Goal: Task Accomplishment & Management: Manage account settings

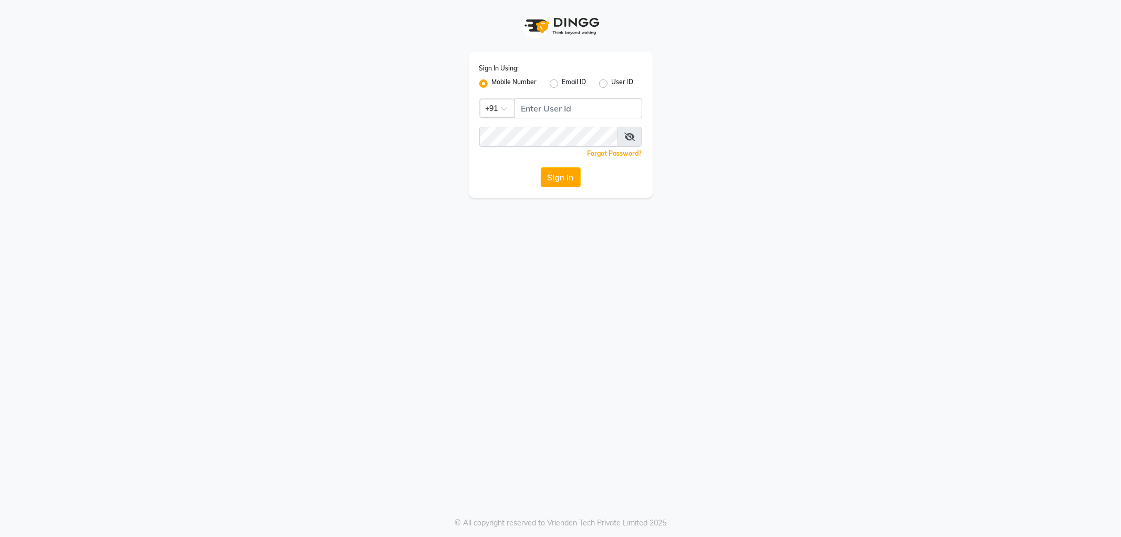
click at [561, 123] on div "Sign In Using: Mobile Number Email ID User ID Country Code × +91 Remember me Fo…" at bounding box center [561, 125] width 184 height 146
click at [558, 111] on input "Username" at bounding box center [579, 108] width 128 height 20
type input "9963099699"
click at [541, 167] on button "Sign In" at bounding box center [561, 177] width 40 height 20
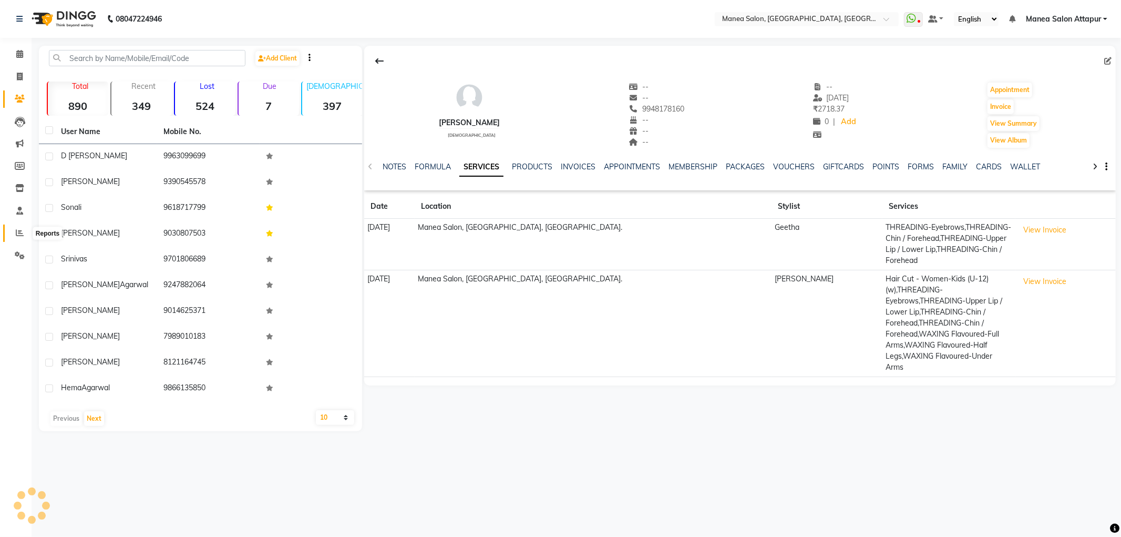
click at [16, 229] on icon at bounding box center [20, 233] width 8 height 8
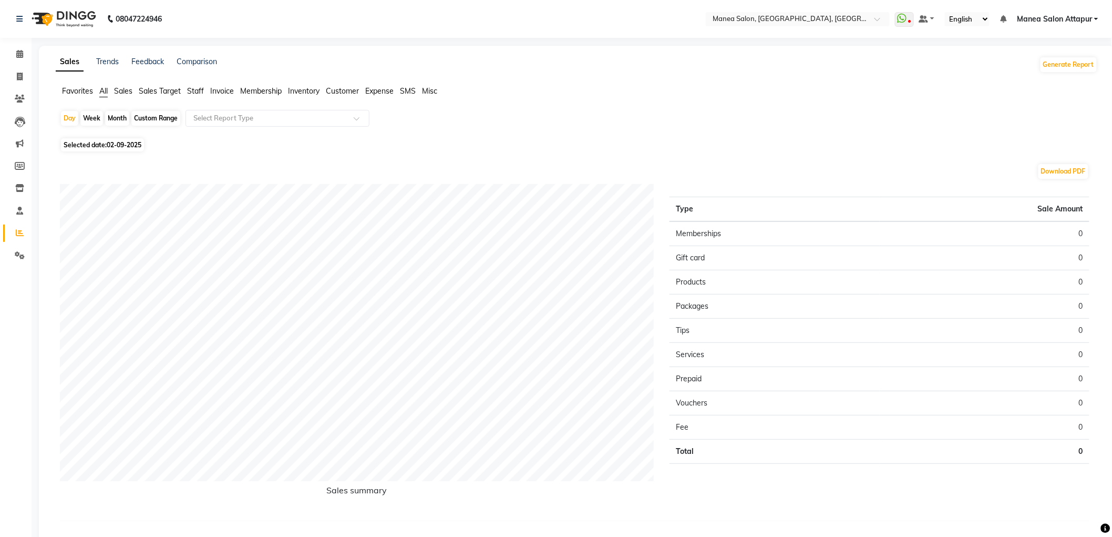
click at [121, 141] on span "02-09-2025" at bounding box center [124, 145] width 35 height 8
select select "9"
select select "2025"
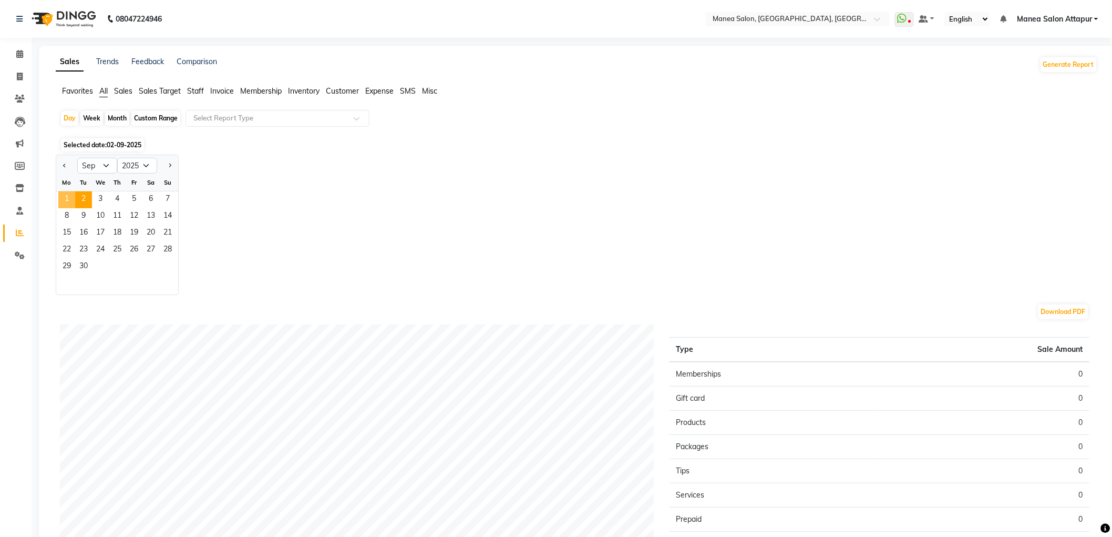
click at [67, 195] on span "1" at bounding box center [66, 199] width 17 height 17
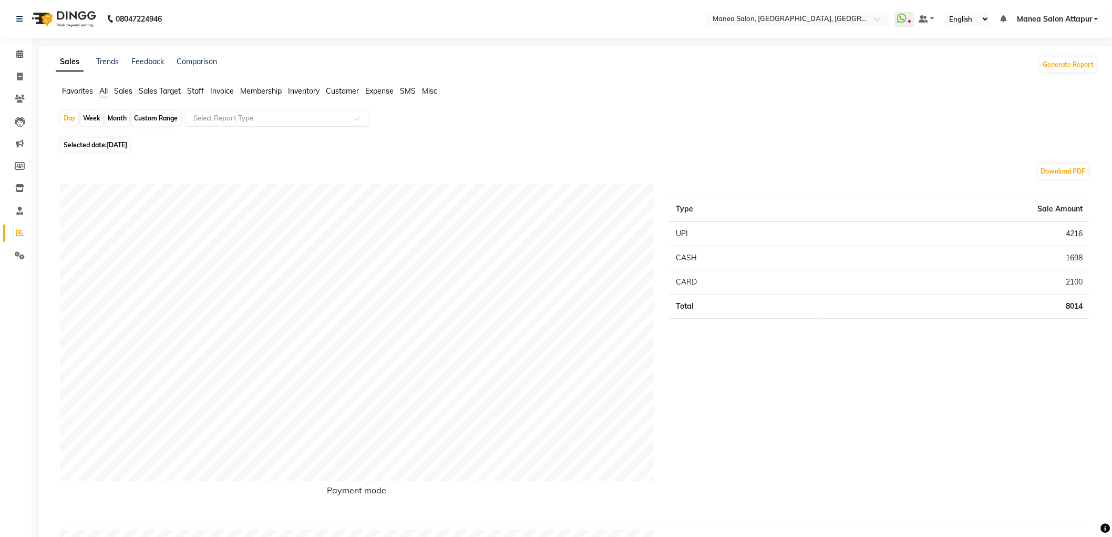
click at [25, 85] on li "Invoice" at bounding box center [16, 77] width 32 height 23
click at [25, 230] on span at bounding box center [20, 233] width 18 height 12
click at [18, 95] on icon at bounding box center [20, 99] width 10 height 8
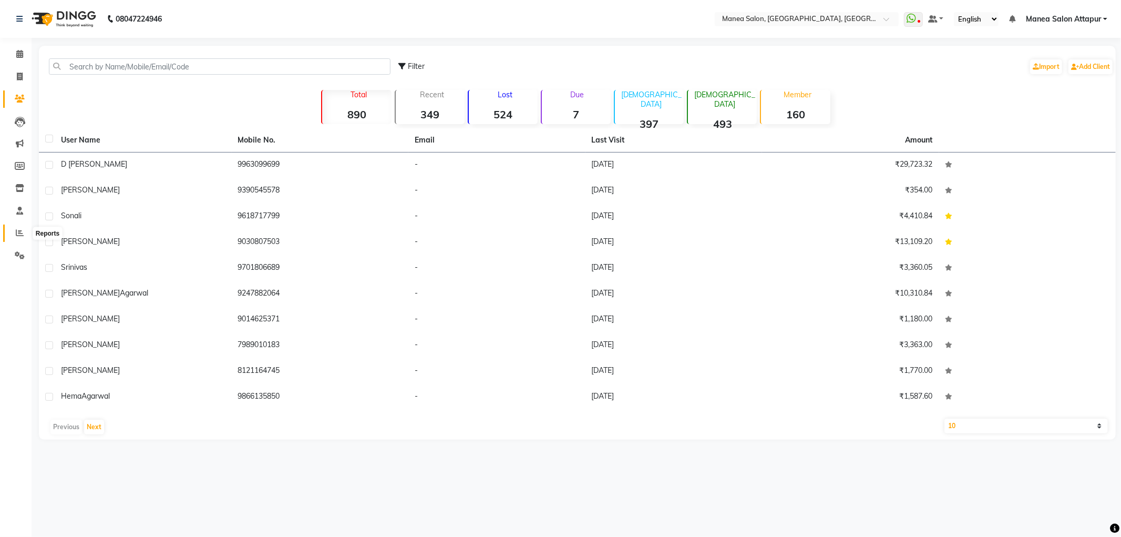
click at [23, 230] on icon at bounding box center [20, 233] width 8 height 8
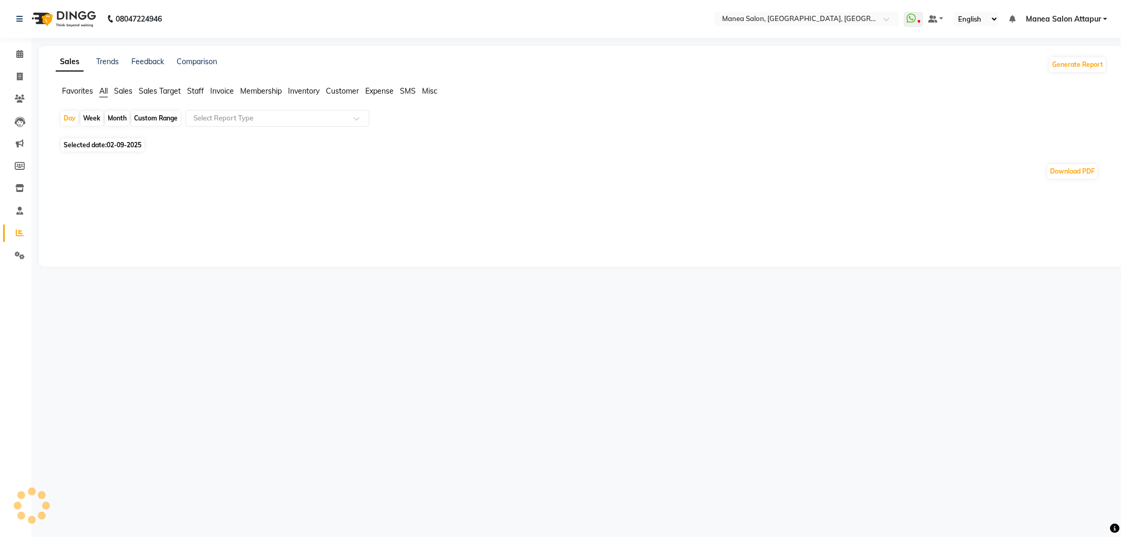
click at [160, 121] on div "Custom Range" at bounding box center [155, 118] width 49 height 15
select select "9"
select select "2025"
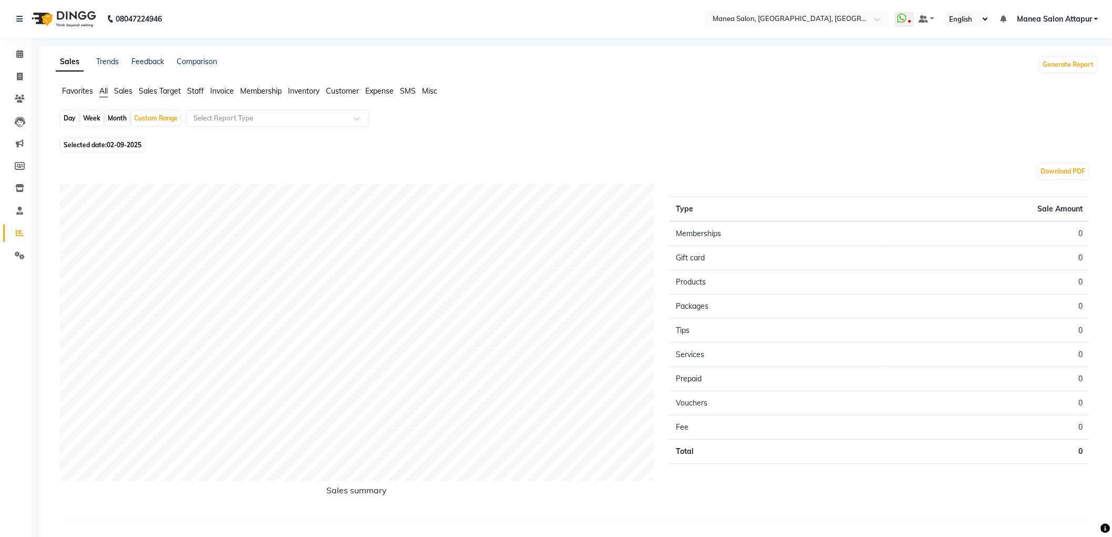
click at [95, 149] on span "Selected date: 02-09-2025" at bounding box center [102, 144] width 83 height 13
select select "9"
select select "2025"
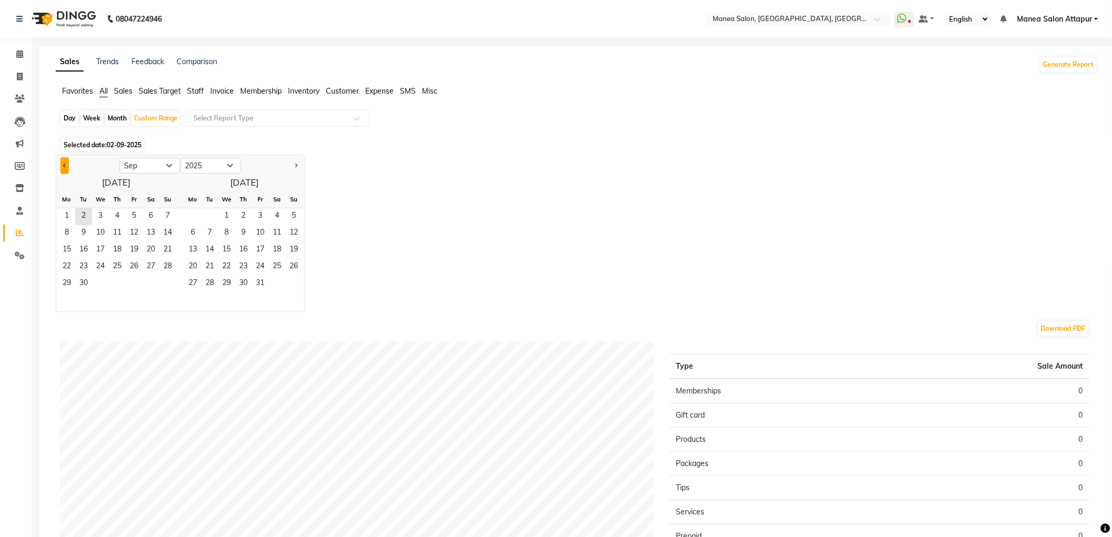
click at [66, 166] on button "Previous month" at bounding box center [64, 165] width 8 height 17
select select "8"
click at [158, 282] on span "30" at bounding box center [150, 283] width 17 height 17
click at [198, 220] on span "1" at bounding box center [193, 216] width 17 height 17
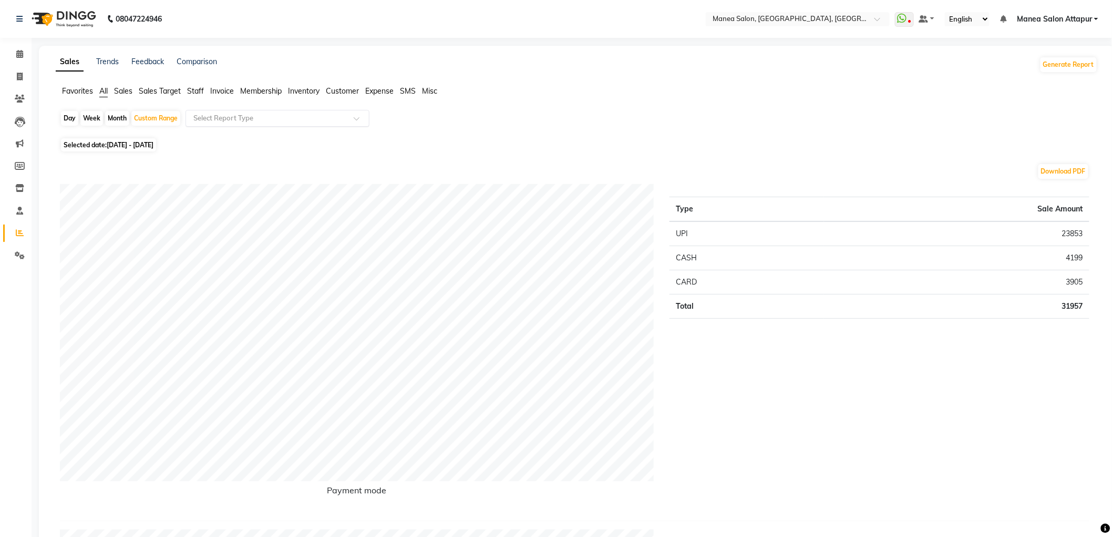
click at [295, 122] on input "text" at bounding box center [266, 118] width 151 height 11
click at [230, 110] on div "Select Report Type" at bounding box center [278, 118] width 184 height 17
click at [227, 91] on span "Invoice" at bounding box center [222, 90] width 24 height 9
click at [227, 95] on span "Invoice" at bounding box center [222, 90] width 24 height 9
click at [227, 112] on div "Select Report Type" at bounding box center [278, 118] width 184 height 17
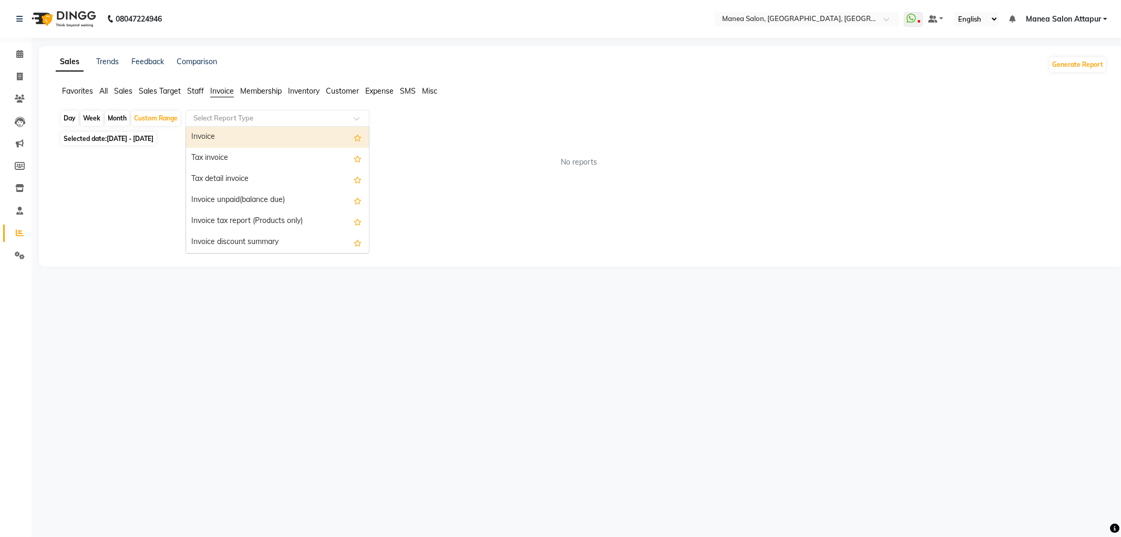
click at [236, 138] on div "Invoice" at bounding box center [277, 137] width 183 height 21
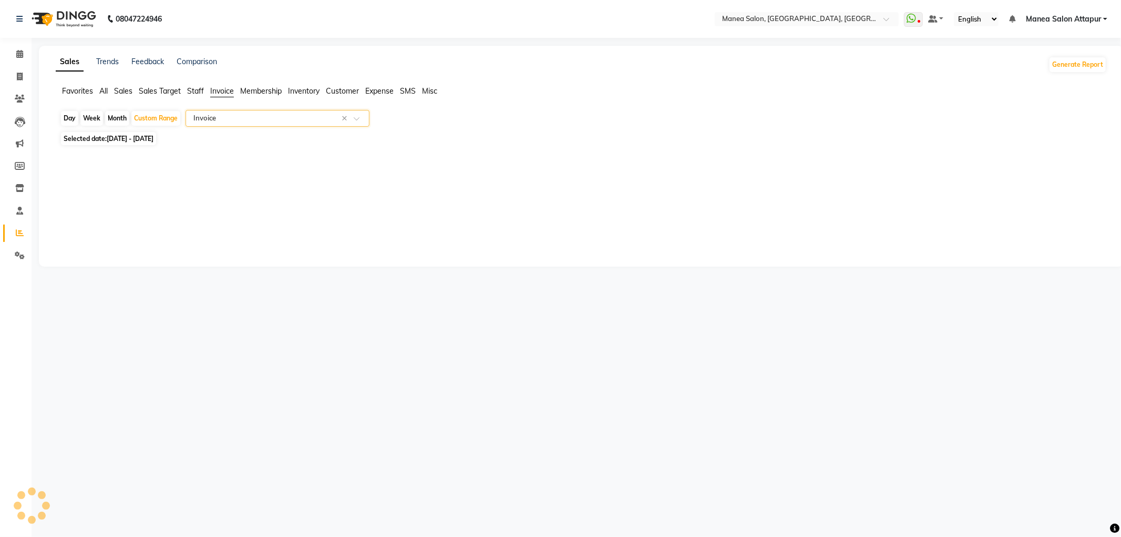
select select "filtered_report"
select select "csv"
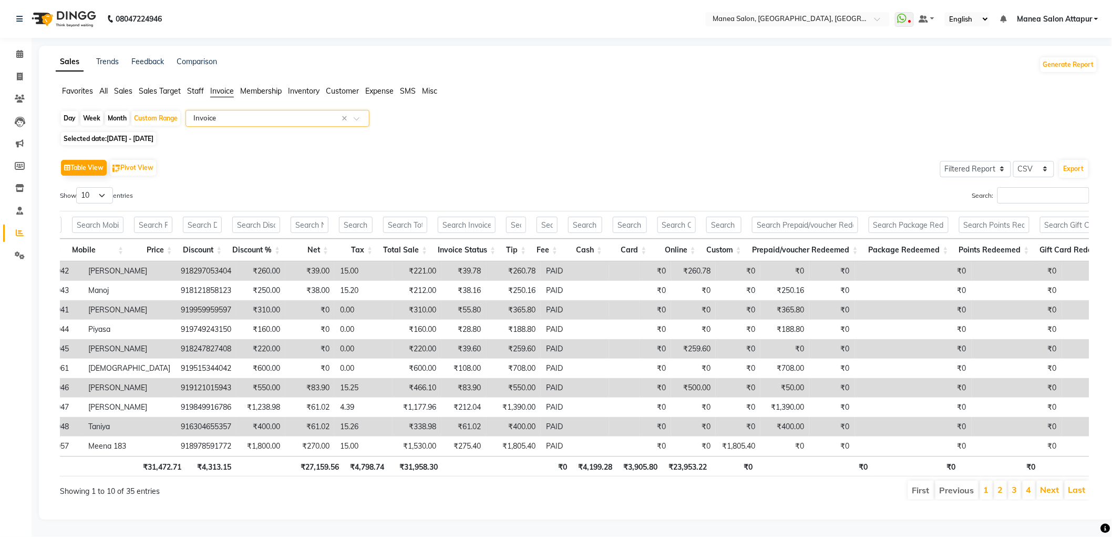
scroll to position [16, 0]
click at [99, 187] on select "10 25 50 100" at bounding box center [94, 195] width 37 height 16
select select "50"
click at [78, 187] on select "10 25 50 100" at bounding box center [94, 195] width 37 height 16
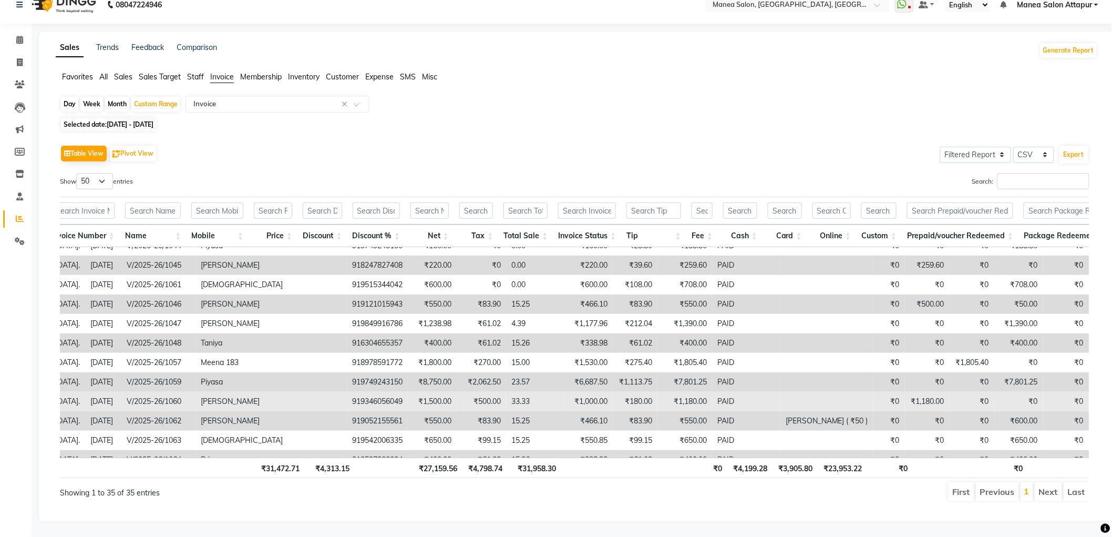
click at [347, 392] on td "919346056049" at bounding box center [377, 401] width 61 height 19
copy td "919346056049"
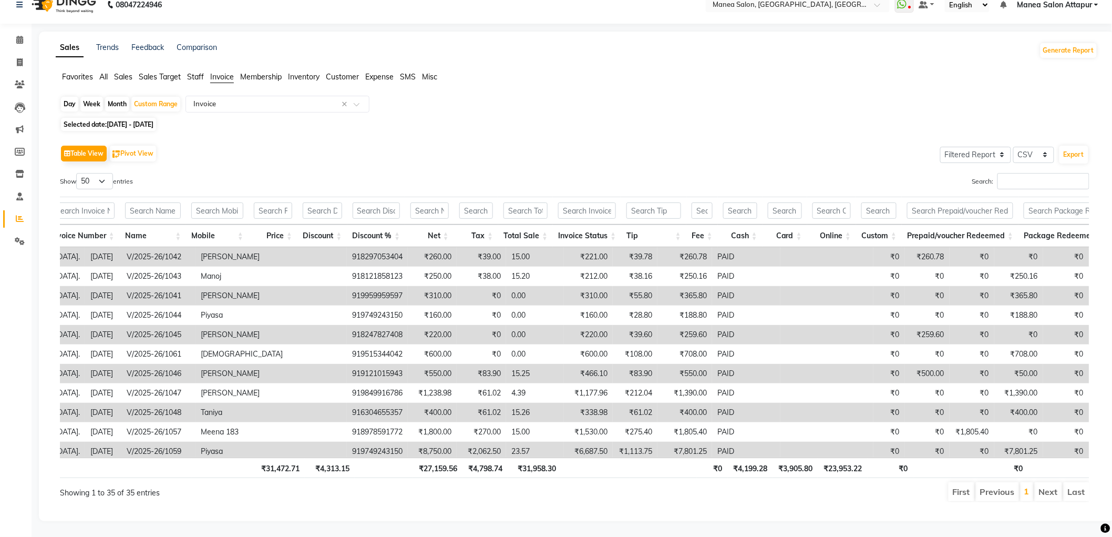
scroll to position [0, 0]
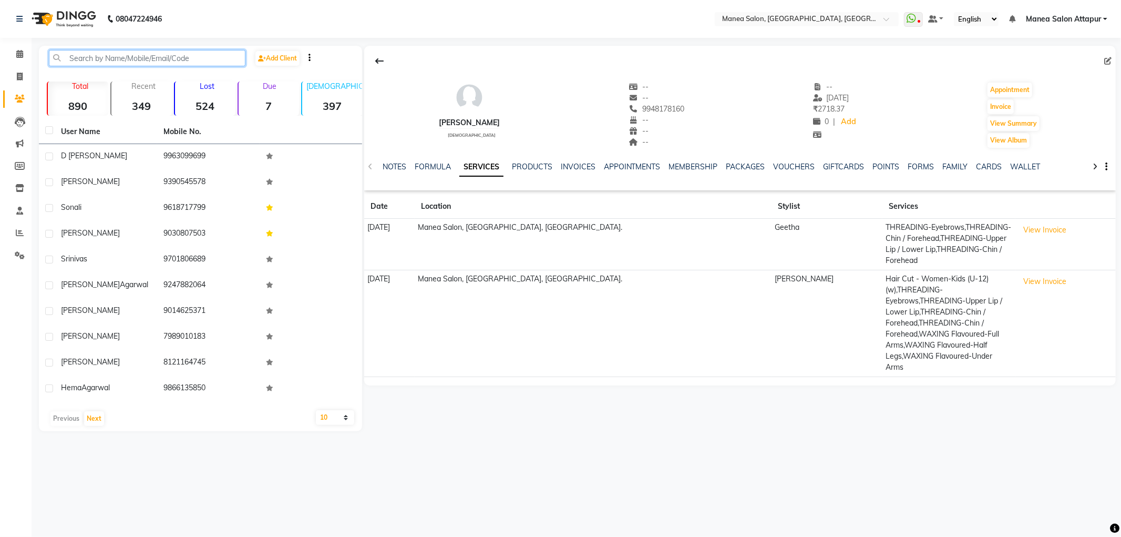
click at [179, 59] on input "text" at bounding box center [147, 58] width 197 height 16
paste input "919346056049"
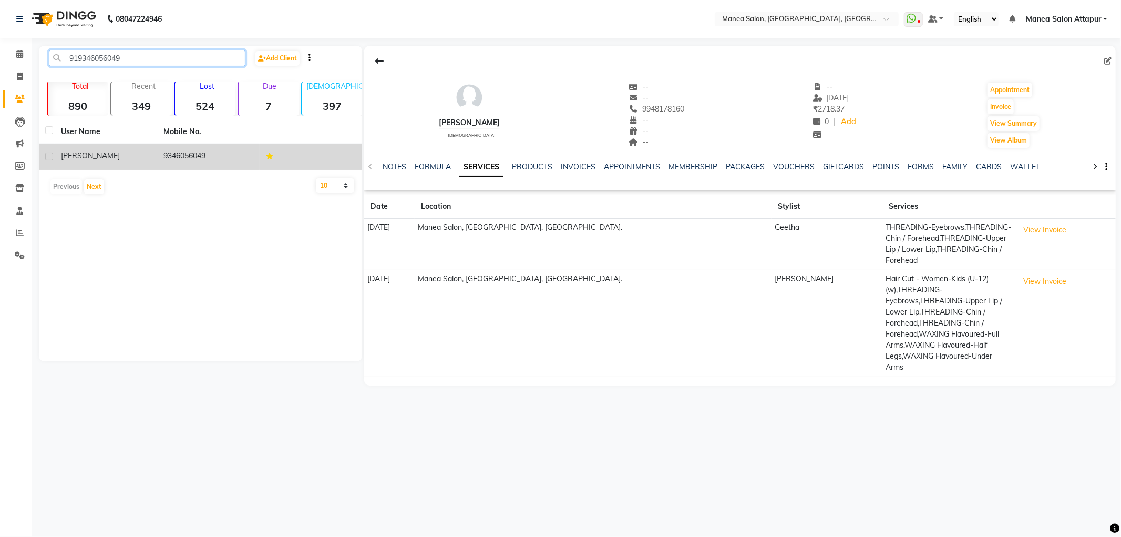
type input "919346056049"
click at [109, 159] on div "[PERSON_NAME]" at bounding box center [106, 155] width 90 height 11
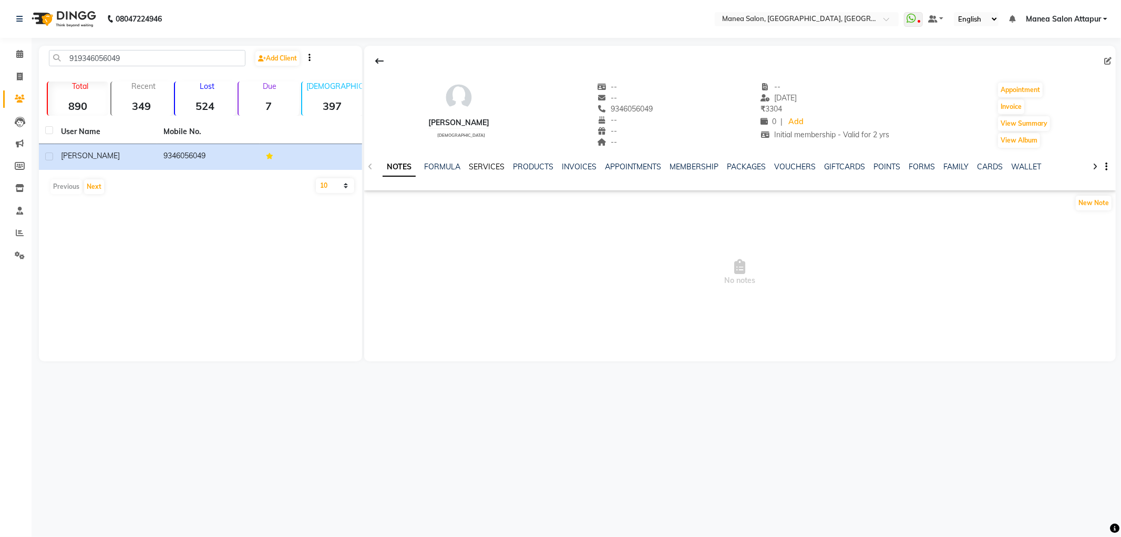
click at [492, 163] on link "SERVICES" at bounding box center [487, 166] width 36 height 9
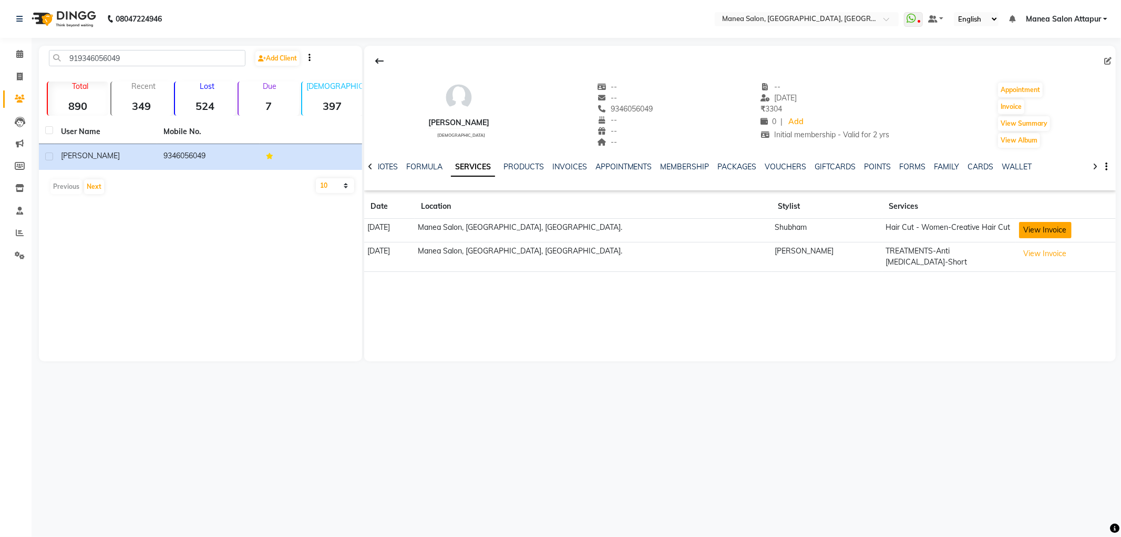
click at [1019, 230] on button "View Invoice" at bounding box center [1045, 230] width 53 height 16
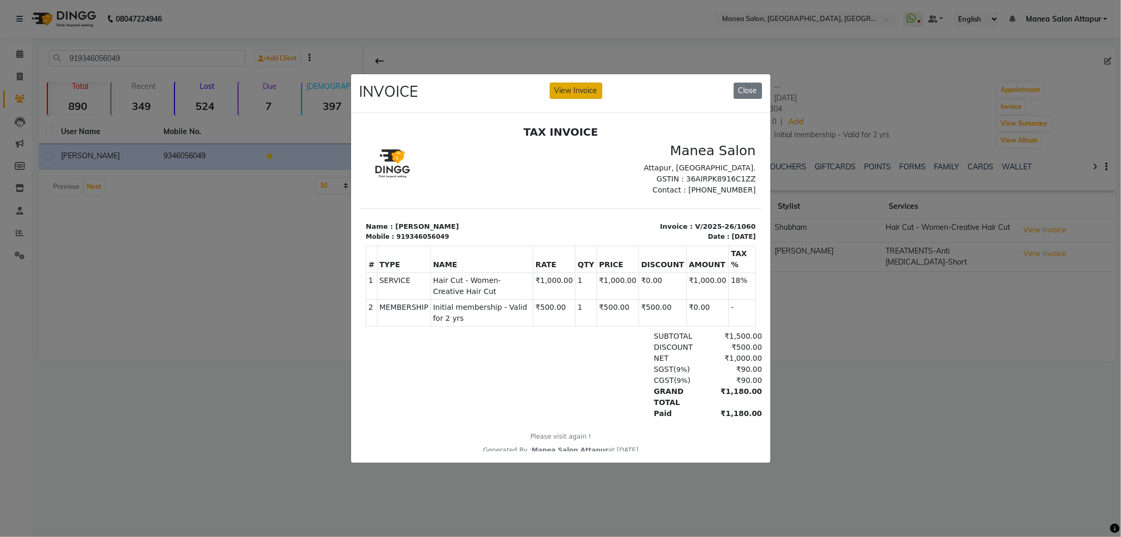
click at [589, 86] on button "View Invoice" at bounding box center [576, 91] width 53 height 16
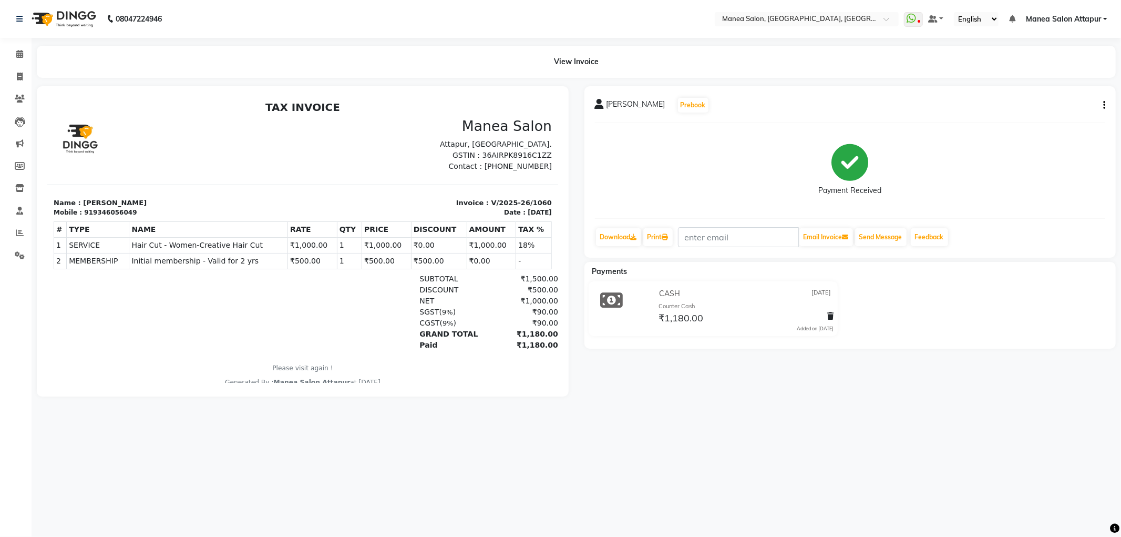
click at [1105, 106] on icon "button" at bounding box center [1105, 105] width 2 height 1
click at [1049, 109] on div "Edit Item Staff" at bounding box center [1052, 105] width 72 height 13
select select
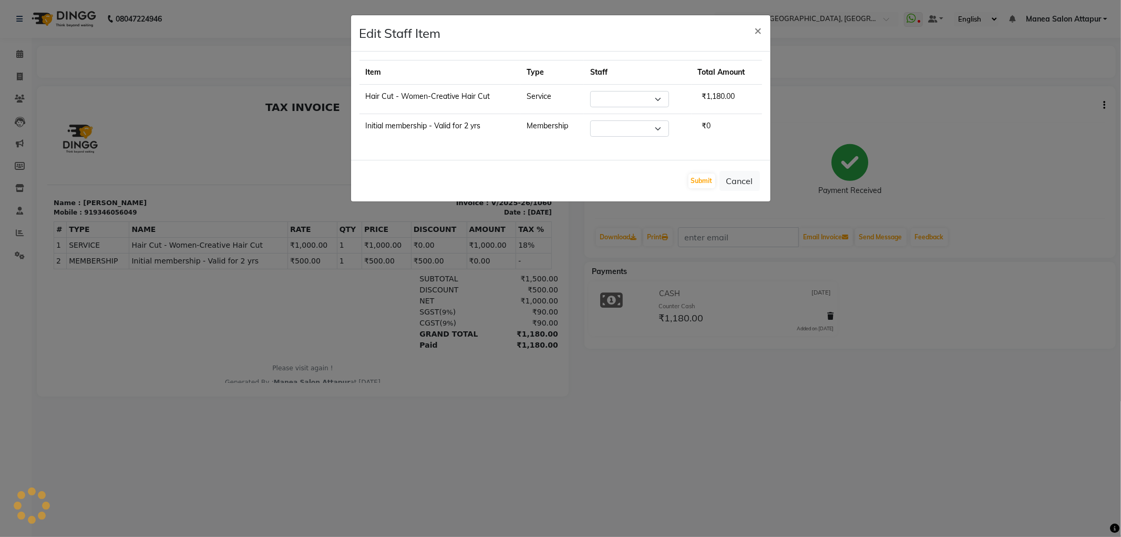
select select "51269"
select select "52939"
click at [760, 32] on span "×" at bounding box center [758, 30] width 7 height 16
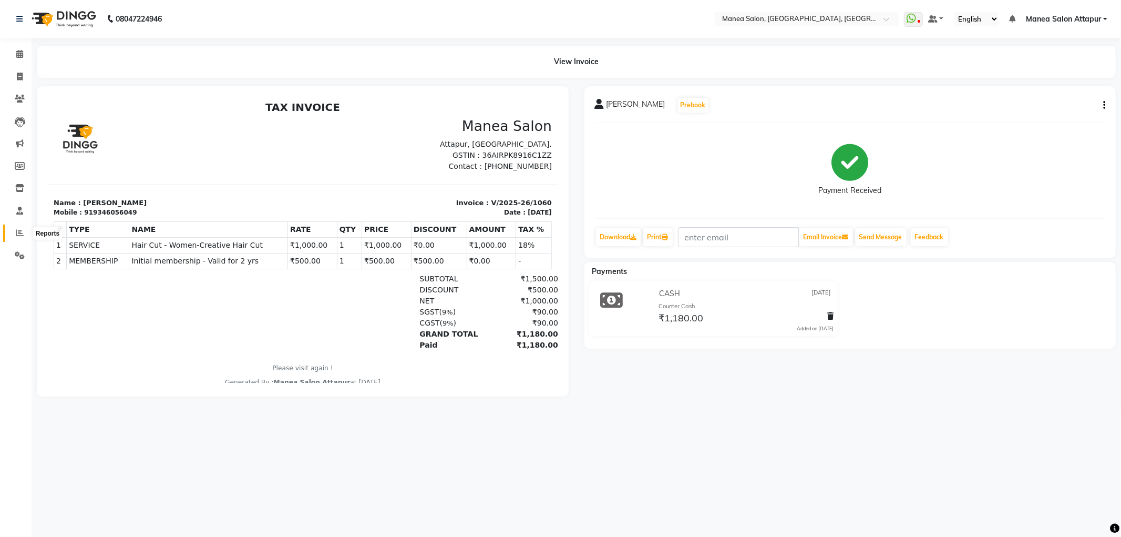
click at [19, 233] on icon at bounding box center [20, 233] width 8 height 8
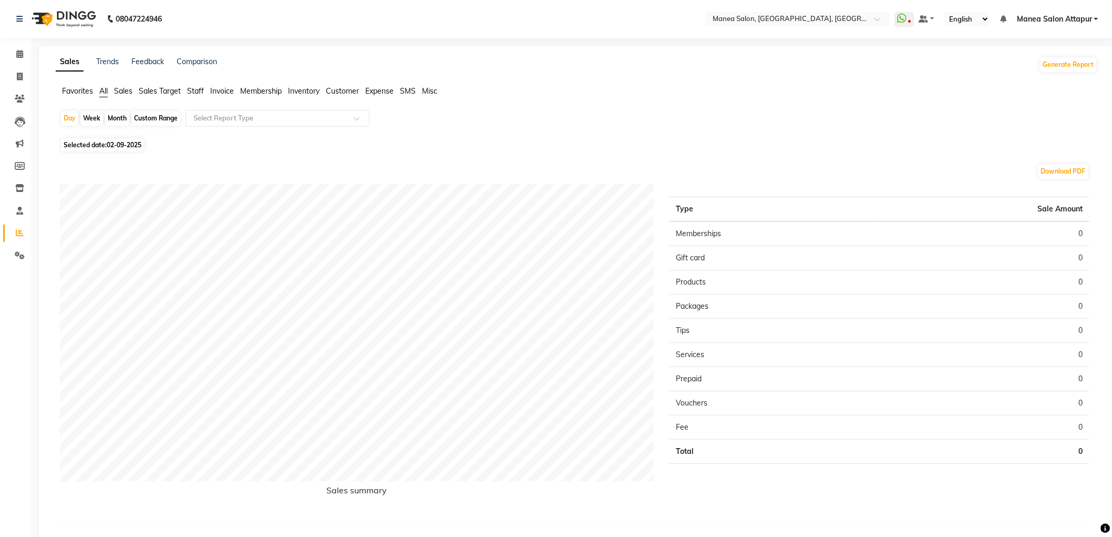
click at [108, 155] on div "Download PDF Sales summary Type Sale Amount Memberships 0 Gift card 0 Products …" at bounding box center [575, 346] width 1047 height 383
click at [112, 146] on span "02-09-2025" at bounding box center [124, 145] width 35 height 8
select select "9"
select select "2025"
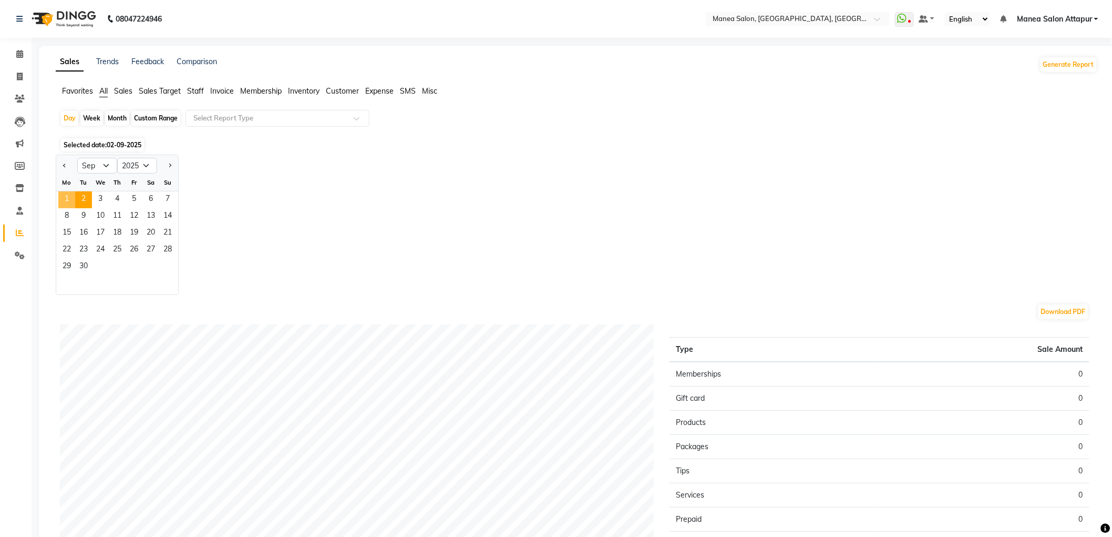
click at [72, 197] on span "1" at bounding box center [66, 199] width 17 height 17
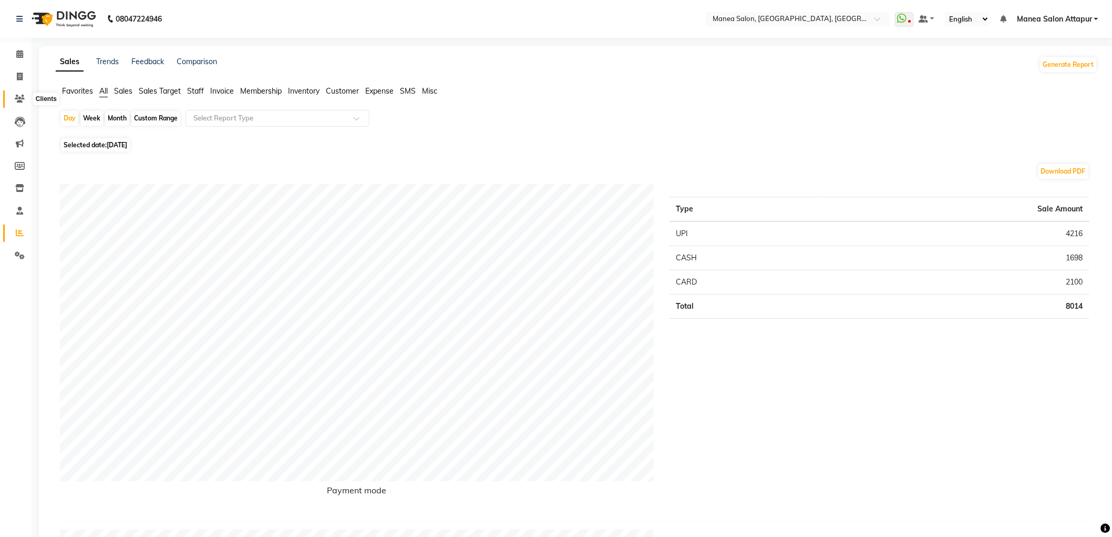
click at [19, 93] on span at bounding box center [20, 99] width 18 height 12
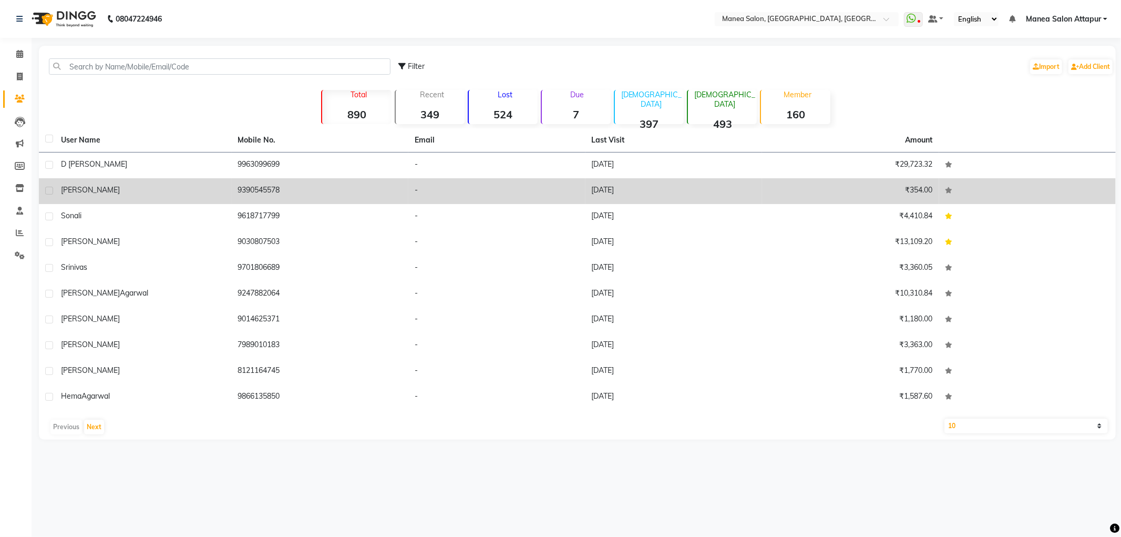
click at [110, 196] on td "[PERSON_NAME]" at bounding box center [143, 191] width 177 height 26
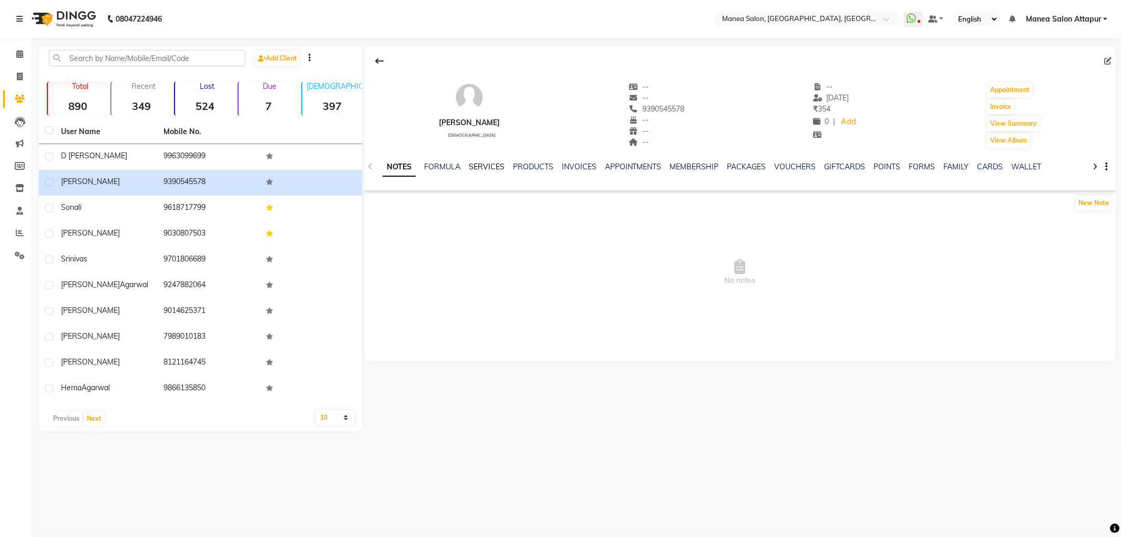
click at [486, 168] on link "SERVICES" at bounding box center [487, 166] width 36 height 9
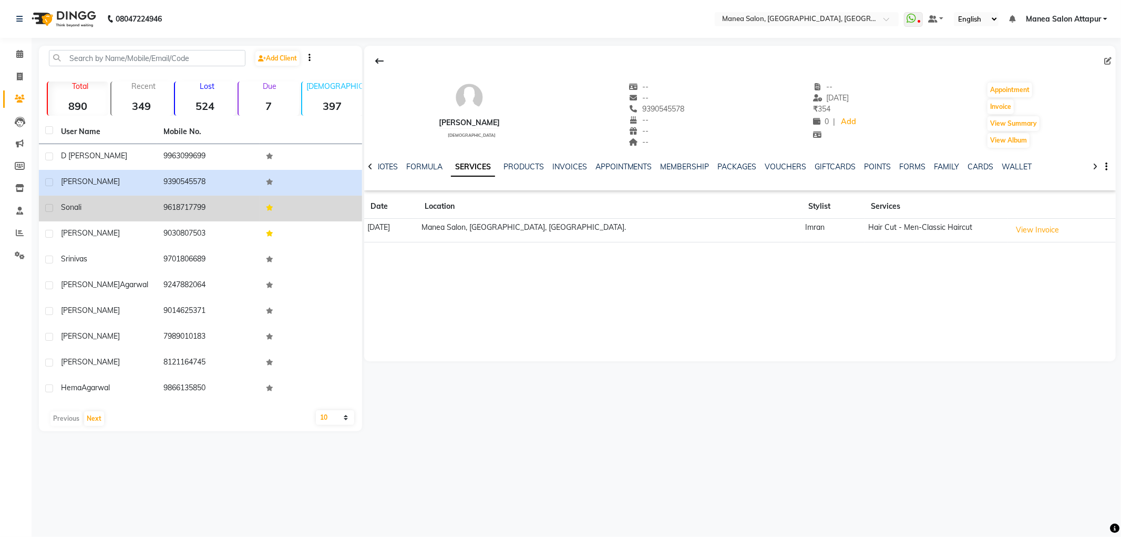
click at [129, 200] on td "Sonali" at bounding box center [106, 209] width 103 height 26
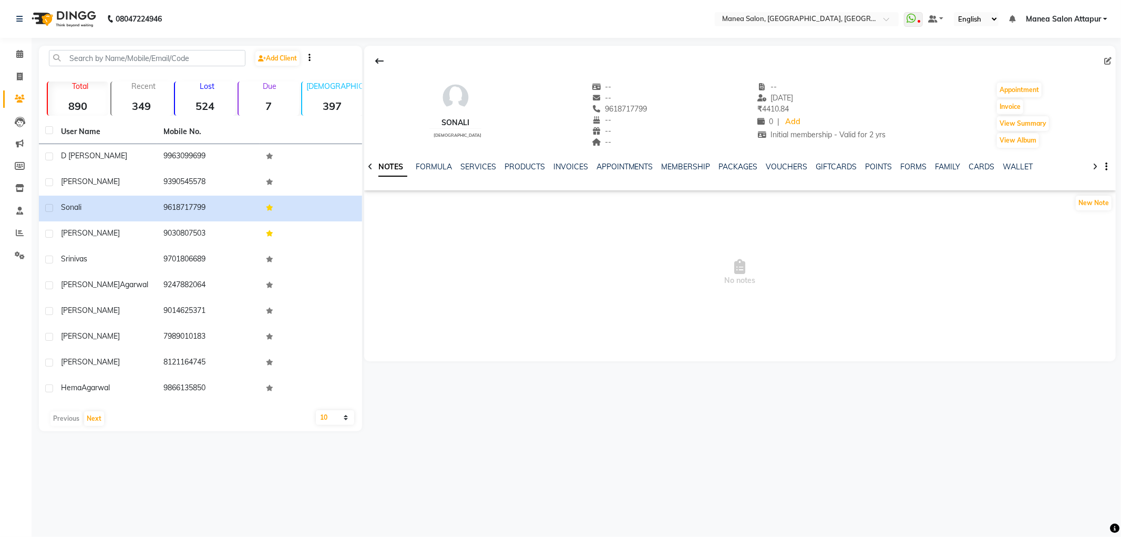
click at [468, 173] on div "NOTES FORMULA SERVICES PRODUCTS INVOICES APPOINTMENTS MEMBERSHIP PACKAGES VOUCH…" at bounding box center [728, 170] width 690 height 19
click at [477, 167] on link "SERVICES" at bounding box center [479, 166] width 36 height 9
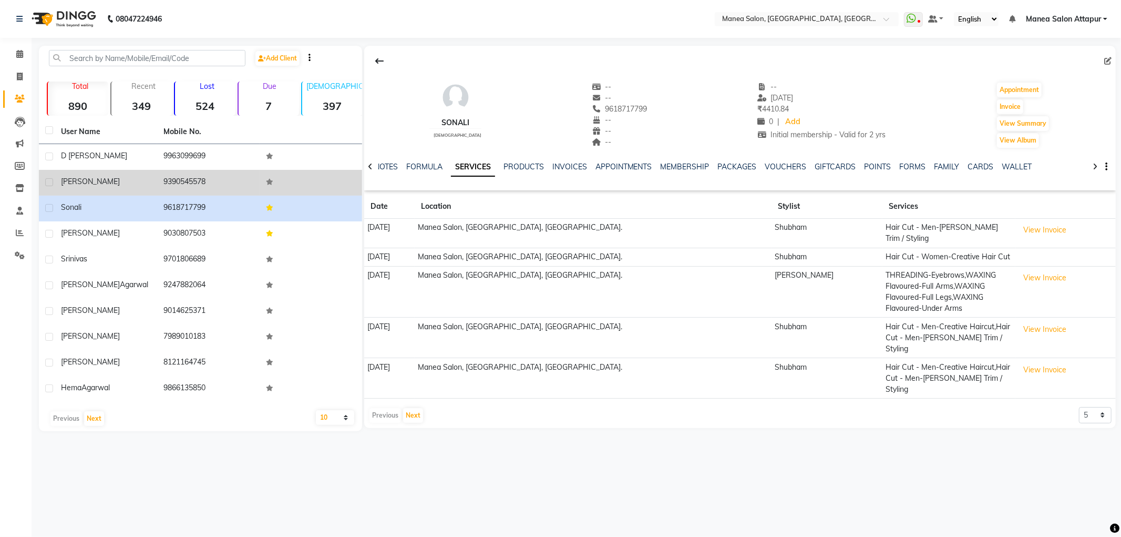
click at [138, 181] on div "[PERSON_NAME]" at bounding box center [106, 181] width 90 height 11
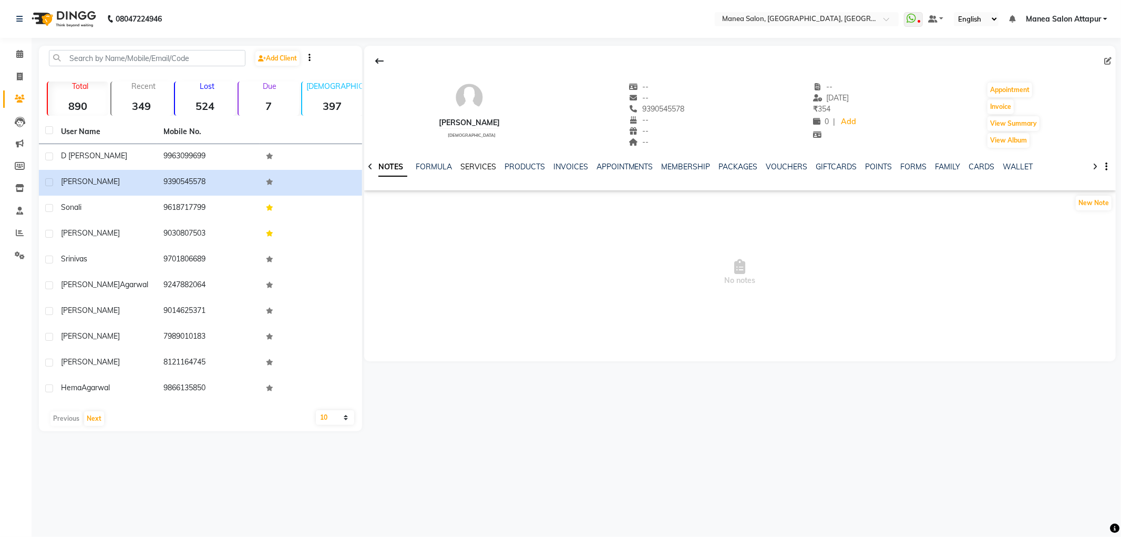
click at [491, 166] on link "SERVICES" at bounding box center [479, 166] width 36 height 9
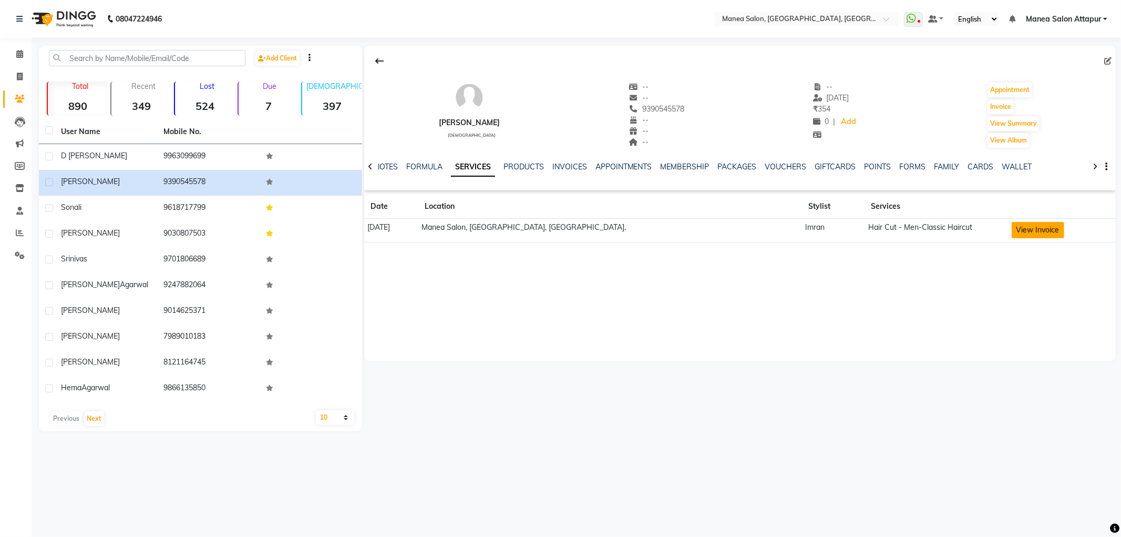
click at [1016, 234] on button "View Invoice" at bounding box center [1038, 230] width 53 height 16
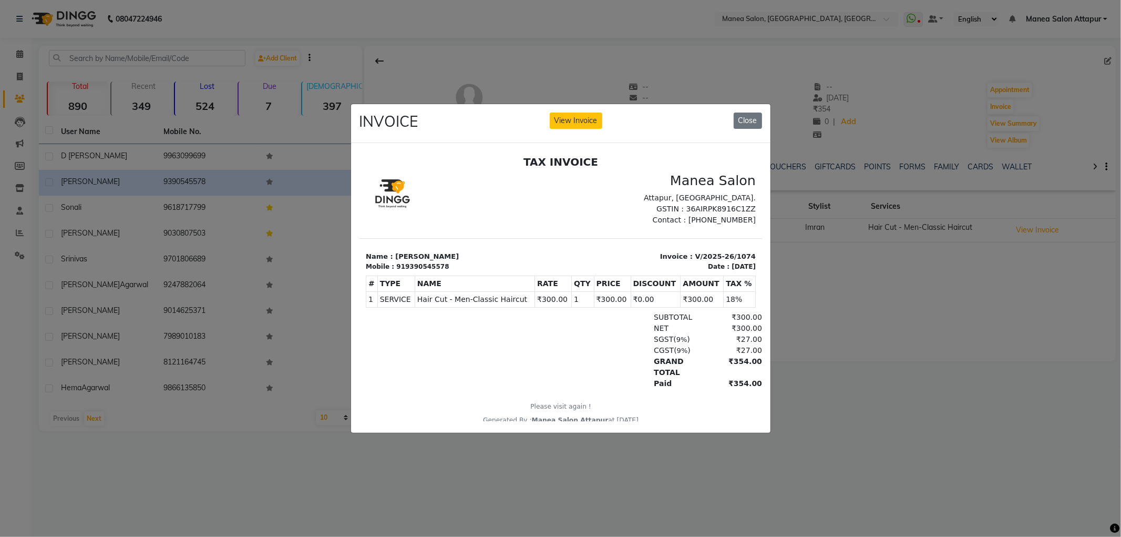
click at [568, 125] on div "INVOICE View Invoice Close" at bounding box center [561, 123] width 420 height 39
click at [570, 119] on button "View Invoice" at bounding box center [576, 121] width 53 height 16
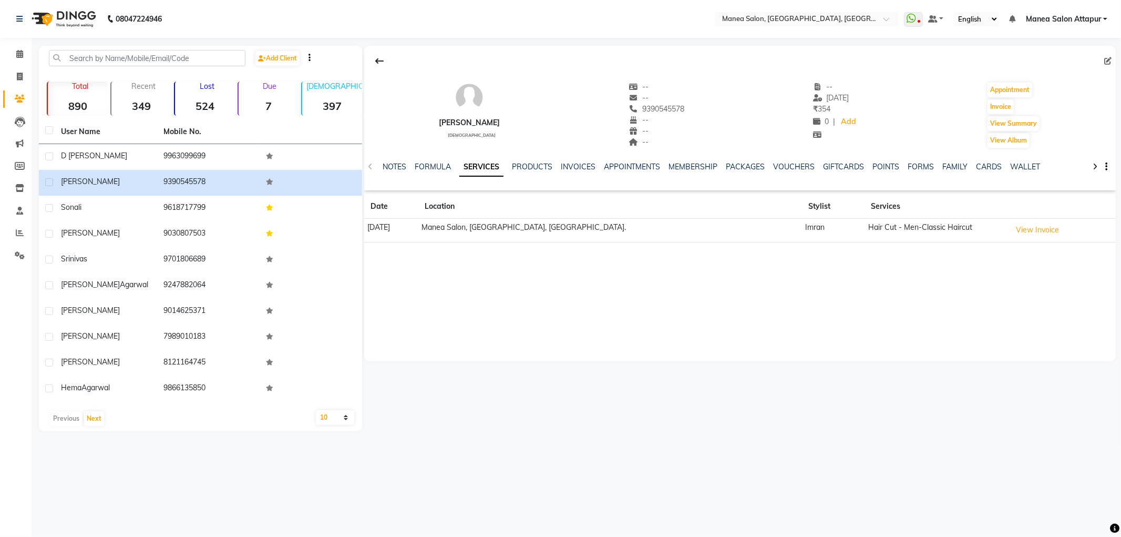
click at [967, 260] on div "[PERSON_NAME] [DEMOGRAPHIC_DATA] -- -- 9390545578 -- -- -- -- [DATE] ₹ 354 0 | …" at bounding box center [740, 203] width 752 height 315
click at [19, 76] on icon at bounding box center [20, 77] width 6 height 8
select select "service"
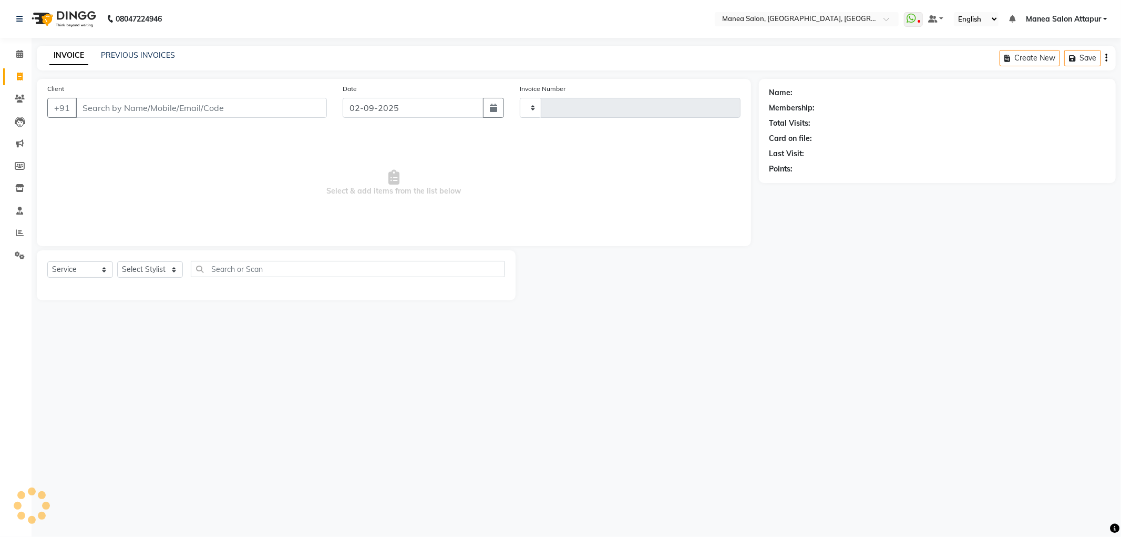
type input "1076"
select select "6587"
select select "membership"
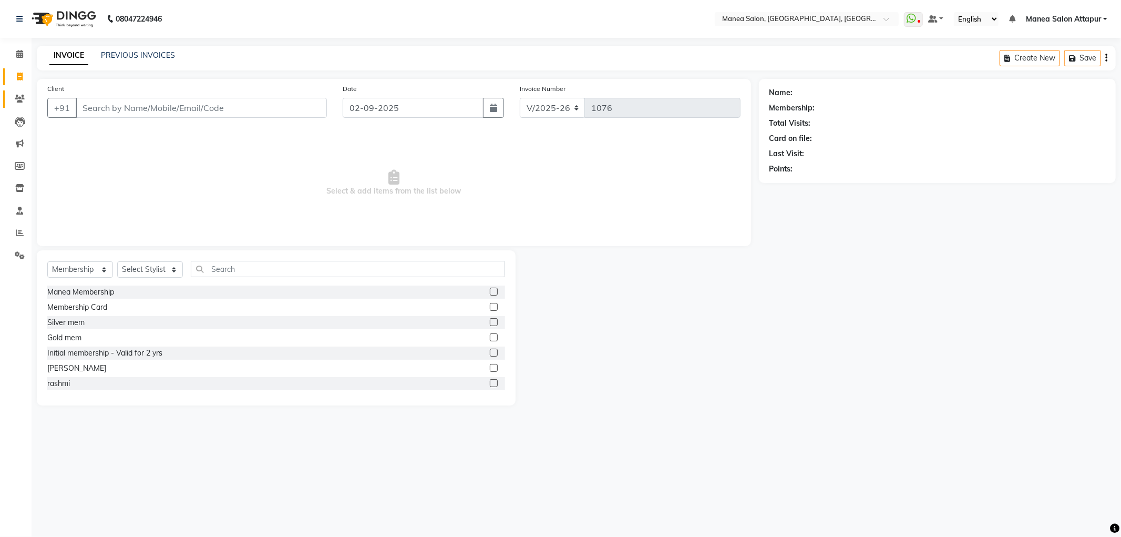
click at [17, 92] on link "Clients" at bounding box center [15, 98] width 25 height 17
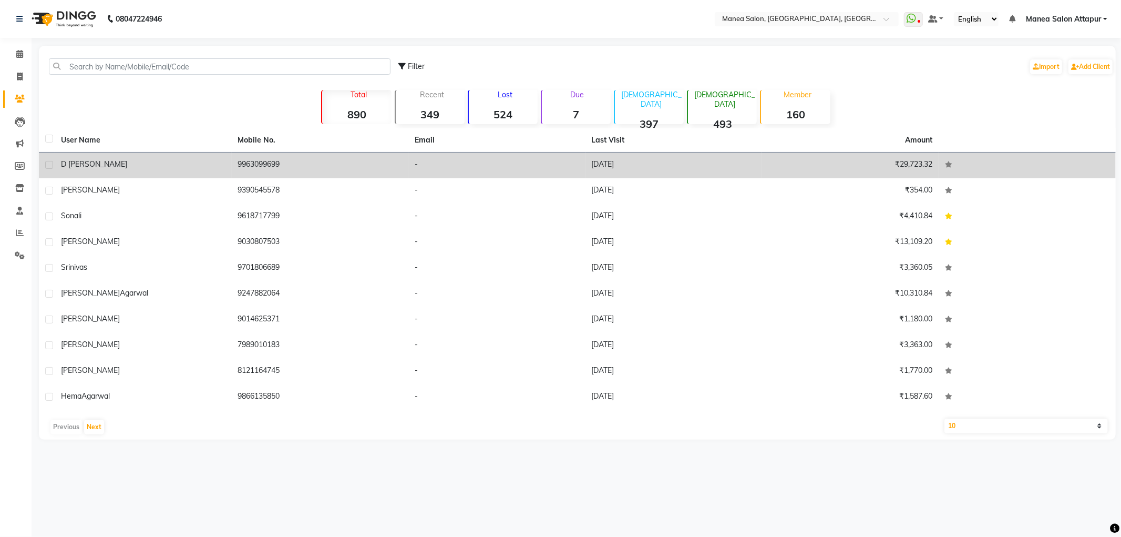
click at [100, 171] on td "D [PERSON_NAME]" at bounding box center [143, 165] width 177 height 26
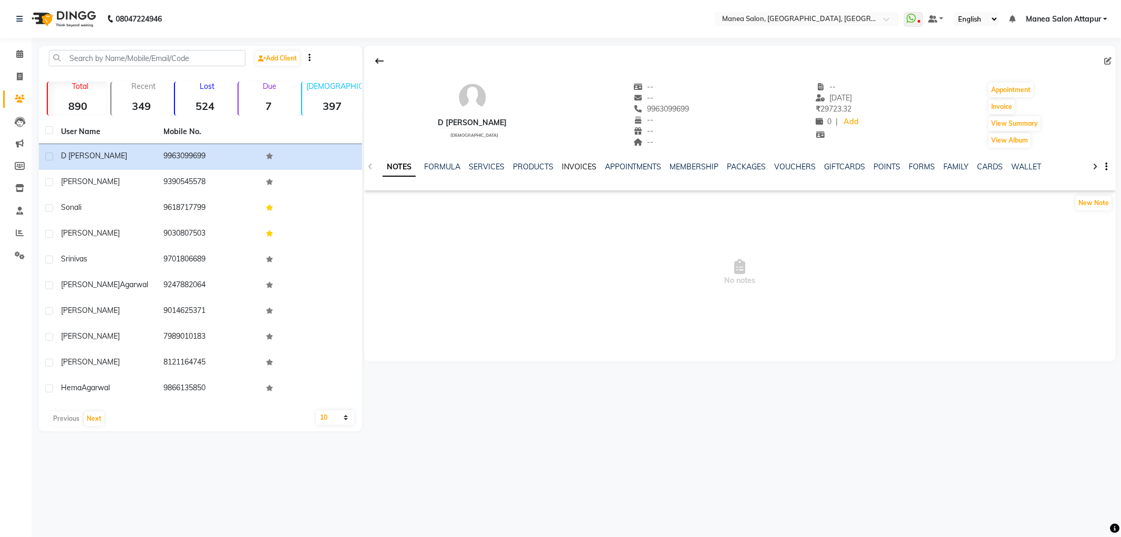
click at [567, 162] on link "INVOICES" at bounding box center [579, 166] width 35 height 9
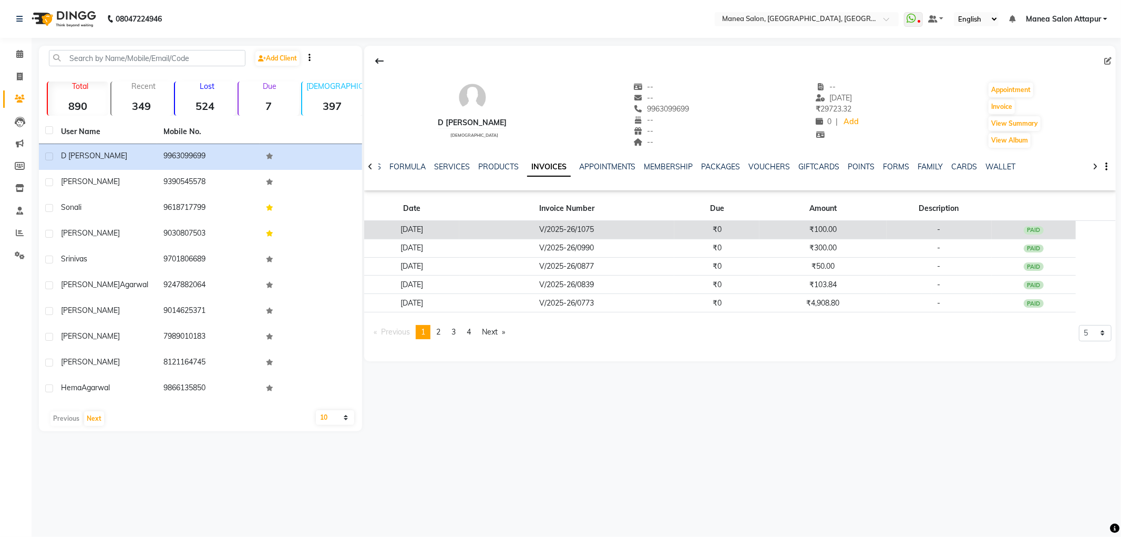
click at [458, 229] on td "[DATE]" at bounding box center [411, 230] width 95 height 18
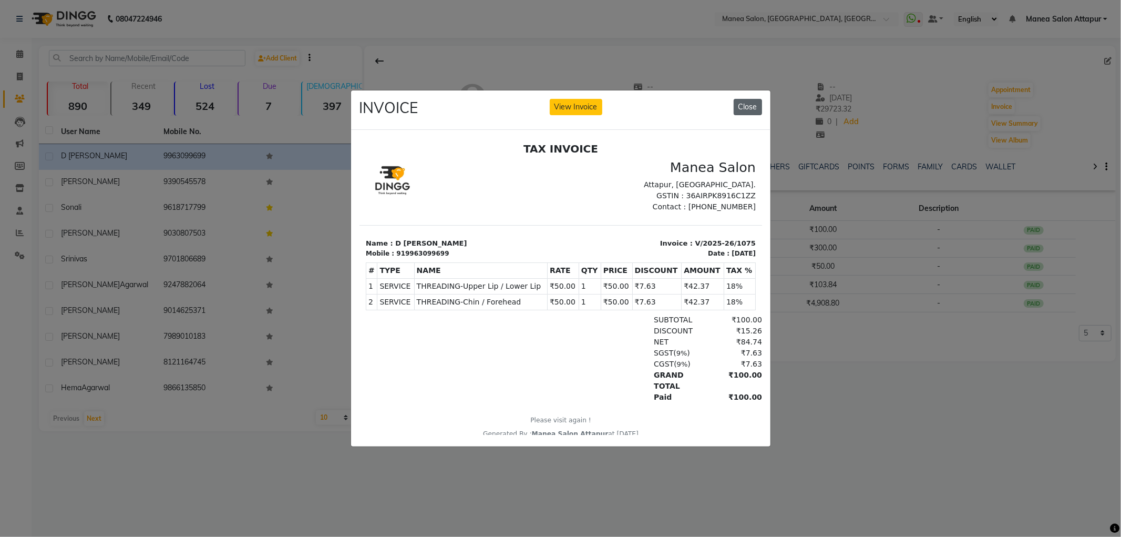
click at [744, 101] on button "Close" at bounding box center [748, 107] width 28 height 16
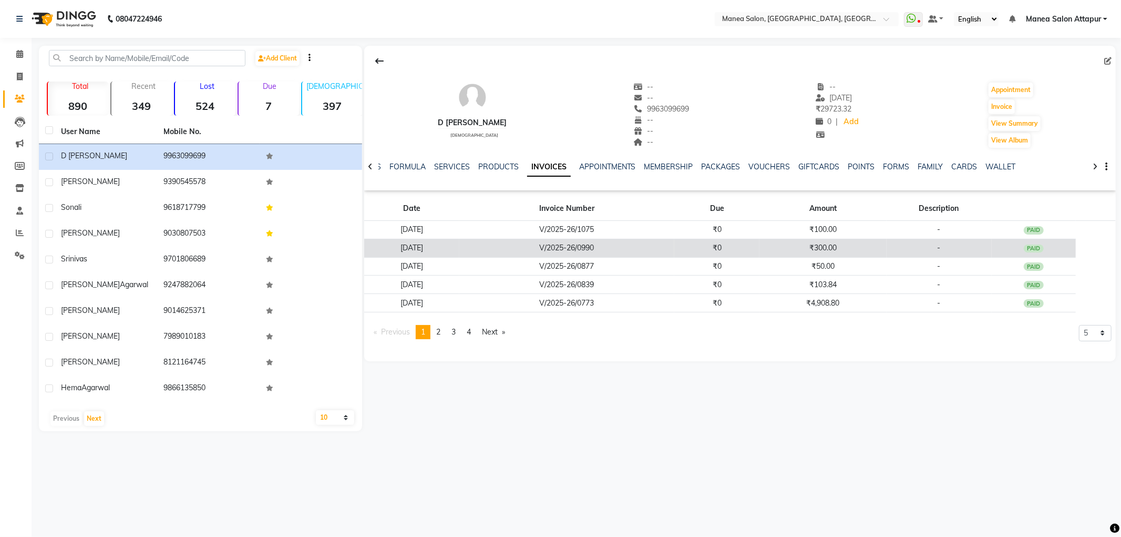
click at [459, 243] on td "[DATE]" at bounding box center [411, 248] width 95 height 18
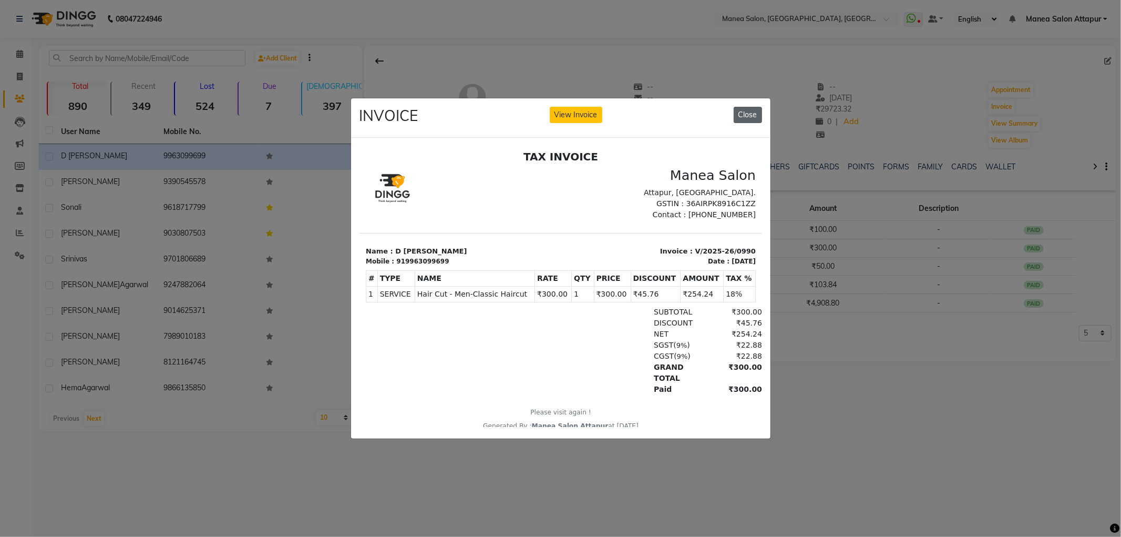
click at [747, 109] on button "Close" at bounding box center [748, 115] width 28 height 16
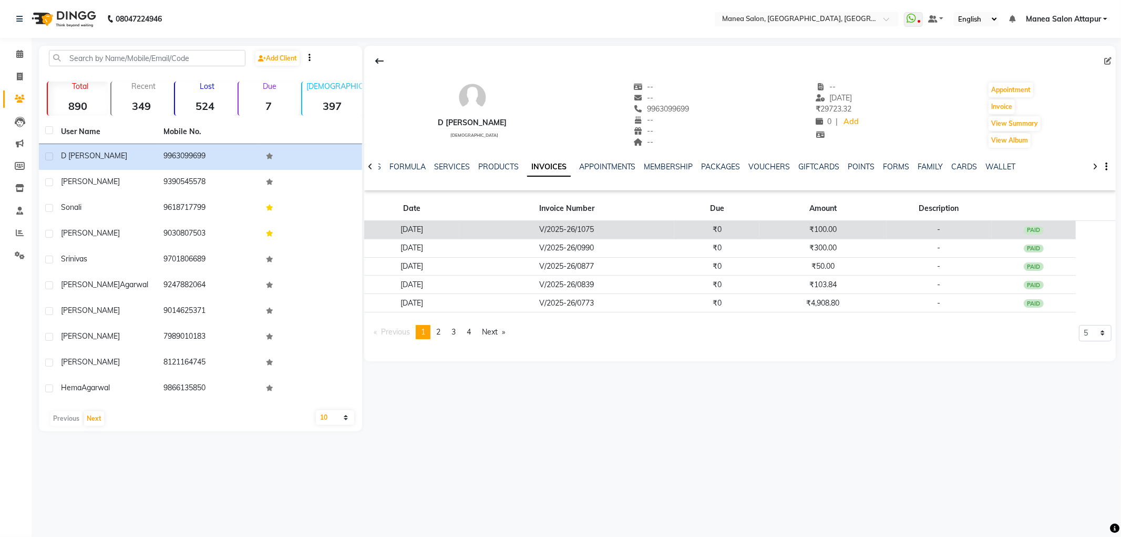
click at [431, 228] on td "[DATE]" at bounding box center [411, 230] width 95 height 18
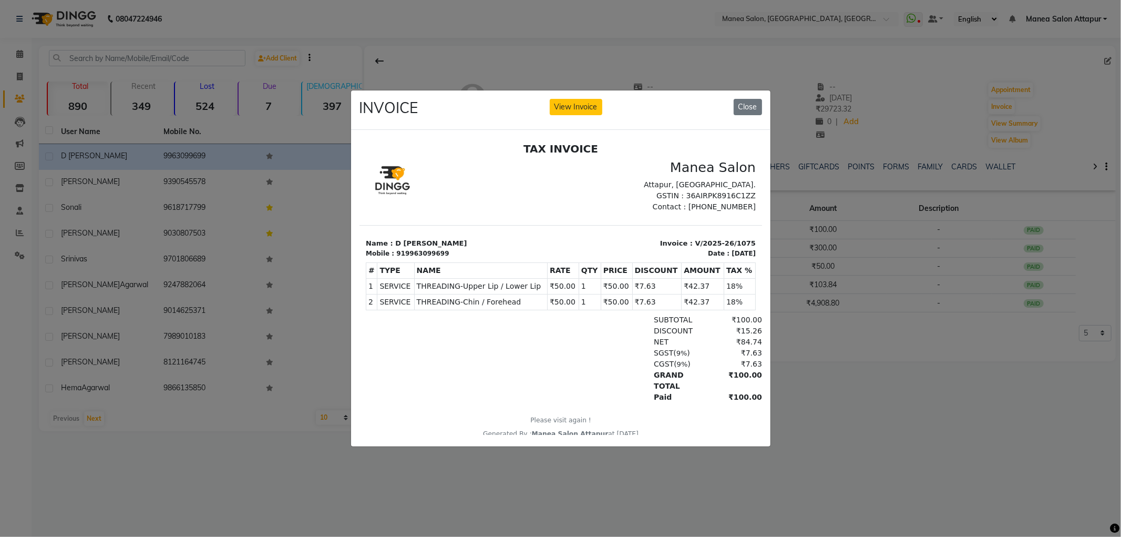
click at [747, 91] on div "INVOICE View Invoice Close" at bounding box center [561, 109] width 420 height 39
click at [745, 99] on button "Close" at bounding box center [748, 107] width 28 height 16
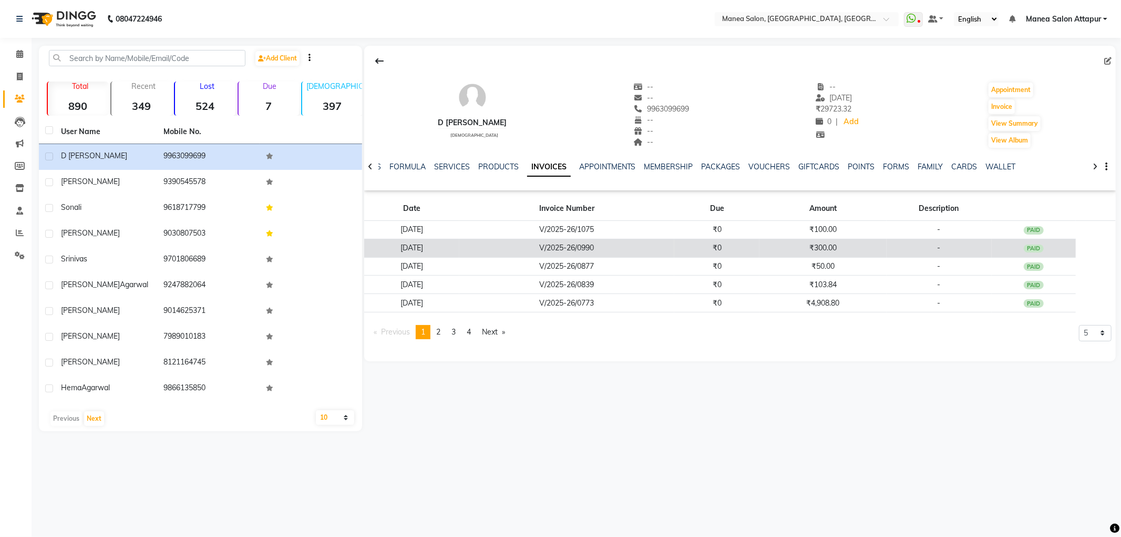
click at [445, 251] on td "[DATE]" at bounding box center [411, 248] width 95 height 18
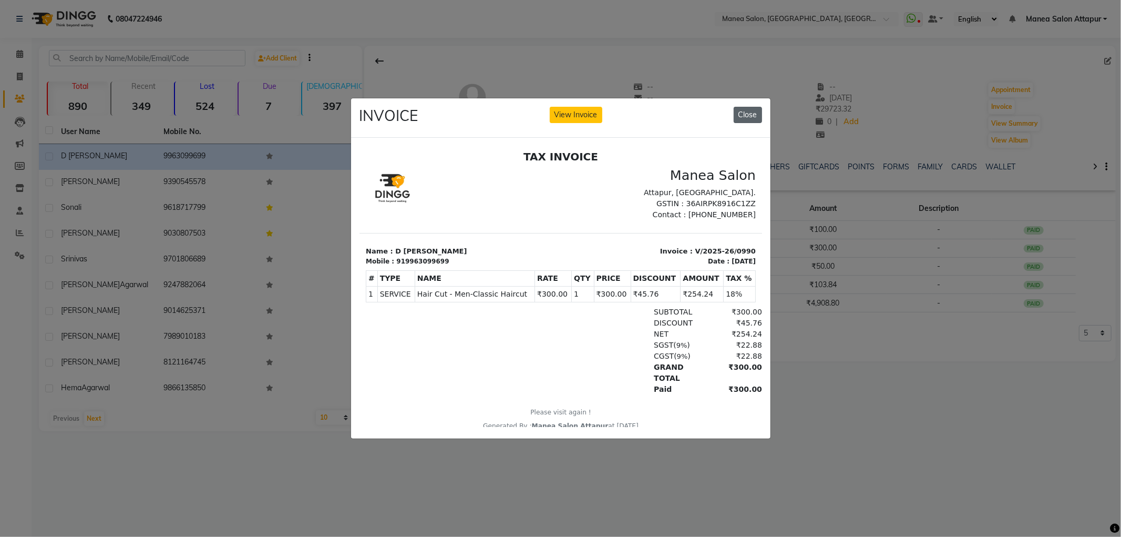
click at [739, 108] on button "Close" at bounding box center [748, 115] width 28 height 16
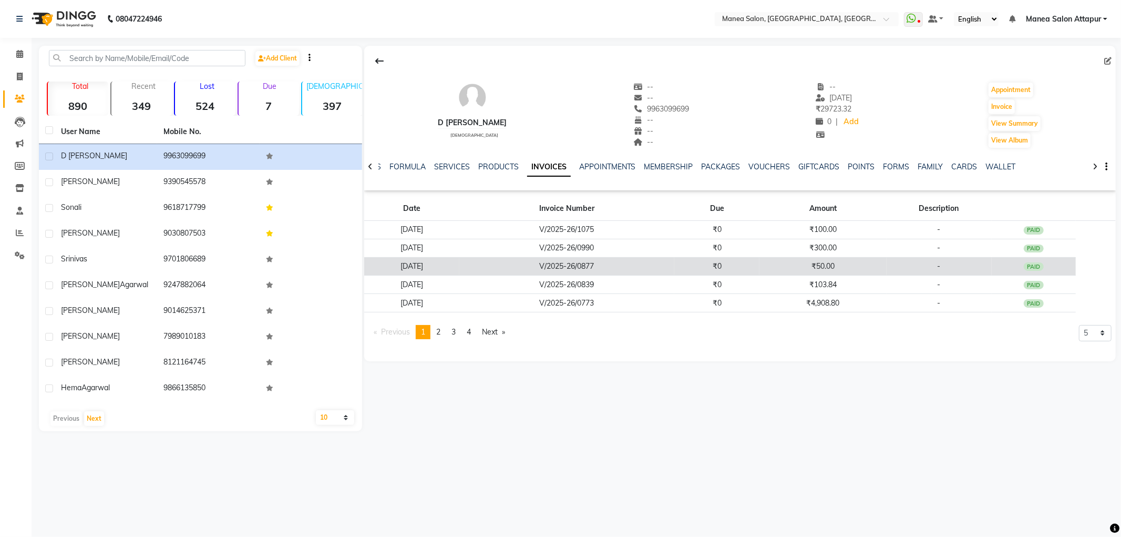
click at [459, 260] on td "[DATE]" at bounding box center [411, 266] width 95 height 18
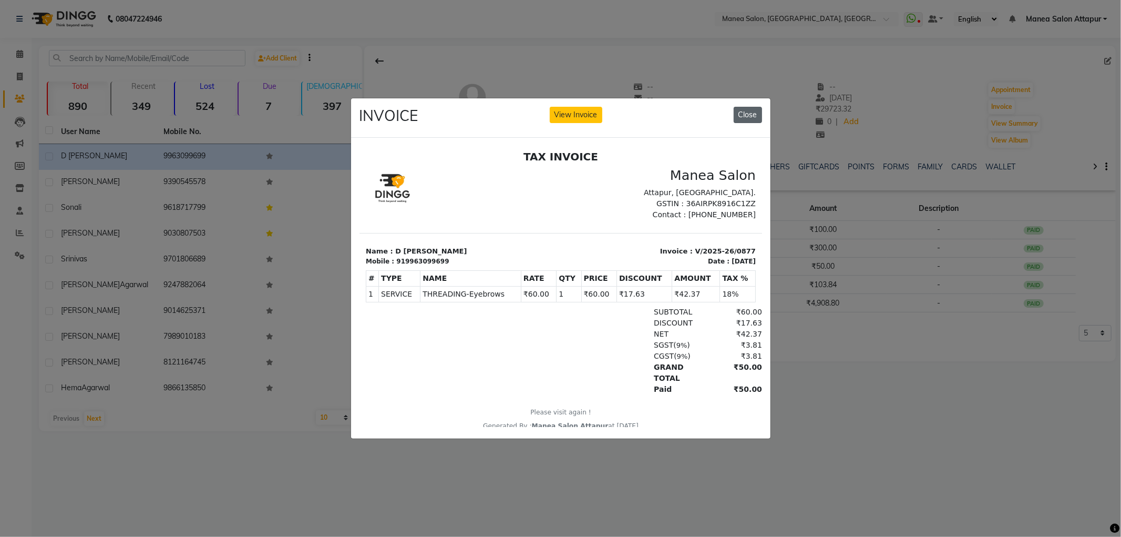
click at [753, 111] on button "Close" at bounding box center [748, 115] width 28 height 16
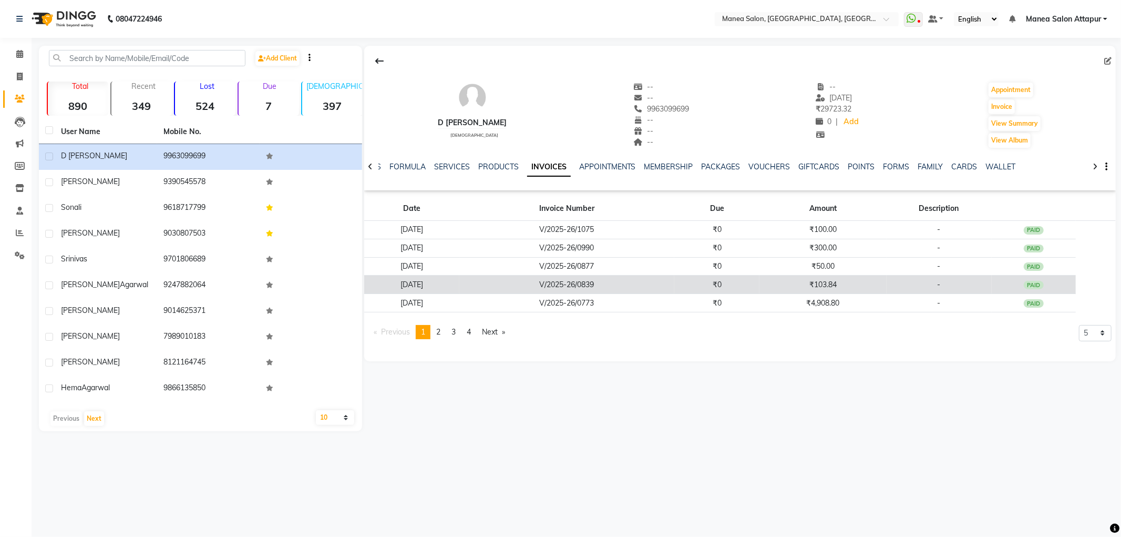
click at [447, 283] on td "[DATE]" at bounding box center [411, 284] width 95 height 18
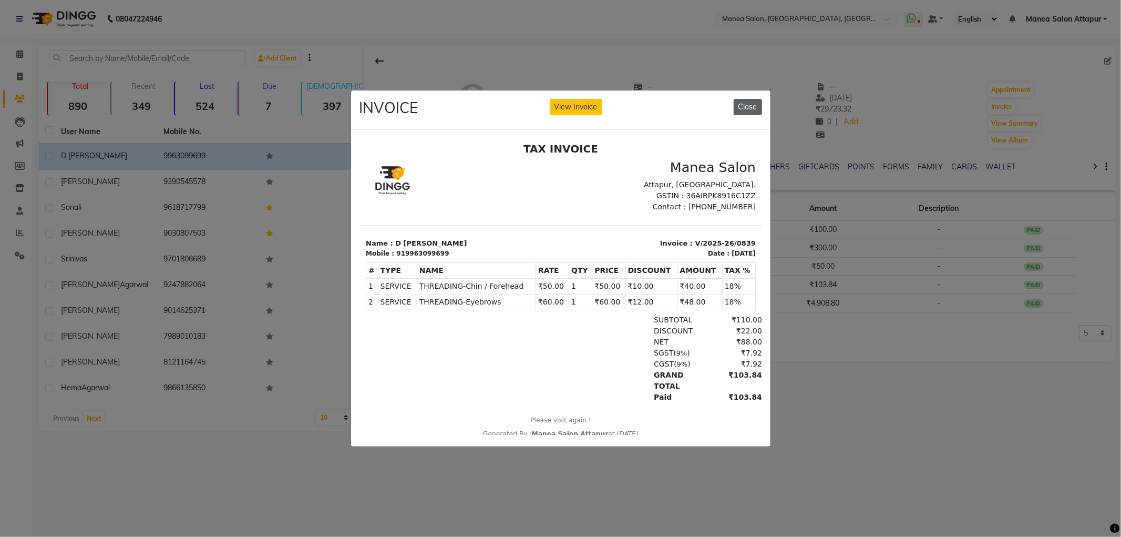
click at [745, 105] on button "Close" at bounding box center [748, 107] width 28 height 16
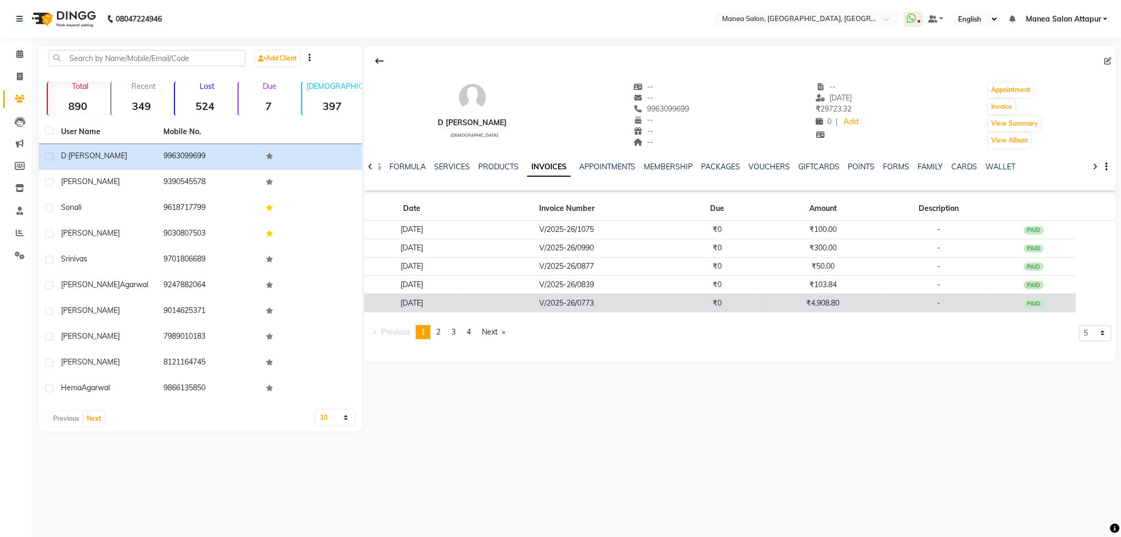
click at [444, 300] on td "[DATE]" at bounding box center [411, 303] width 95 height 18
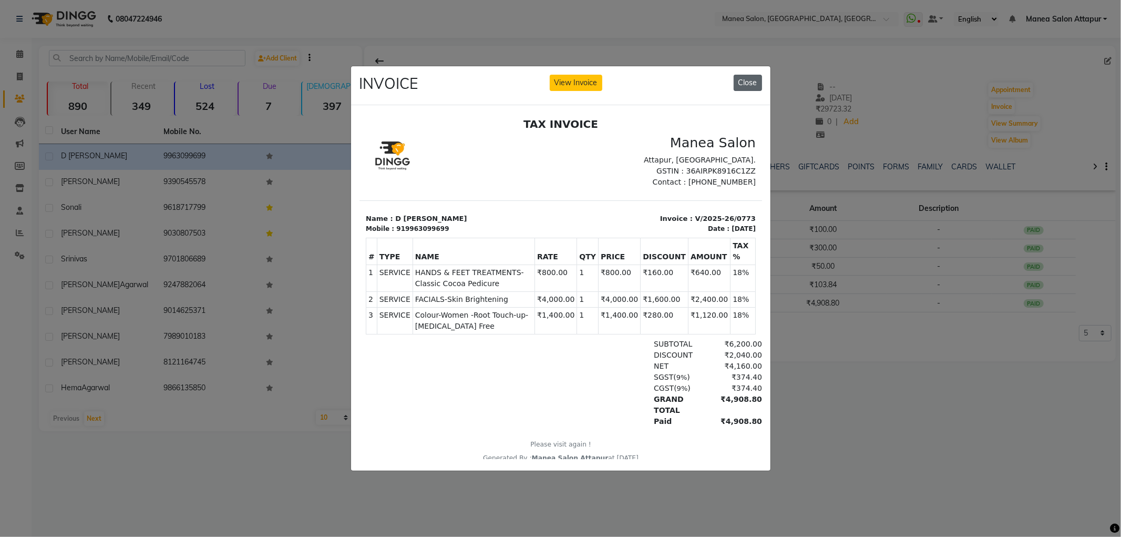
click at [743, 79] on button "Close" at bounding box center [748, 83] width 28 height 16
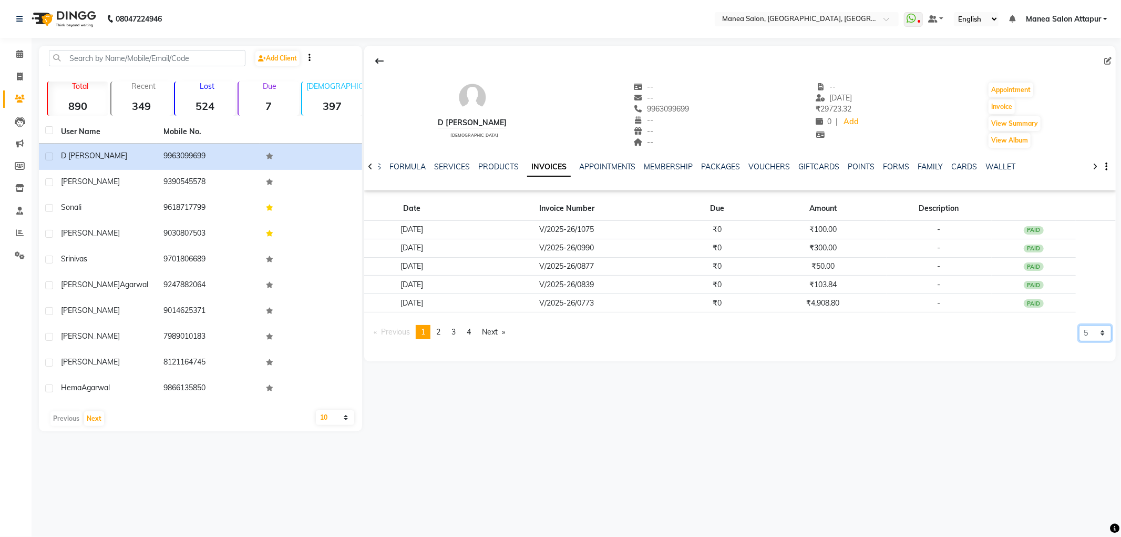
click at [1086, 332] on select "5 10 50 100 500" at bounding box center [1095, 333] width 33 height 16
select select "50"
click at [1079, 341] on select "5 10 50 100 500" at bounding box center [1095, 333] width 33 height 16
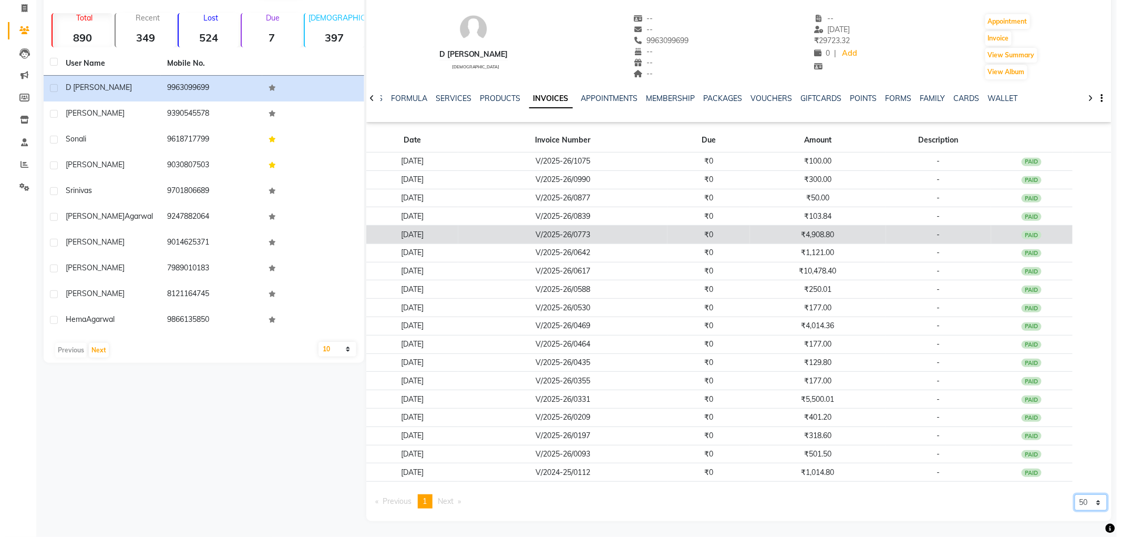
scroll to position [69, 0]
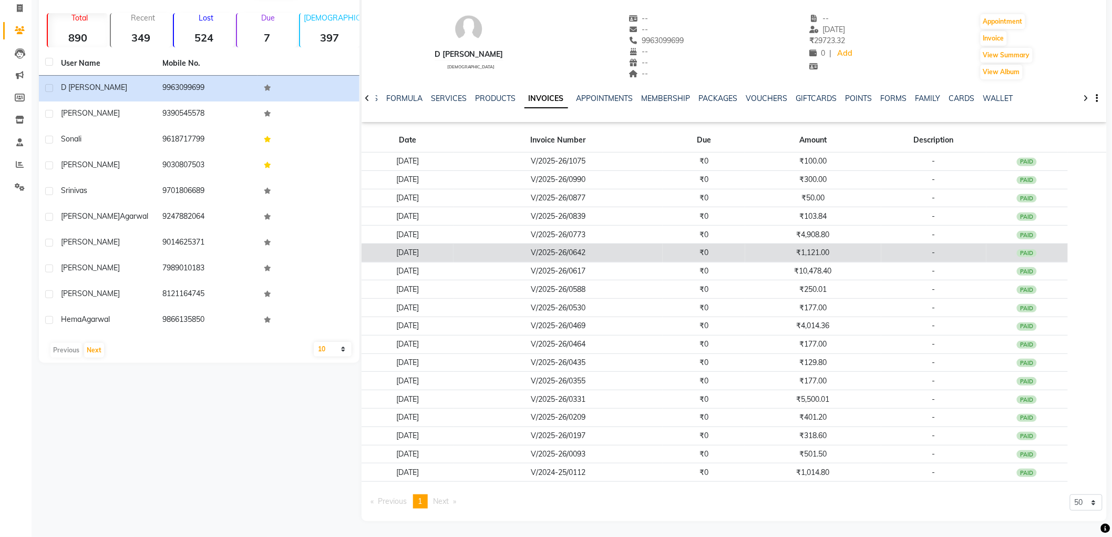
click at [437, 254] on td "[DATE]" at bounding box center [408, 252] width 93 height 18
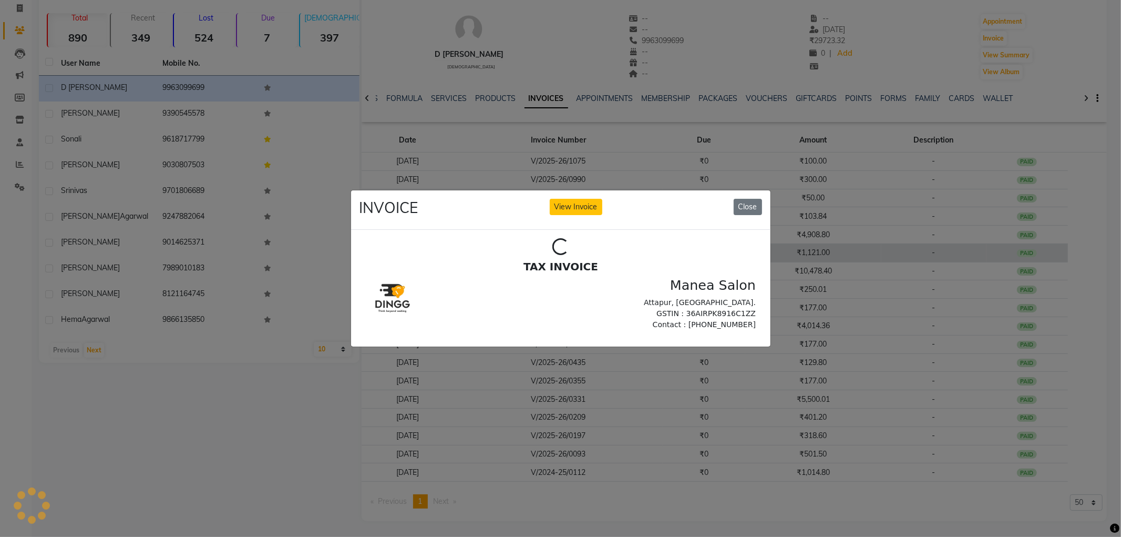
scroll to position [0, 0]
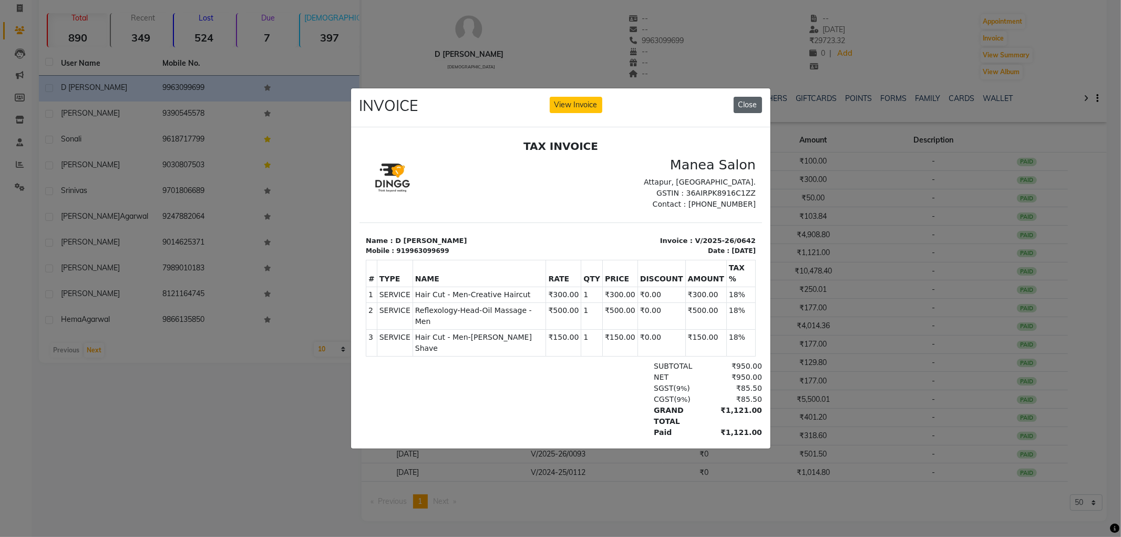
click at [748, 104] on button "Close" at bounding box center [748, 105] width 28 height 16
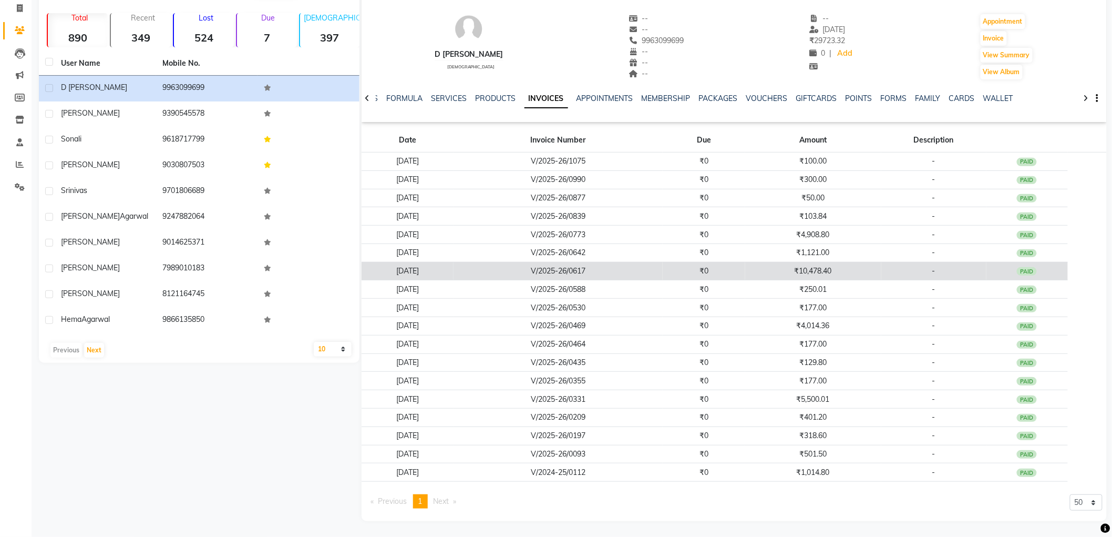
click at [435, 262] on td "[DATE]" at bounding box center [408, 271] width 93 height 18
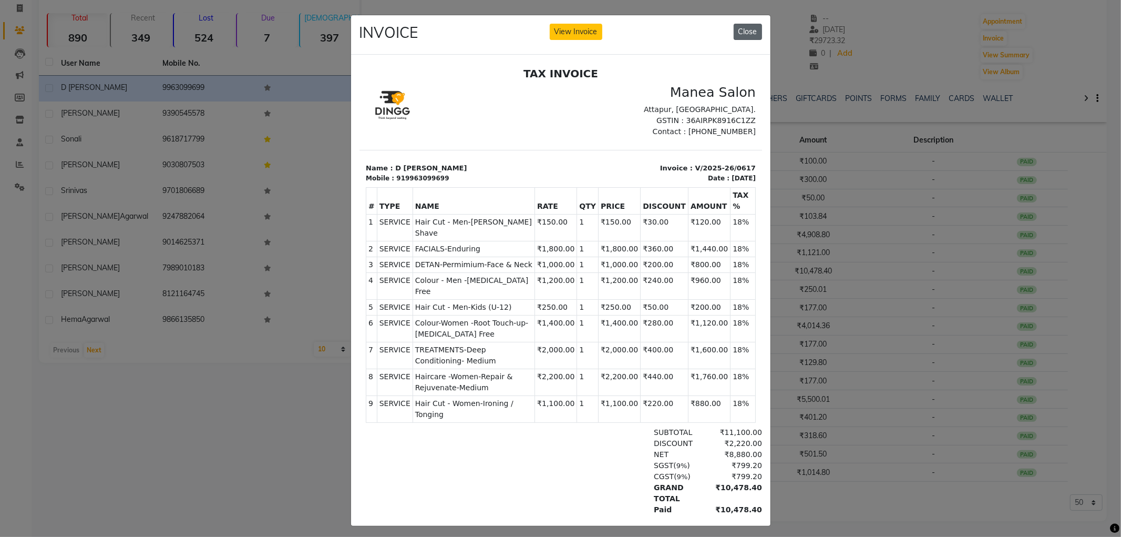
click at [750, 33] on button "Close" at bounding box center [748, 32] width 28 height 16
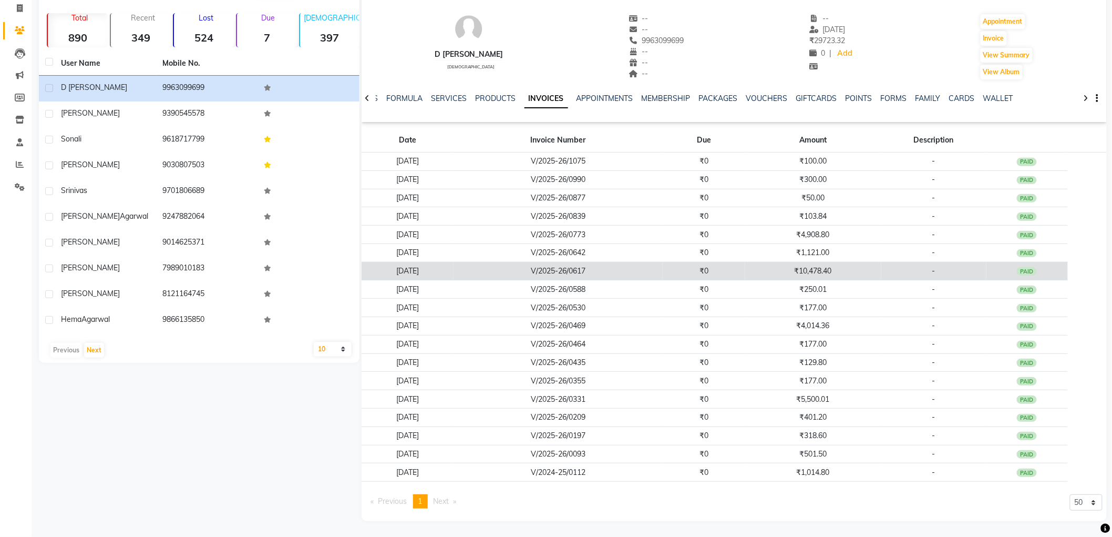
click at [523, 269] on td "V/2025-26/0617" at bounding box center [558, 271] width 209 height 18
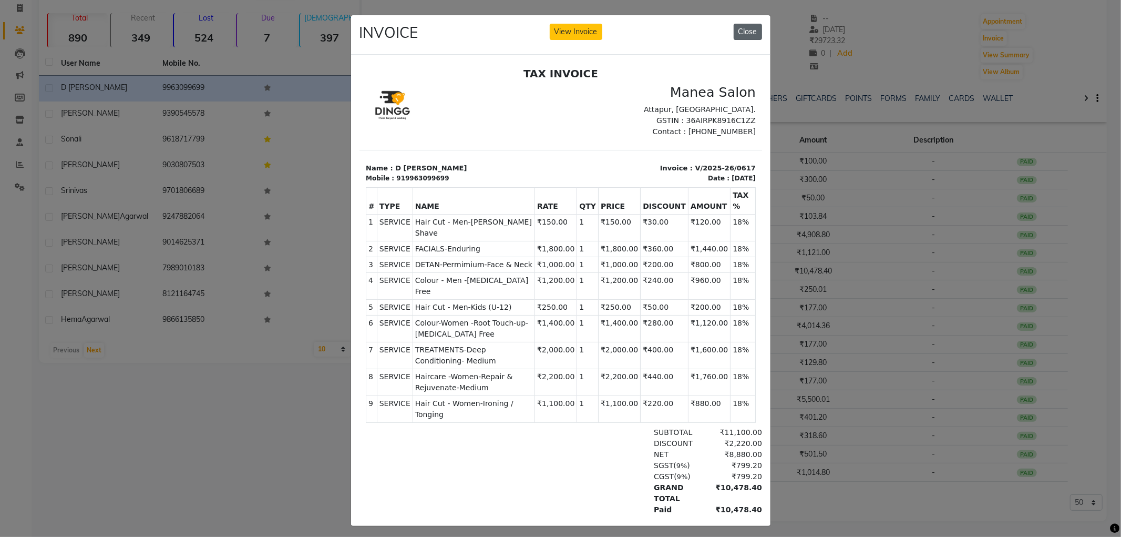
click at [745, 25] on button "Close" at bounding box center [748, 32] width 28 height 16
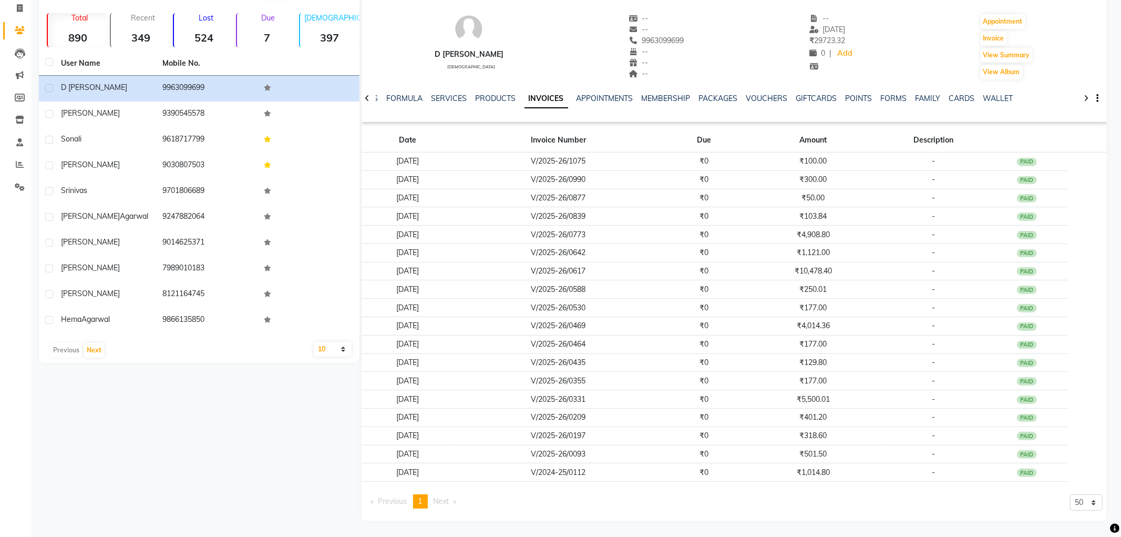
click at [745, 30] on app-view-invoice-on-modal "INVOICE View Invoice Close" at bounding box center [561, 244] width 420 height 510
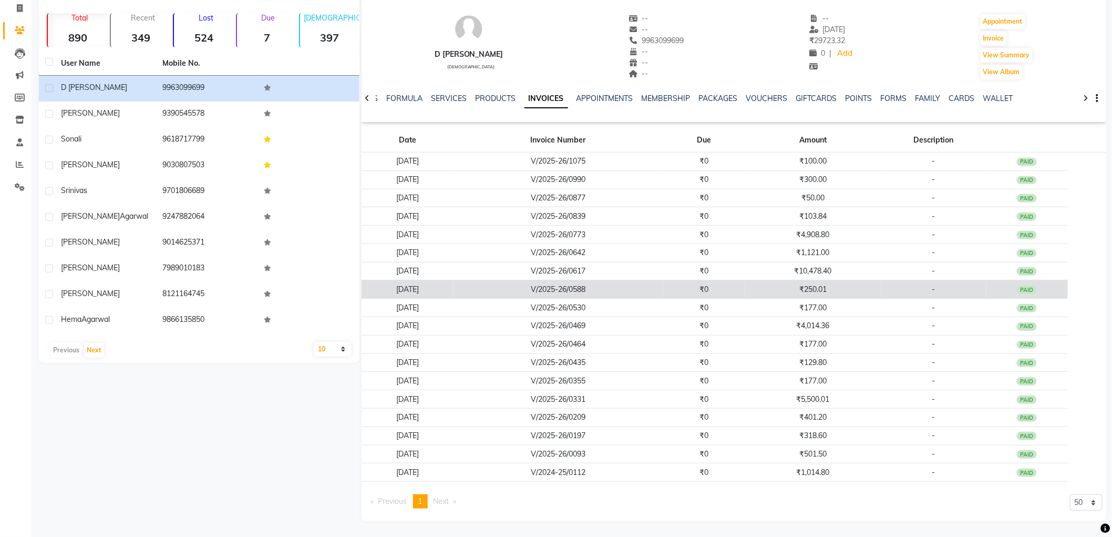
click at [440, 284] on td "[DATE]" at bounding box center [408, 289] width 93 height 18
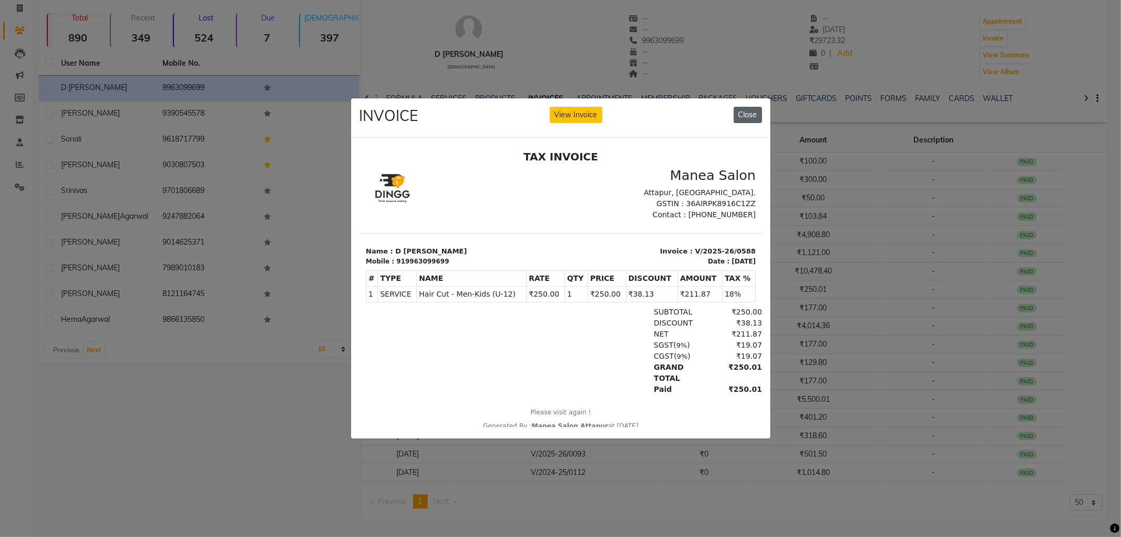
click at [751, 109] on button "Close" at bounding box center [748, 115] width 28 height 16
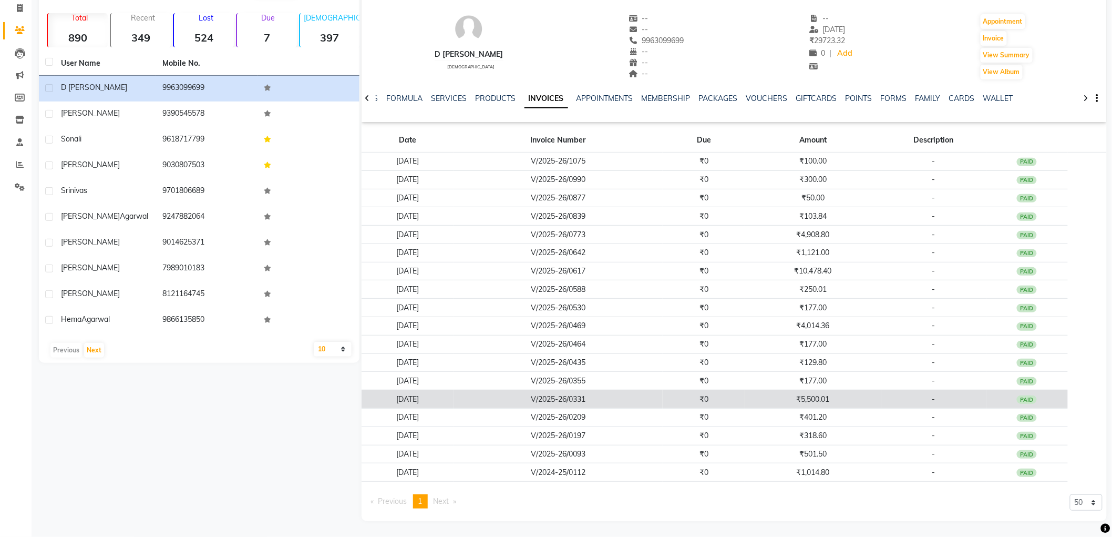
click at [502, 395] on td "V/2025-26/0331" at bounding box center [558, 399] width 209 height 18
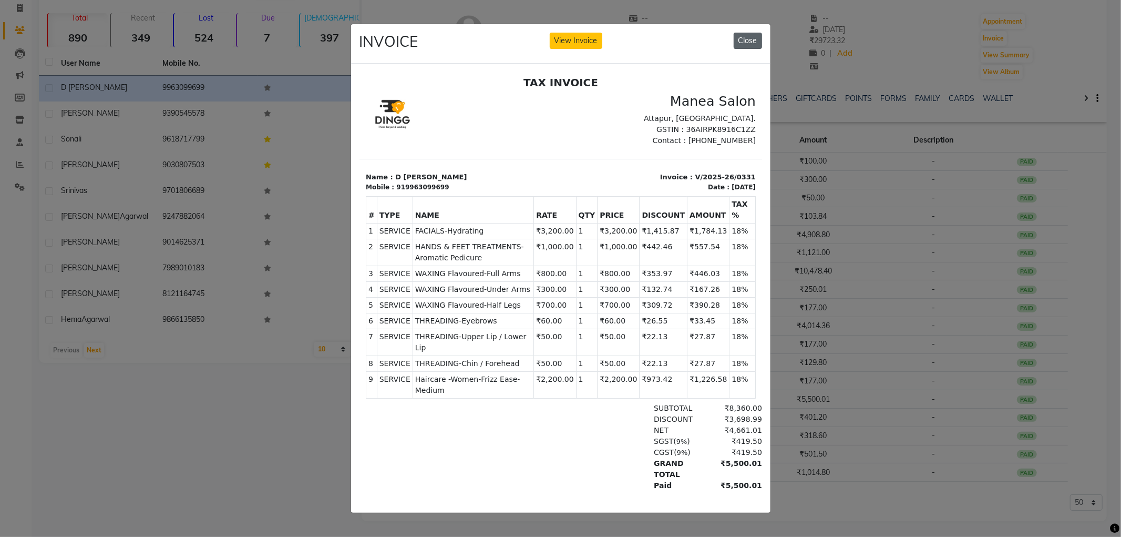
click at [745, 38] on button "Close" at bounding box center [748, 41] width 28 height 16
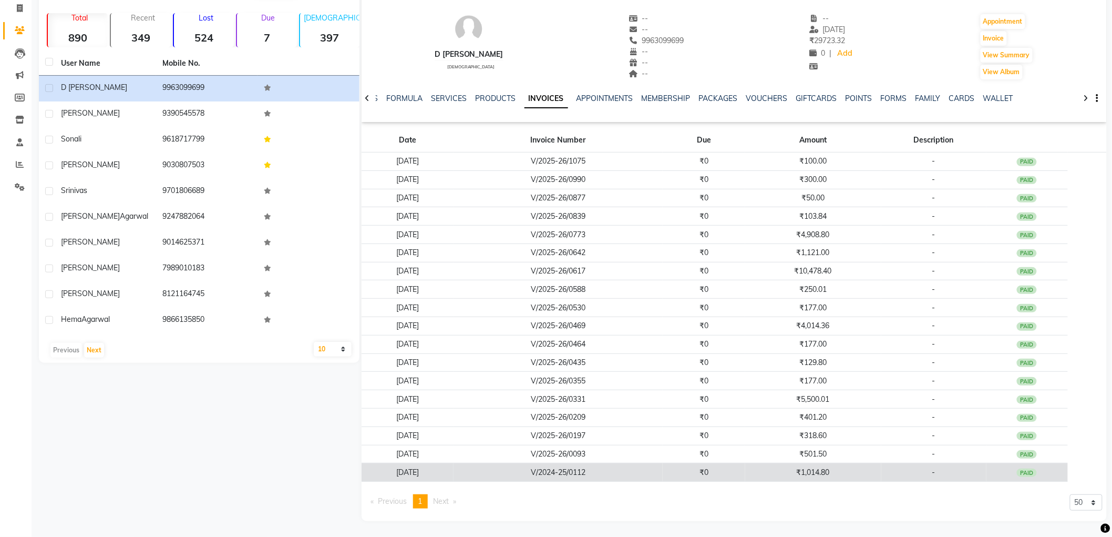
click at [617, 475] on td "V/2024-25/0112" at bounding box center [558, 472] width 209 height 18
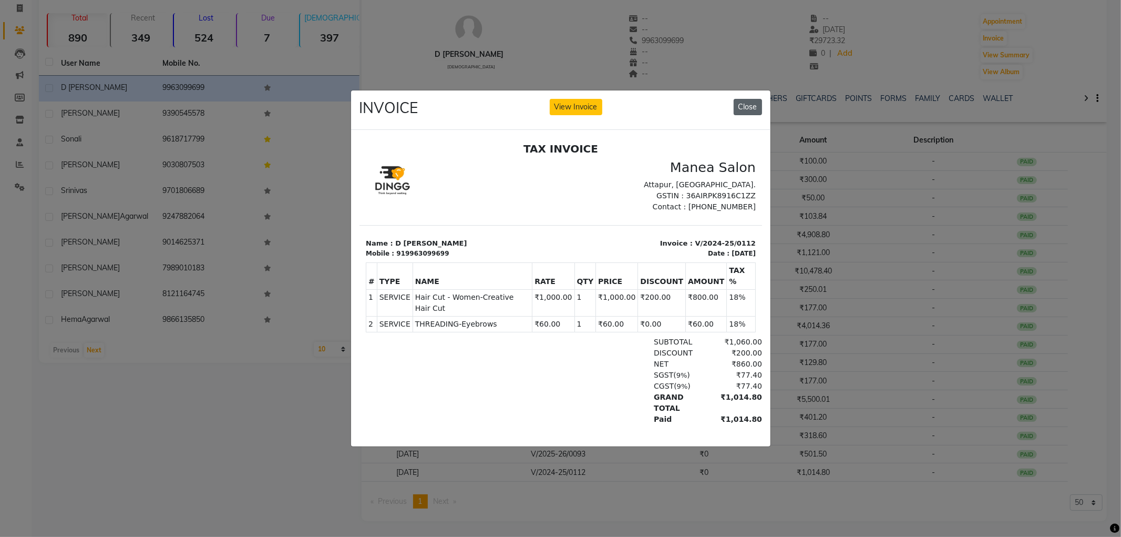
click at [755, 107] on button "Close" at bounding box center [748, 107] width 28 height 16
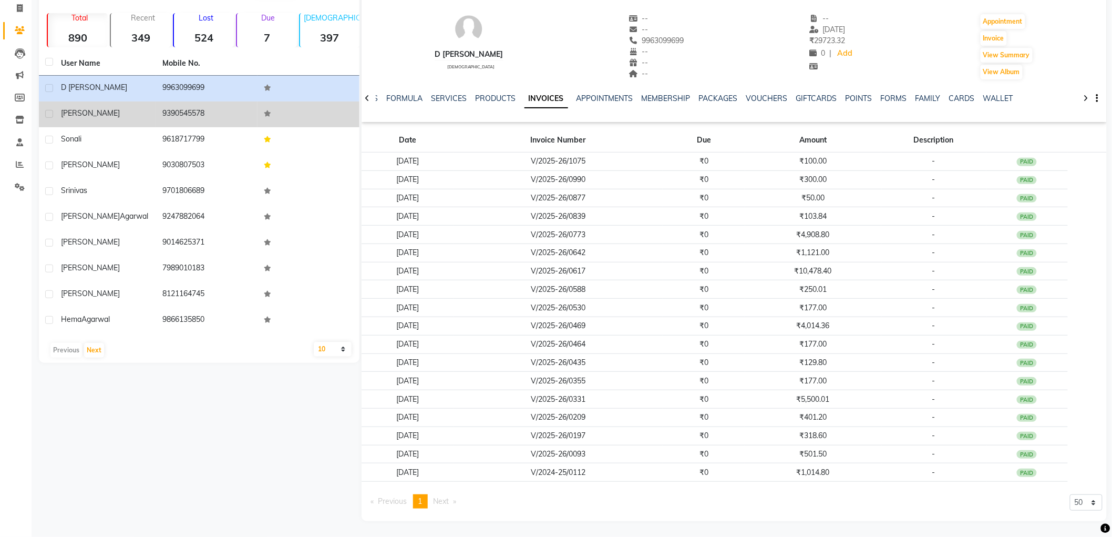
click at [77, 114] on span "[PERSON_NAME]" at bounding box center [90, 112] width 59 height 9
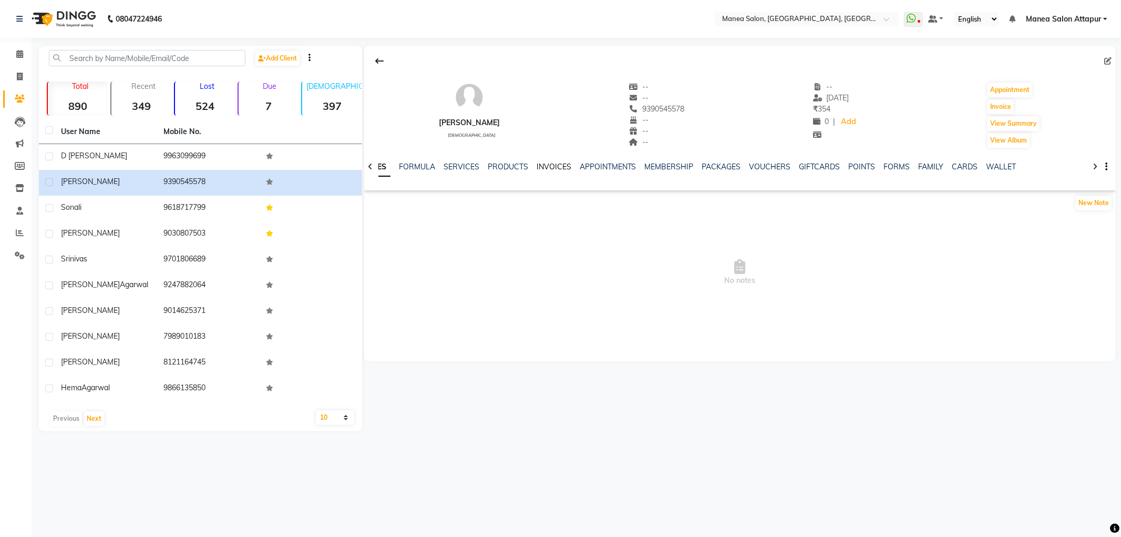
click at [553, 167] on link "INVOICES" at bounding box center [554, 166] width 35 height 9
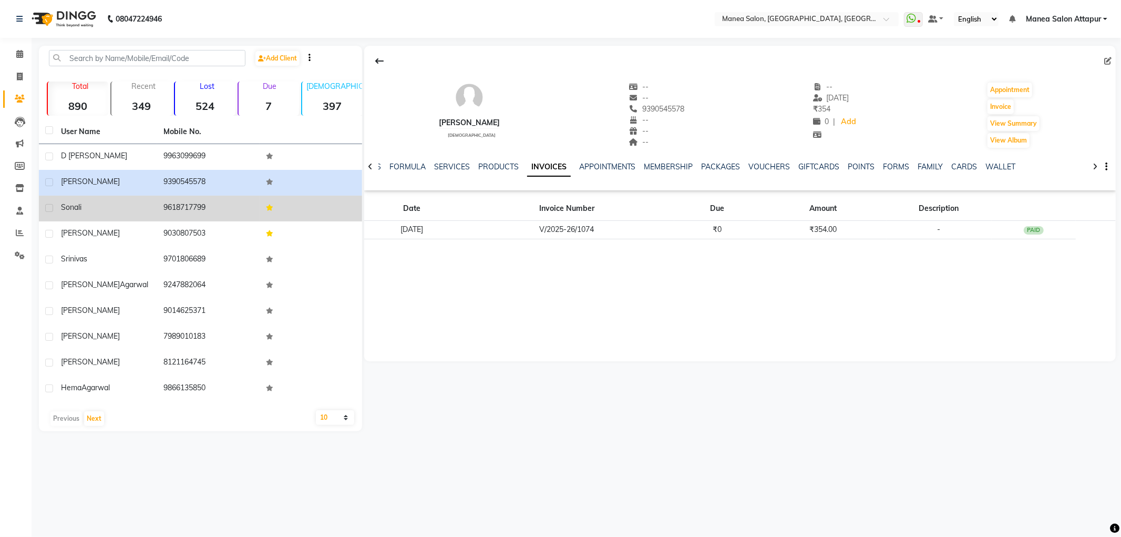
click at [85, 200] on td "Sonali" at bounding box center [106, 209] width 103 height 26
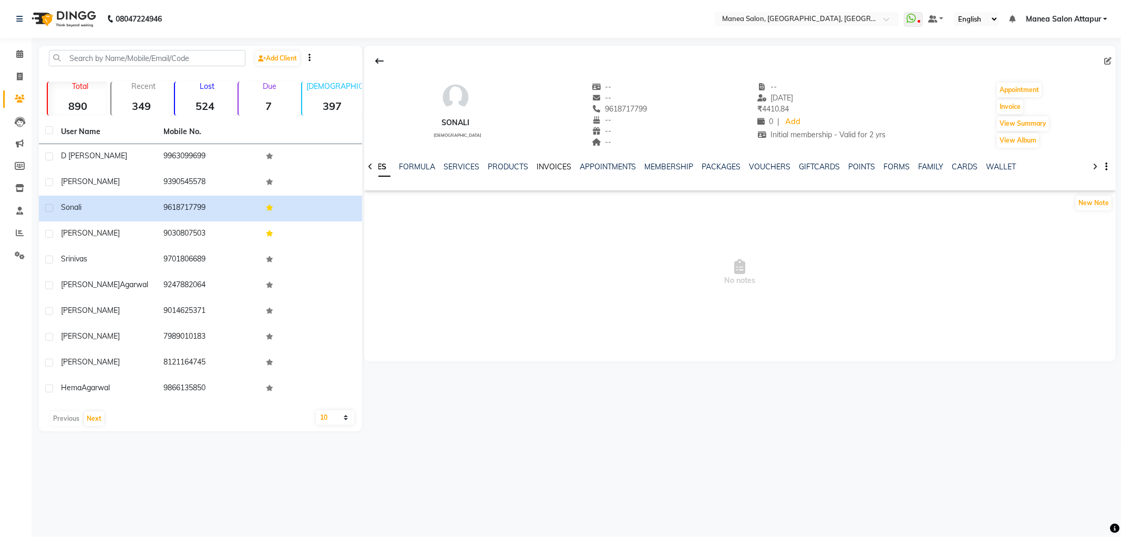
click at [544, 167] on link "INVOICES" at bounding box center [554, 166] width 35 height 9
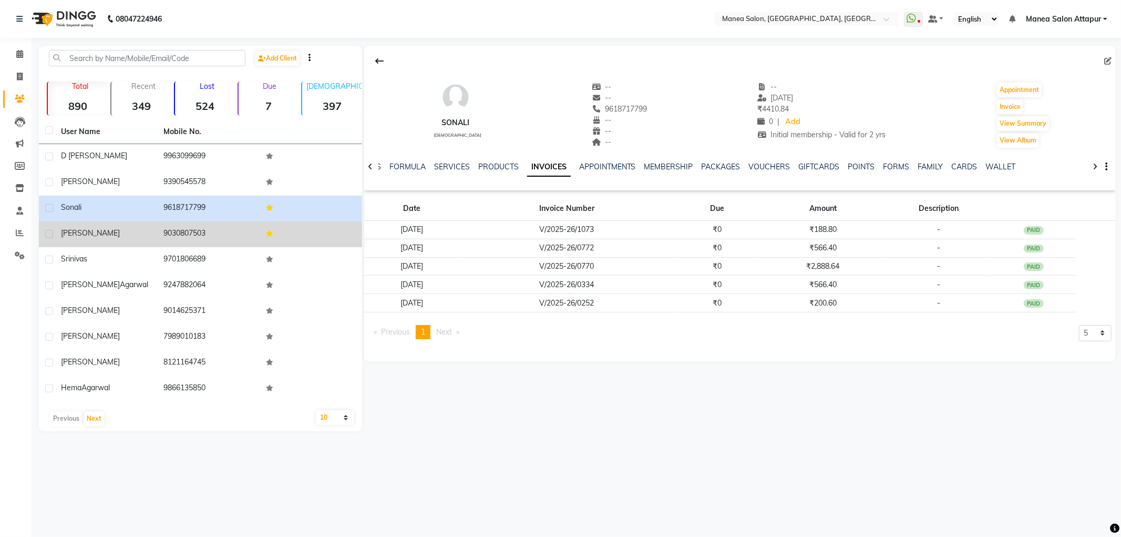
click at [103, 236] on div "[PERSON_NAME]" at bounding box center [106, 233] width 90 height 11
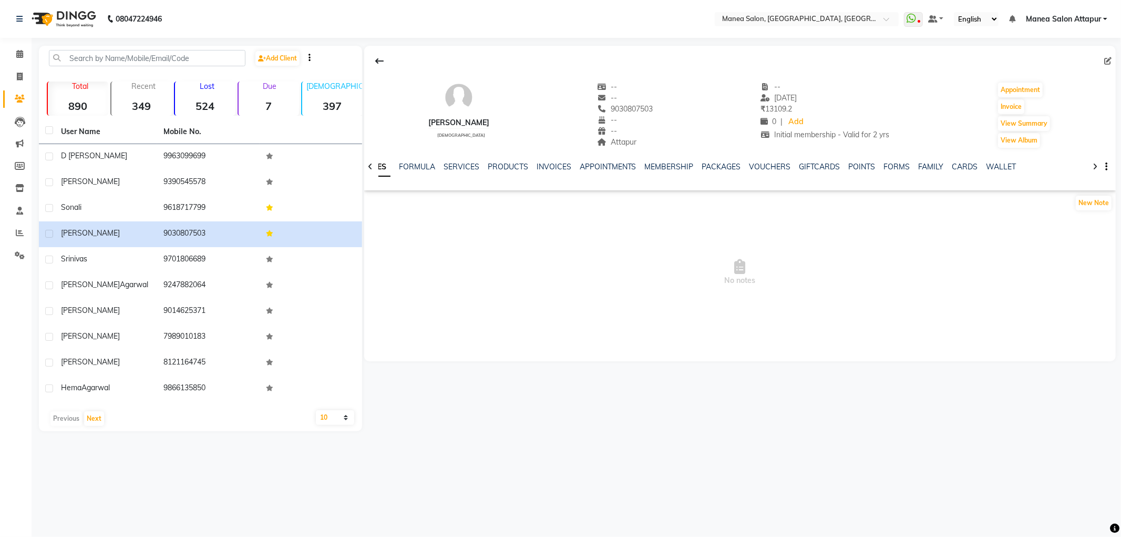
click at [18, 66] on li "Invoice" at bounding box center [16, 77] width 32 height 23
click at [18, 71] on span at bounding box center [20, 77] width 18 height 12
select select "service"
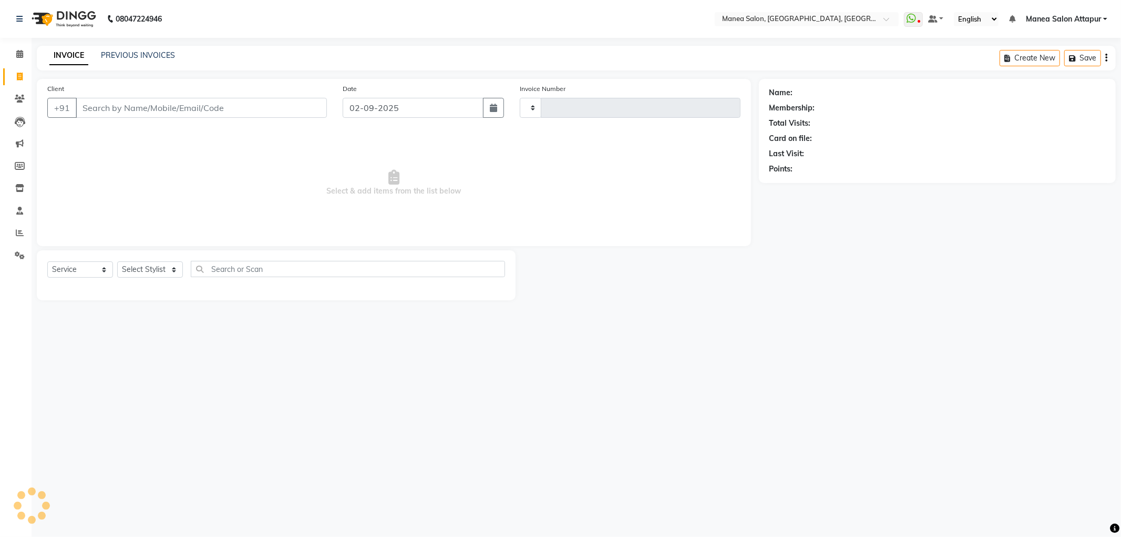
type input "1076"
select select "6587"
select select "membership"
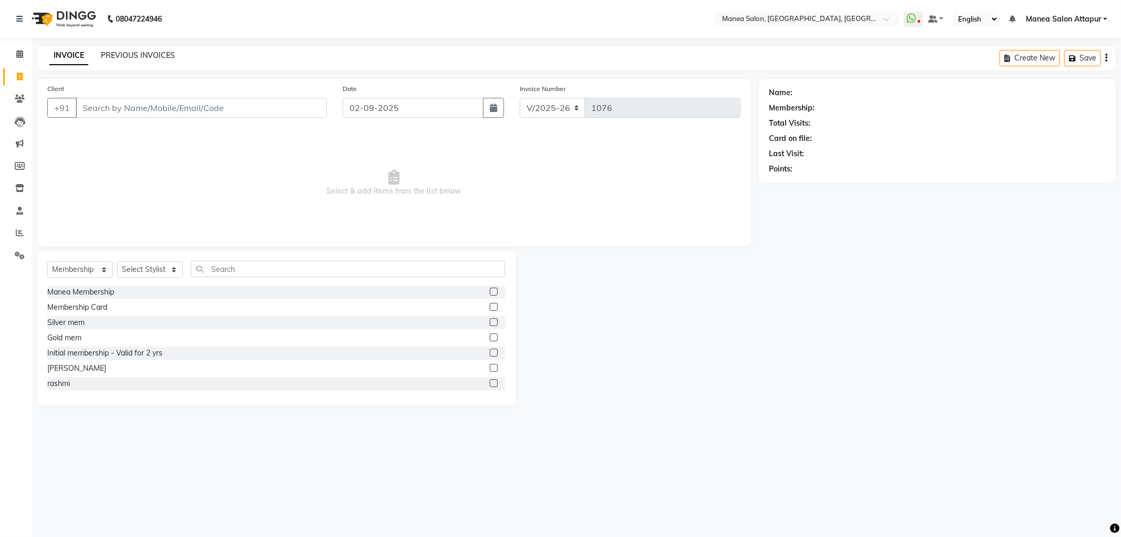
click at [118, 52] on link "PREVIOUS INVOICES" at bounding box center [138, 54] width 74 height 9
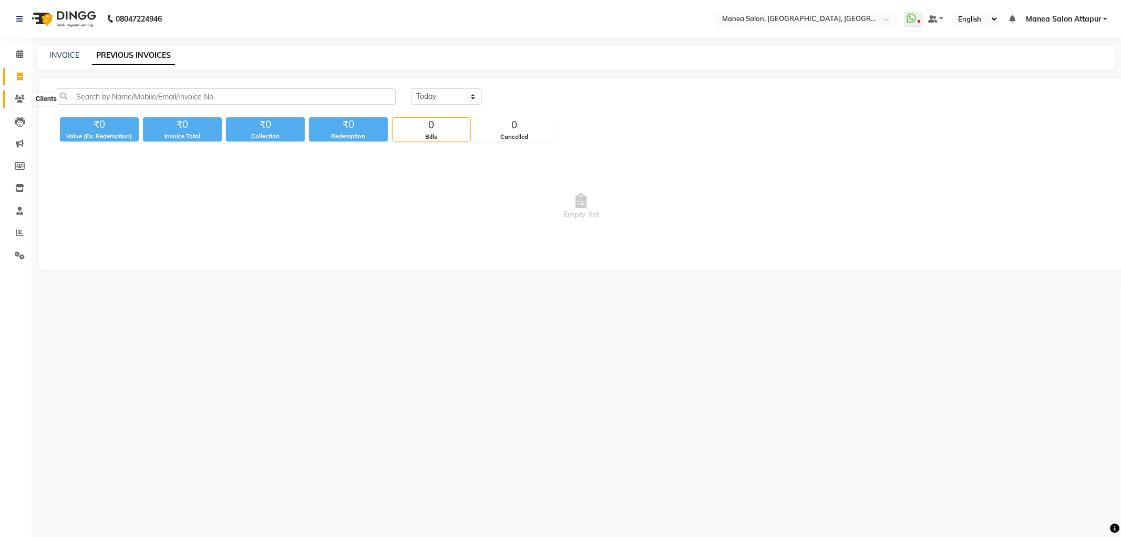
drag, startPoint x: 14, startPoint y: 100, endPoint x: 32, endPoint y: 96, distance: 18.8
click at [15, 100] on icon at bounding box center [20, 99] width 10 height 8
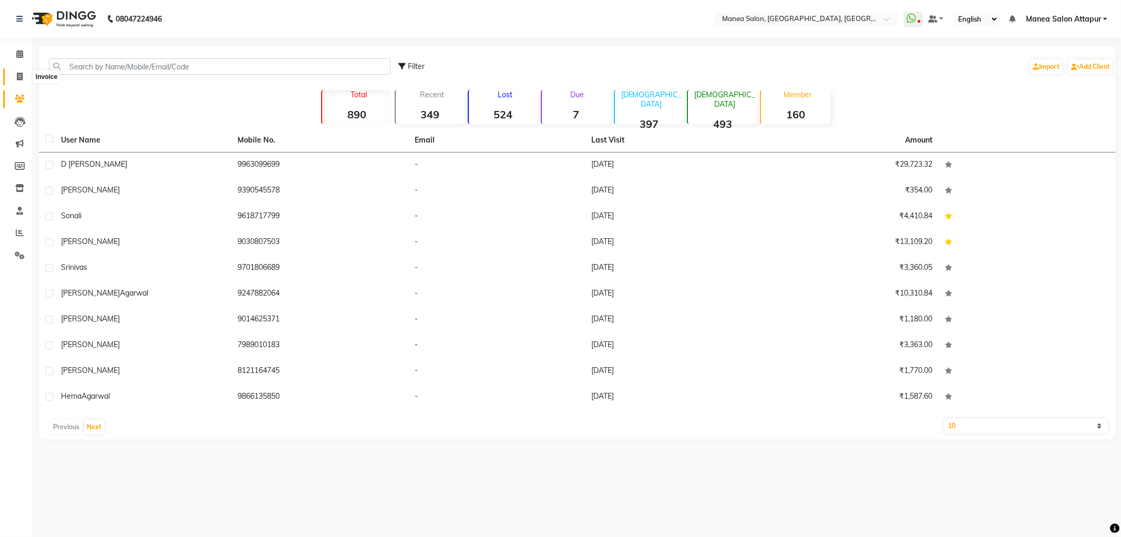
click at [21, 75] on icon at bounding box center [20, 77] width 6 height 8
select select "service"
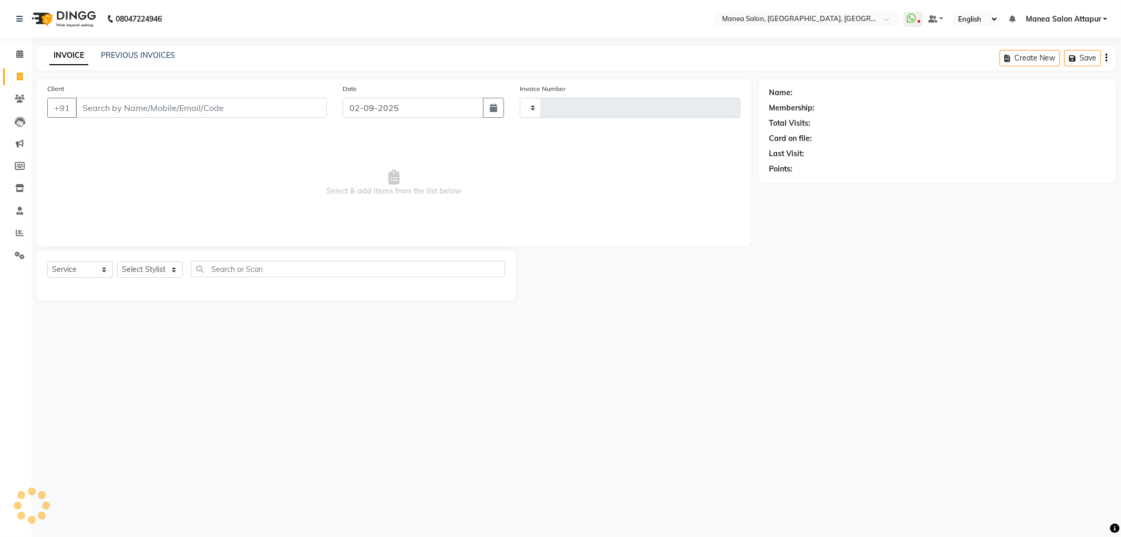
type input "1076"
select select "6587"
select select "membership"
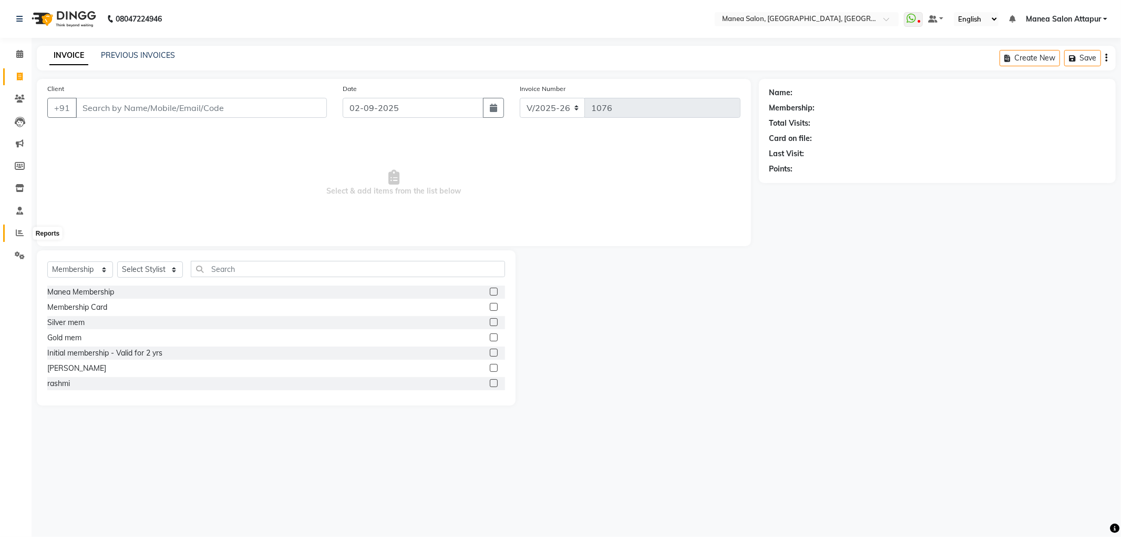
click at [17, 232] on icon at bounding box center [20, 233] width 8 height 8
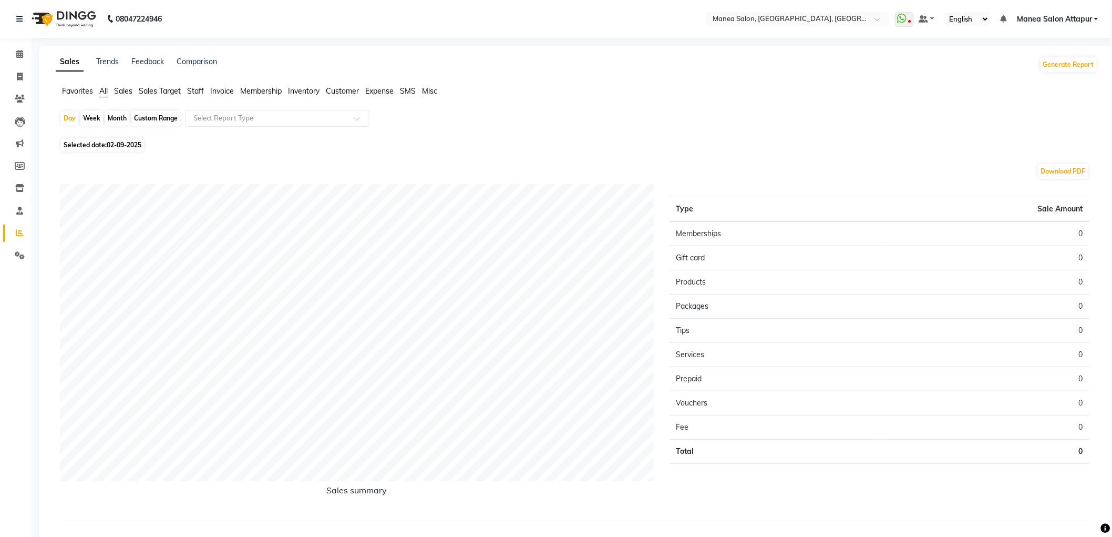
click at [152, 122] on div "Custom Range" at bounding box center [155, 118] width 49 height 15
select select "9"
select select "2025"
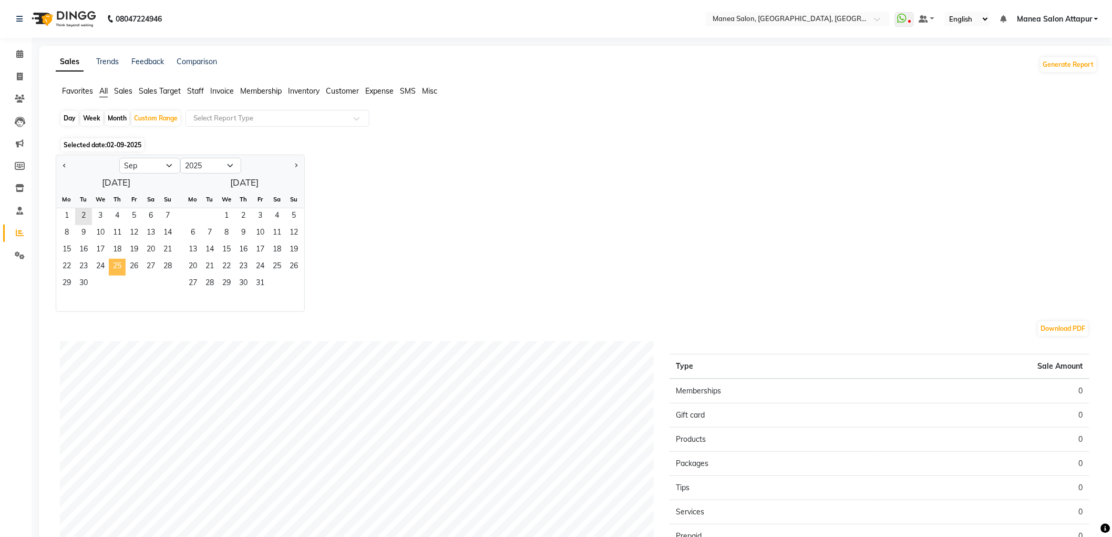
click at [111, 265] on span "25" at bounding box center [117, 267] width 17 height 17
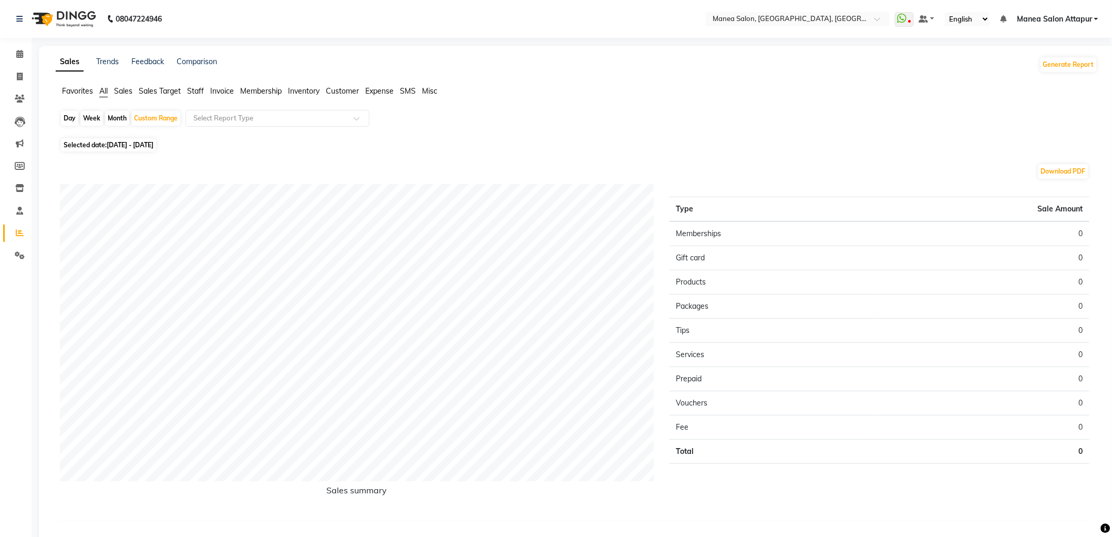
click at [154, 146] on span "[DATE] - [DATE]" at bounding box center [130, 145] width 47 height 8
select select "9"
select select "2025"
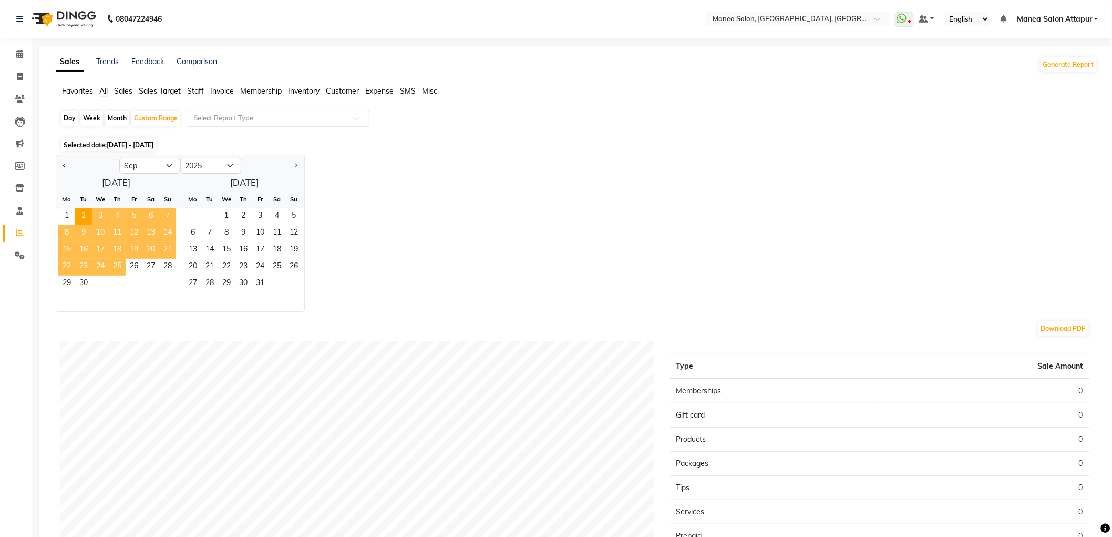
click at [122, 272] on span "25" at bounding box center [117, 267] width 17 height 17
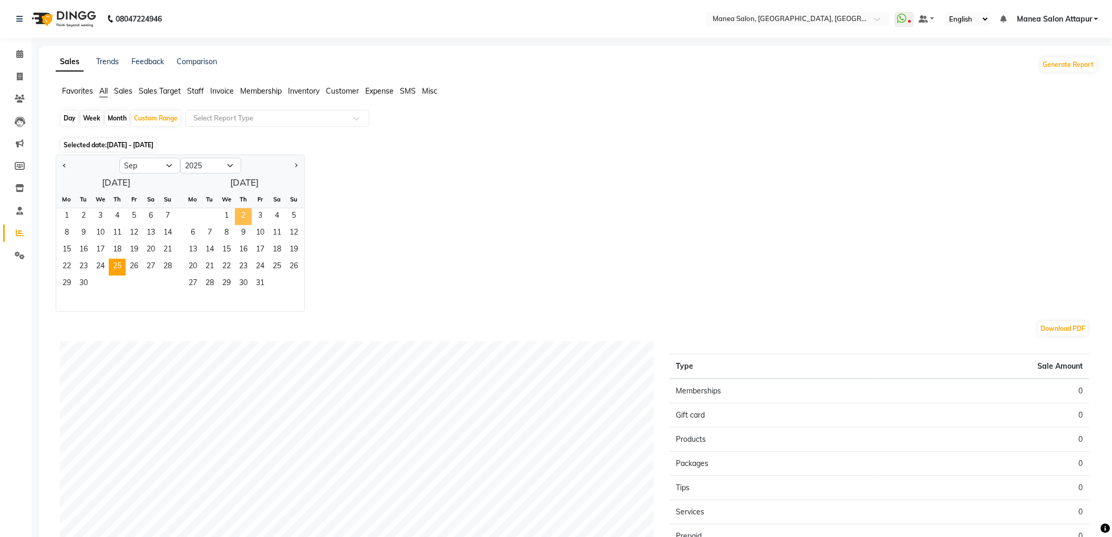
click at [244, 216] on span "2" at bounding box center [243, 216] width 17 height 17
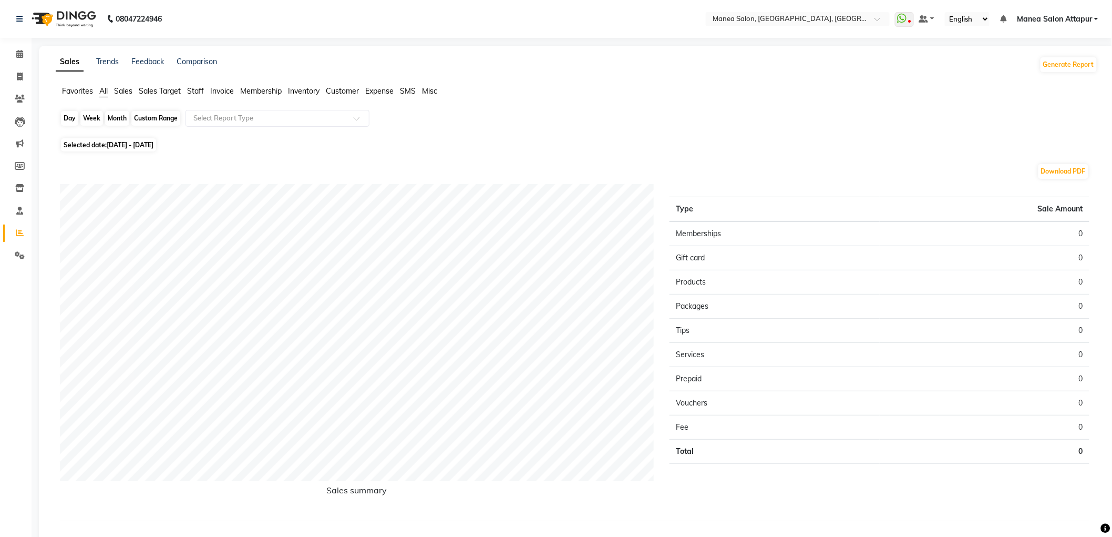
click at [164, 118] on div "Custom Range" at bounding box center [155, 118] width 49 height 15
select select "9"
select select "2025"
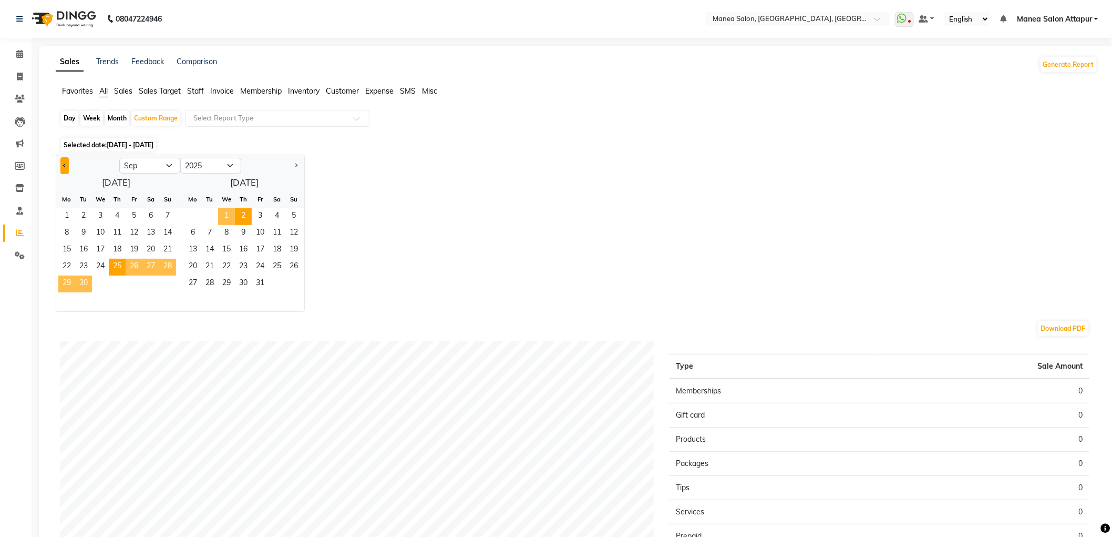
drag, startPoint x: 68, startPoint y: 166, endPoint x: 74, endPoint y: 179, distance: 14.4
click at [67, 166] on button "Previous month" at bounding box center [64, 165] width 8 height 17
select select "8"
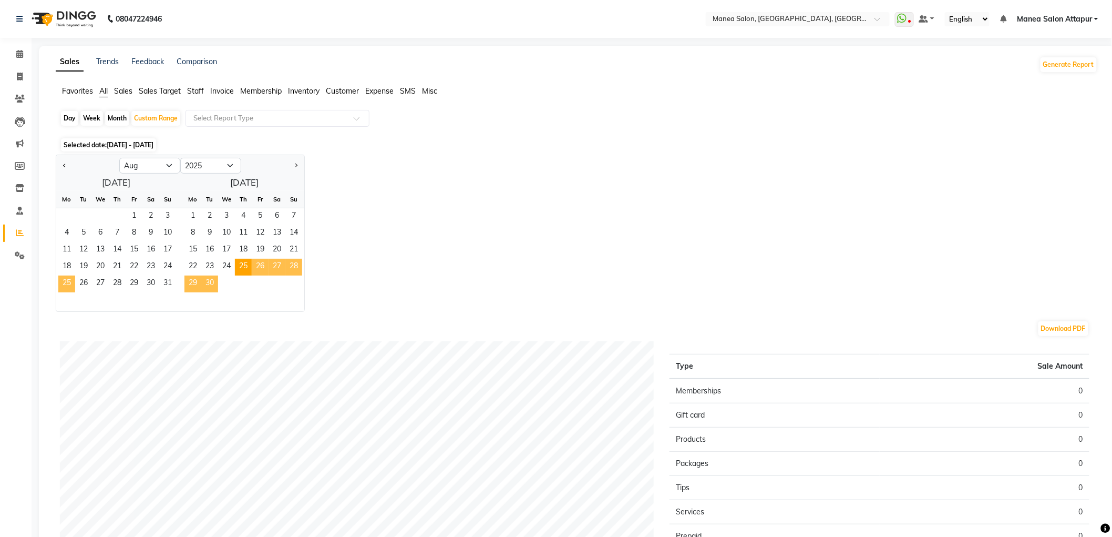
click at [71, 280] on span "25" at bounding box center [66, 283] width 17 height 17
click at [216, 218] on span "2" at bounding box center [209, 216] width 17 height 17
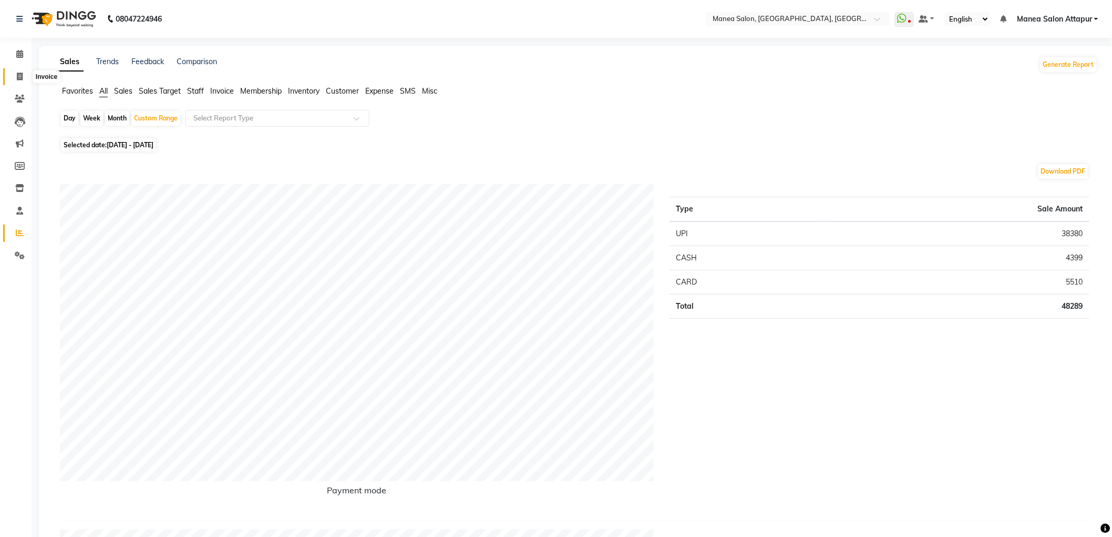
click at [24, 76] on span at bounding box center [20, 77] width 18 height 12
select select "service"
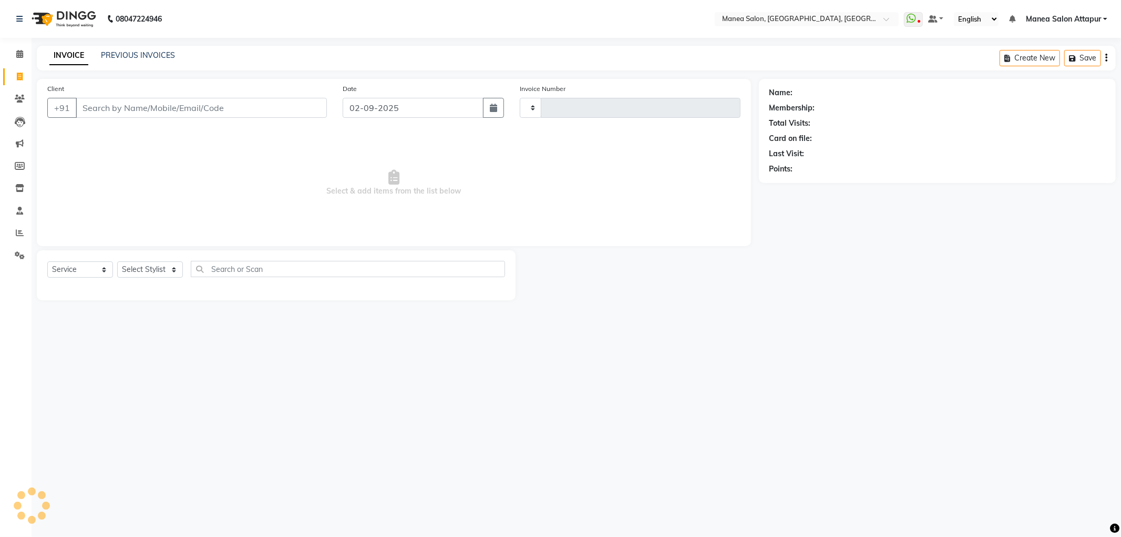
type input "1076"
select select "6587"
select select "membership"
click at [18, 95] on icon at bounding box center [20, 99] width 10 height 8
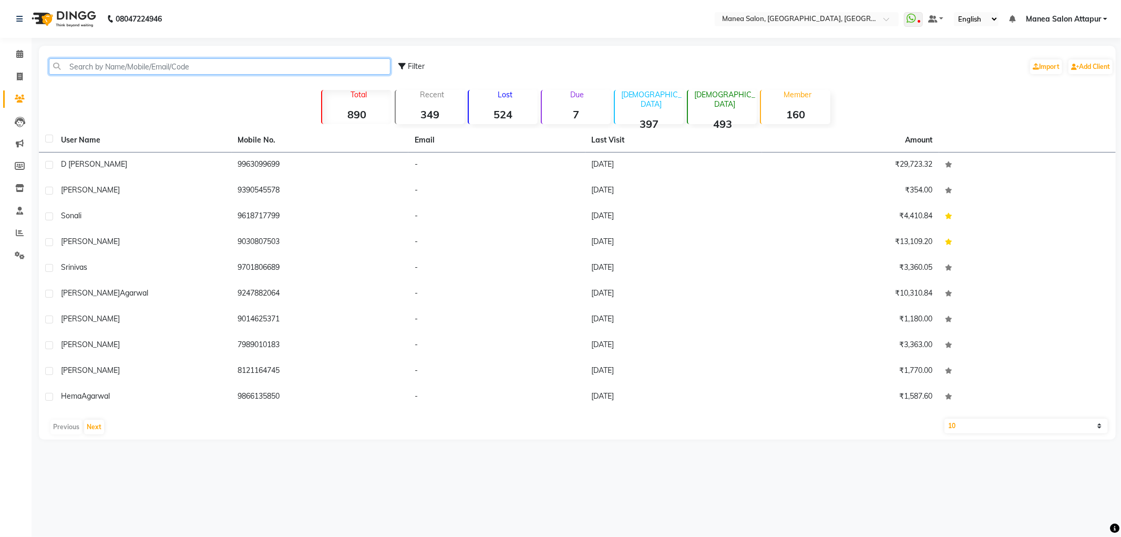
click at [172, 63] on input "text" at bounding box center [220, 66] width 342 height 16
paste input "919948958160"
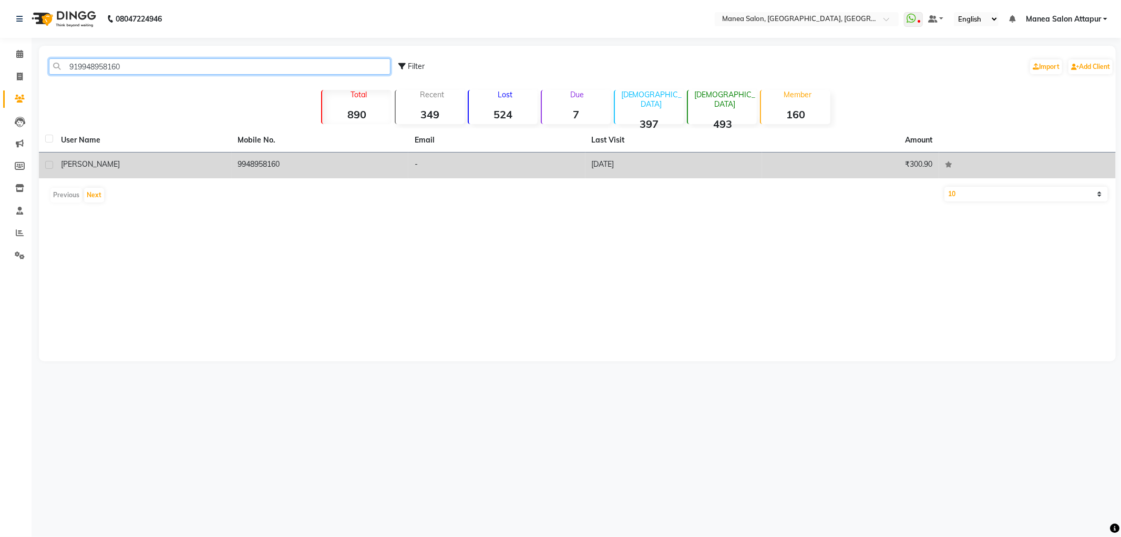
type input "919948958160"
click at [96, 156] on td "[PERSON_NAME]" at bounding box center [143, 165] width 177 height 26
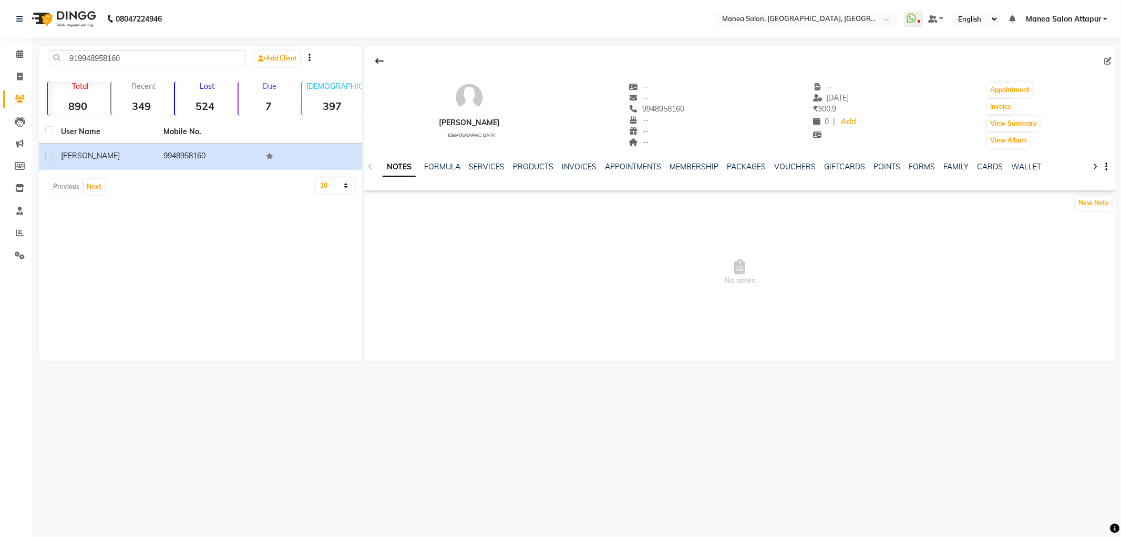
click at [485, 160] on div "NOTES FORMULA SERVICES PRODUCTS INVOICES APPOINTMENTS MEMBERSHIP PACKAGES VOUCH…" at bounding box center [740, 167] width 752 height 36
click at [485, 164] on link "SERVICES" at bounding box center [487, 166] width 36 height 9
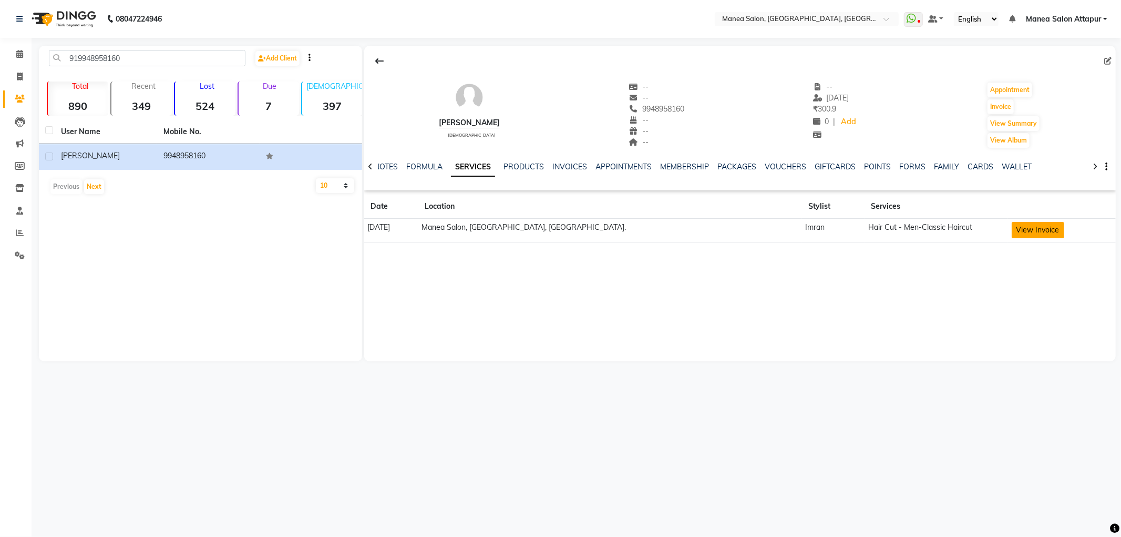
click at [1012, 233] on button "View Invoice" at bounding box center [1038, 230] width 53 height 16
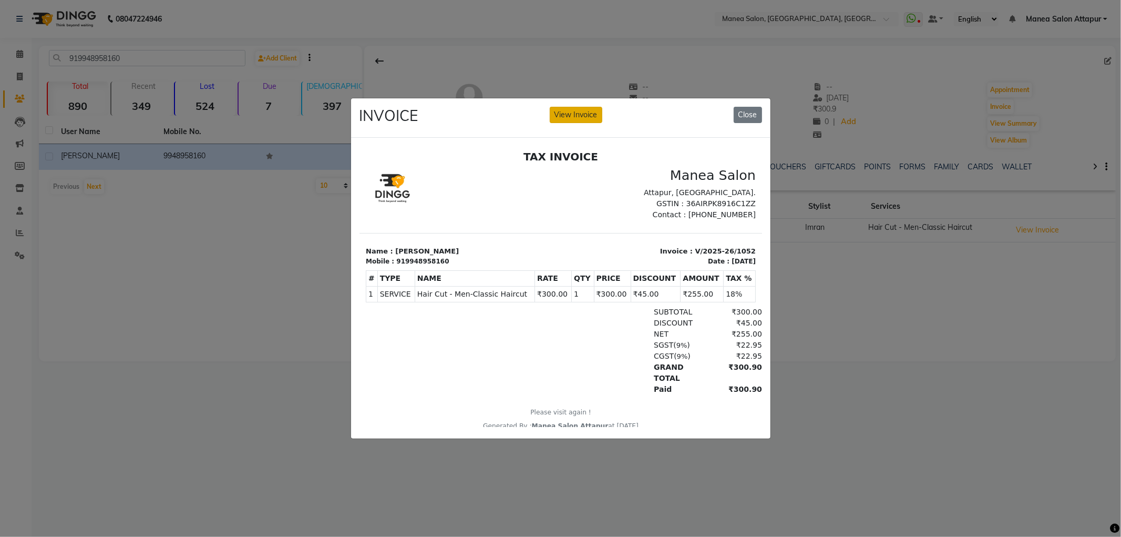
click at [595, 107] on button "View Invoice" at bounding box center [576, 115] width 53 height 16
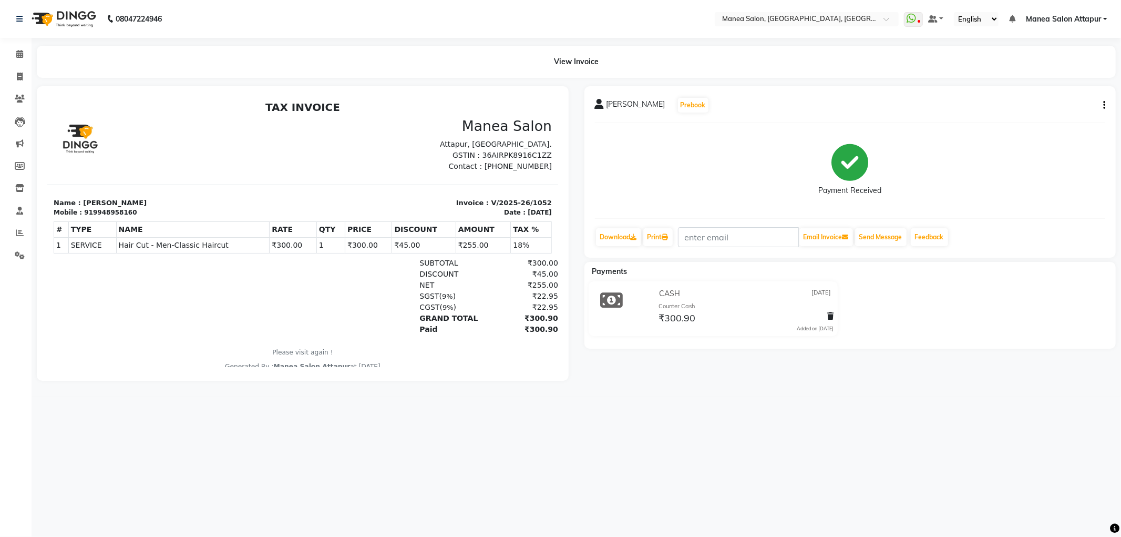
click at [1101, 107] on button "button" at bounding box center [1102, 105] width 6 height 11
click at [1067, 109] on div "Edit Item Staff" at bounding box center [1052, 105] width 72 height 13
select select "84082"
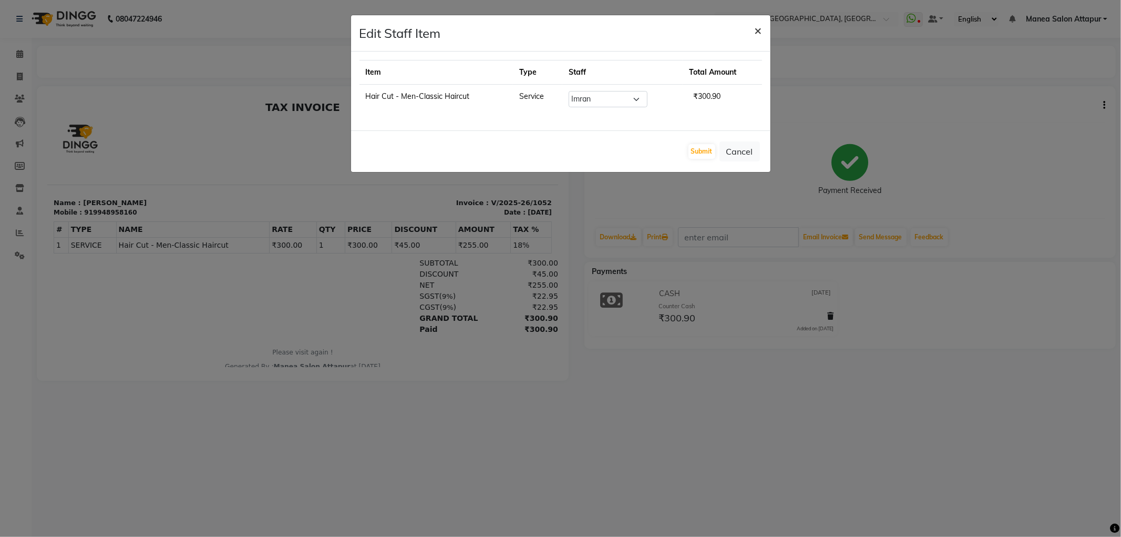
click at [762, 32] on button "×" at bounding box center [759, 29] width 24 height 29
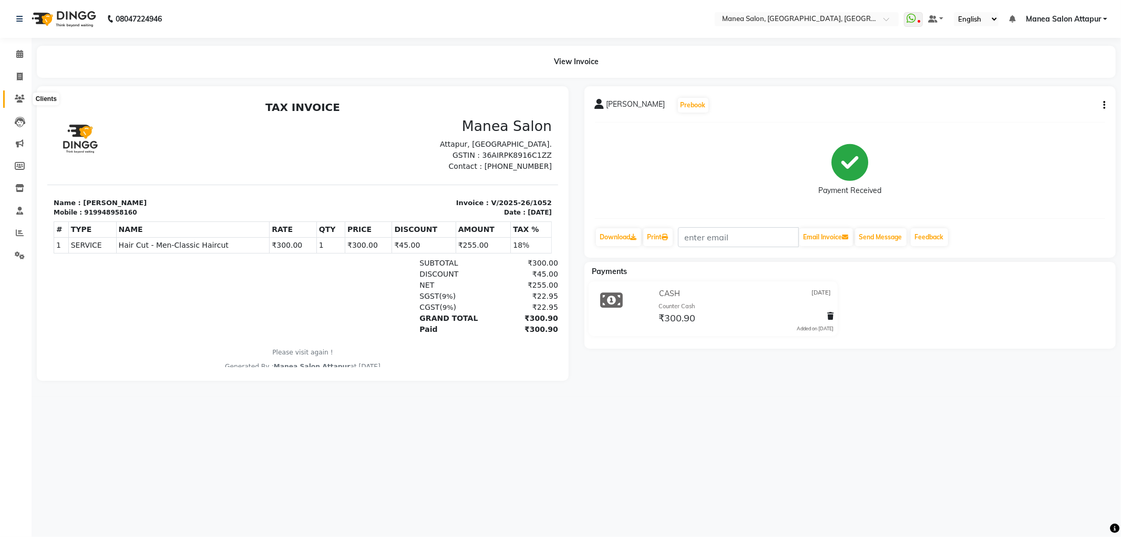
click at [16, 98] on icon at bounding box center [20, 99] width 10 height 8
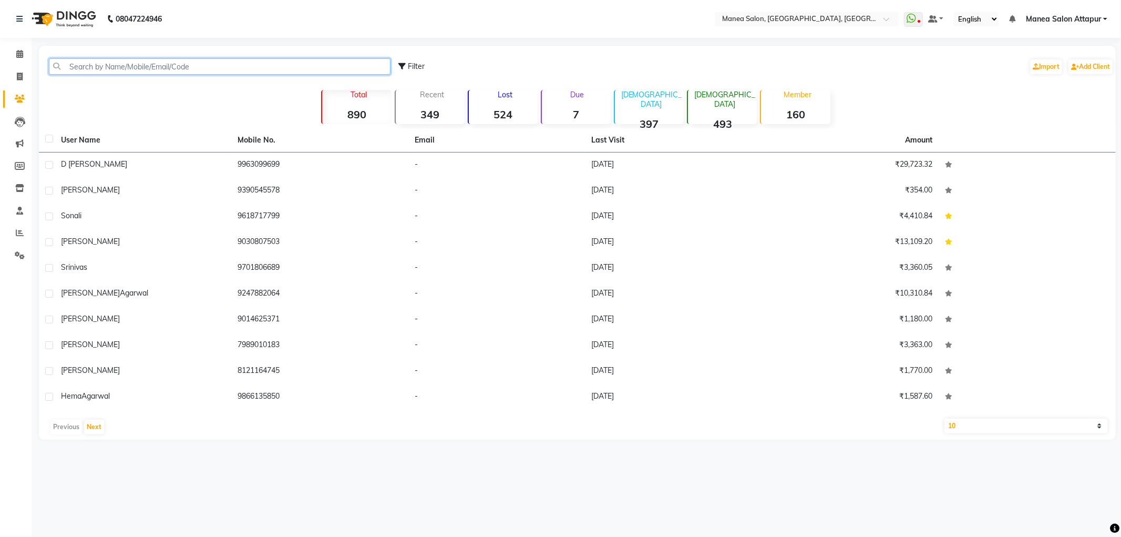
click at [132, 65] on input "text" at bounding box center [220, 66] width 342 height 16
paste input "919848347102"
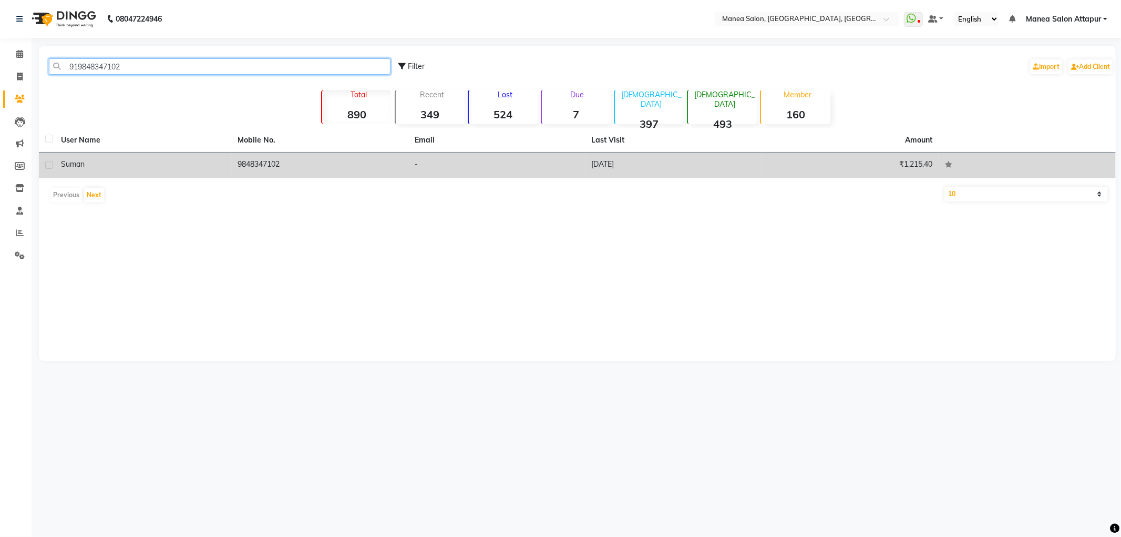
type input "919848347102"
click at [127, 164] on div "Suman" at bounding box center [143, 164] width 165 height 11
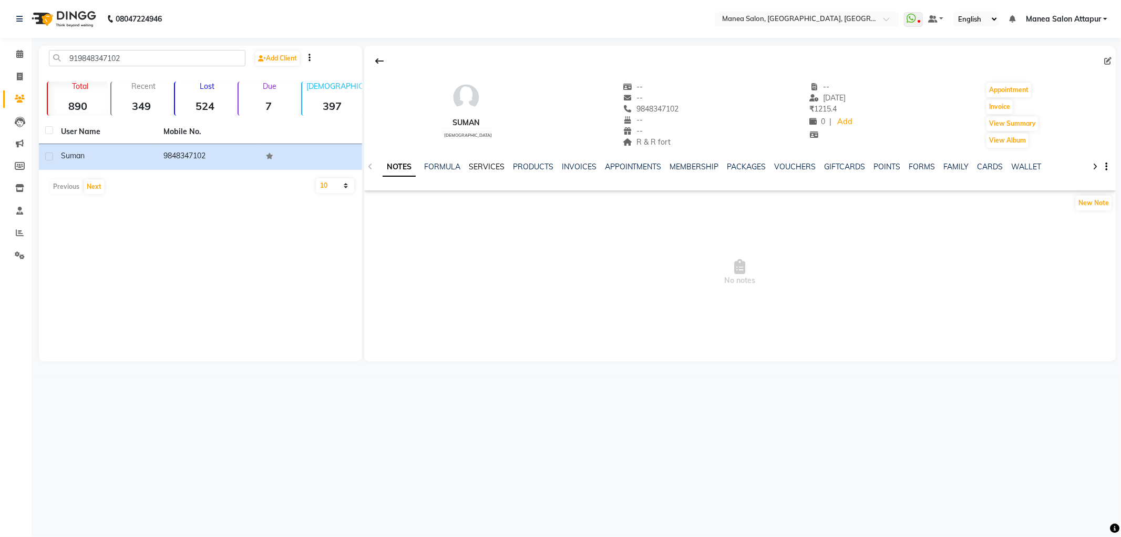
click at [491, 170] on link "SERVICES" at bounding box center [487, 166] width 36 height 9
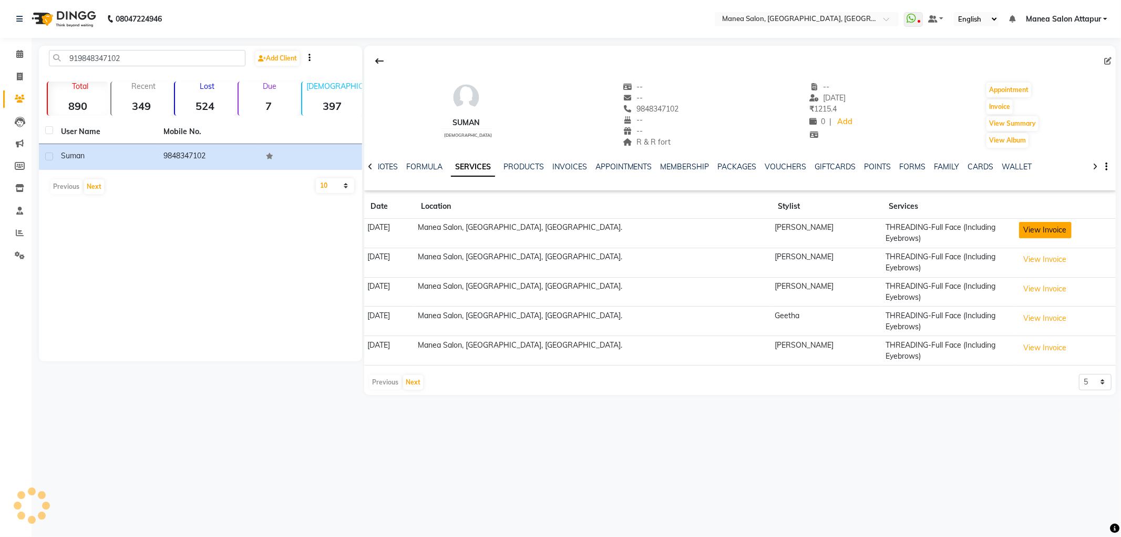
click at [1033, 235] on button "View Invoice" at bounding box center [1045, 230] width 53 height 16
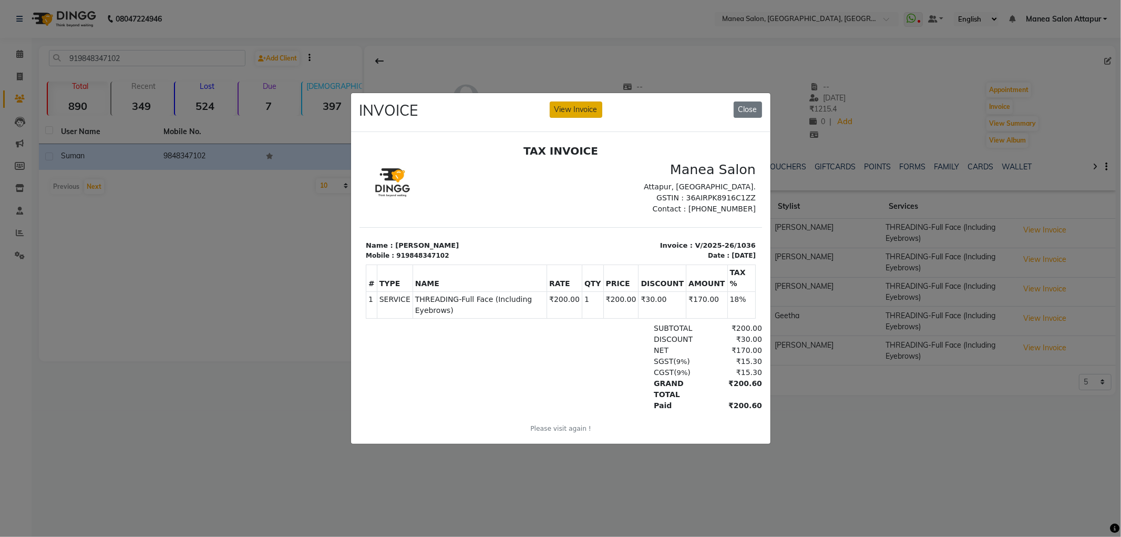
click at [574, 104] on button "View Invoice" at bounding box center [576, 109] width 53 height 16
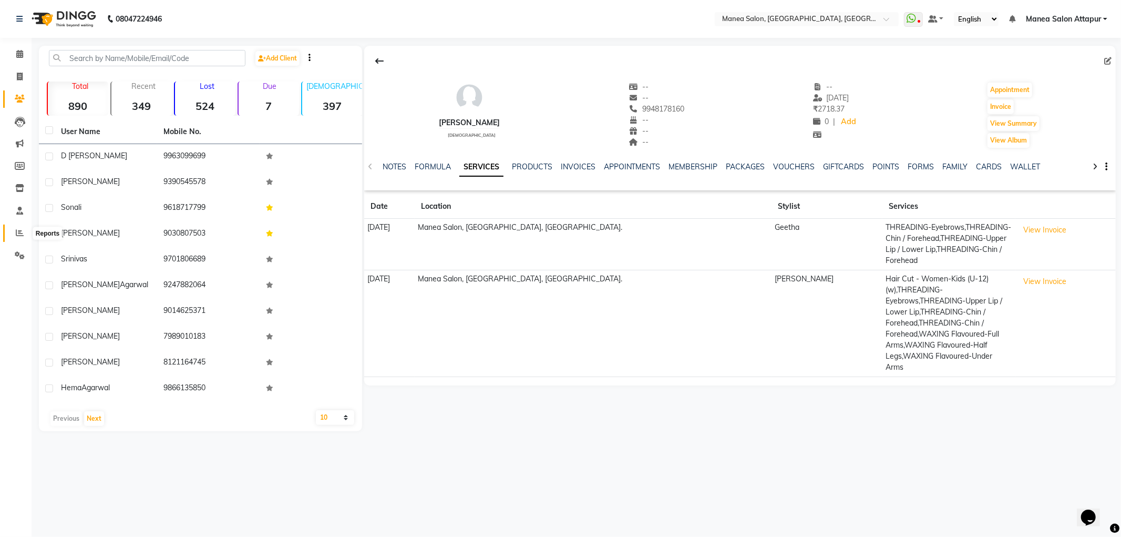
click at [12, 234] on span at bounding box center [20, 233] width 18 height 12
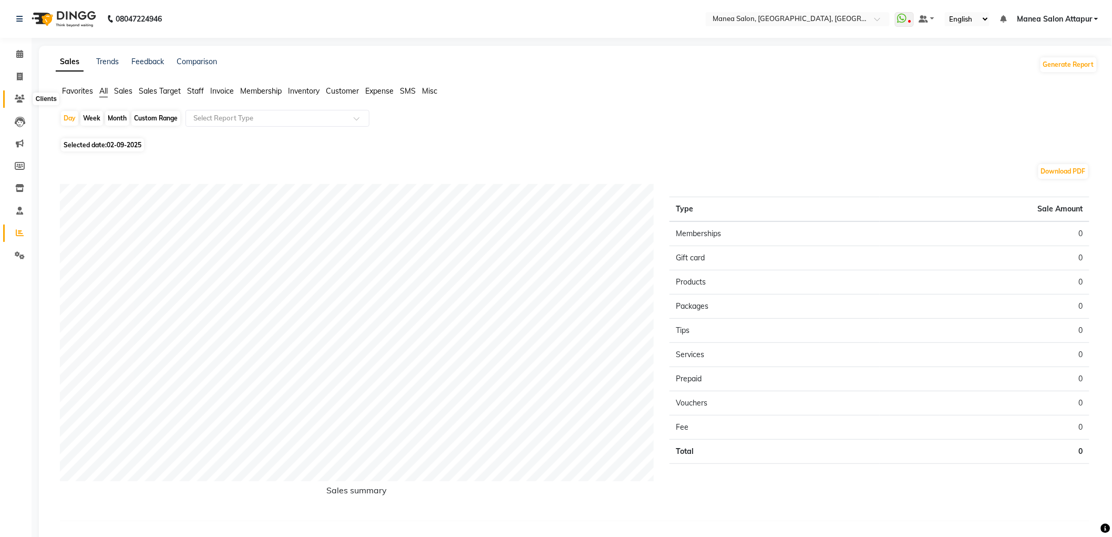
click at [16, 97] on icon at bounding box center [20, 99] width 10 height 8
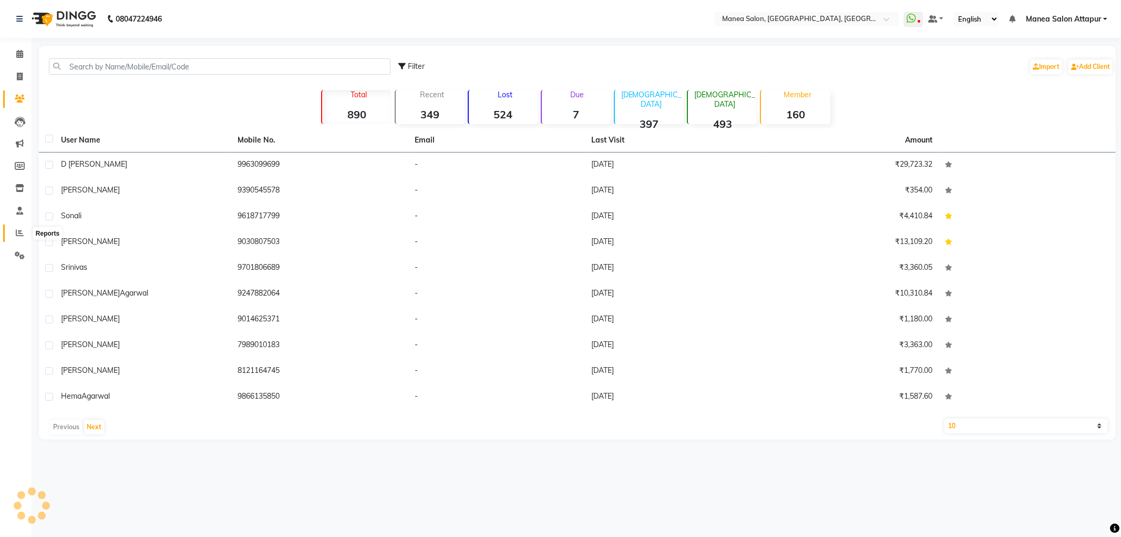
click at [14, 235] on span at bounding box center [20, 233] width 18 height 12
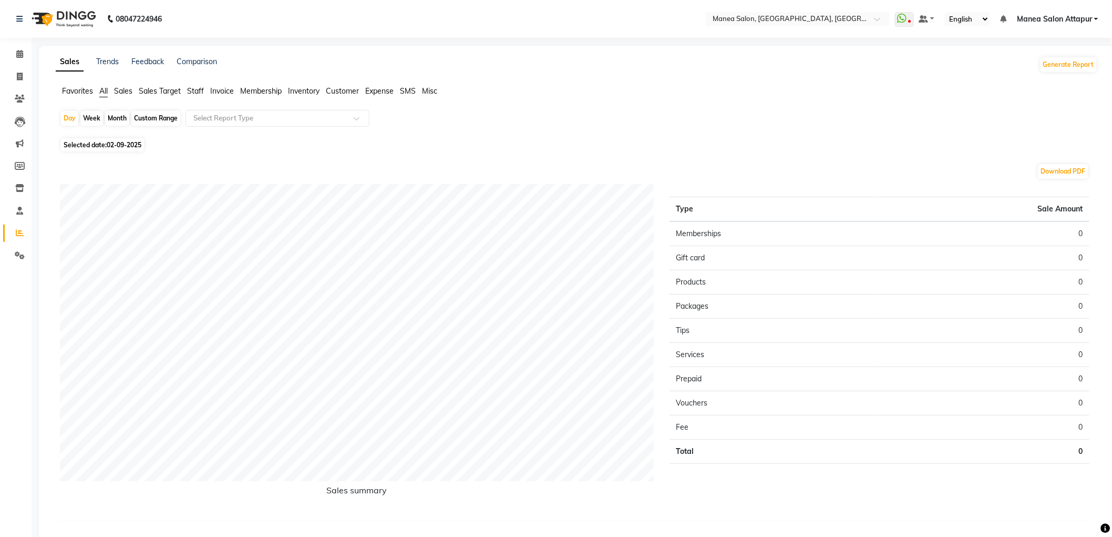
click at [146, 114] on div "Custom Range" at bounding box center [155, 118] width 49 height 15
select select "9"
select select "2025"
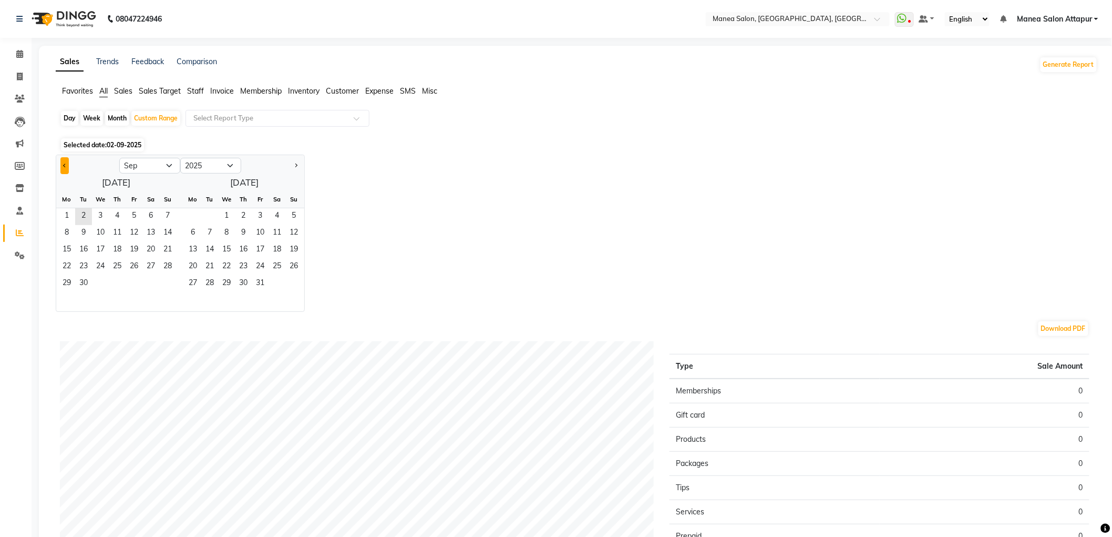
click at [63, 162] on button "Previous month" at bounding box center [64, 165] width 8 height 17
select select "8"
click at [62, 281] on span "25" at bounding box center [66, 283] width 17 height 17
click at [197, 211] on span "1" at bounding box center [193, 216] width 17 height 17
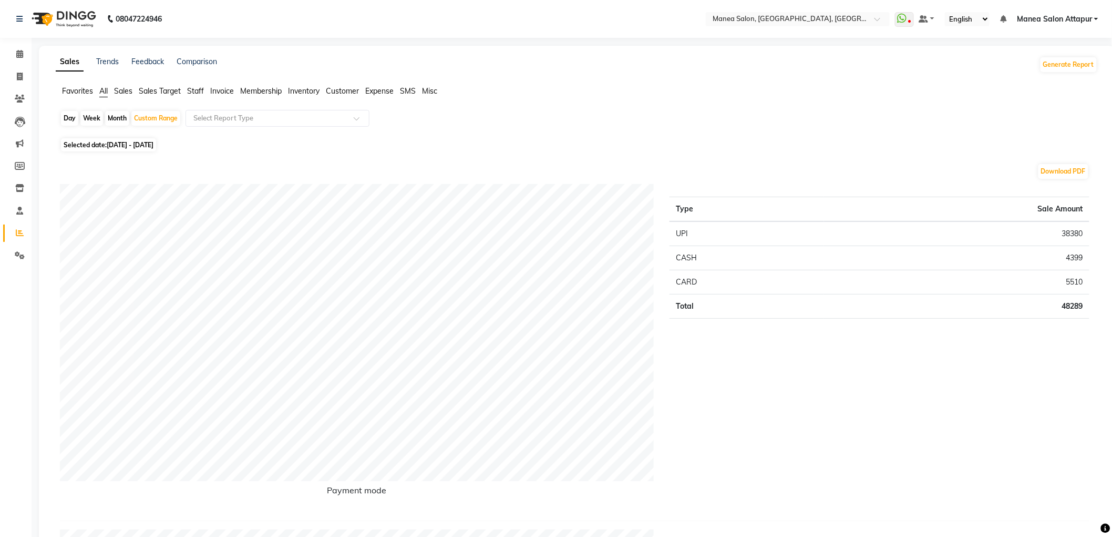
click at [219, 93] on span "Invoice" at bounding box center [222, 90] width 24 height 9
click at [223, 114] on input "text" at bounding box center [266, 118] width 151 height 11
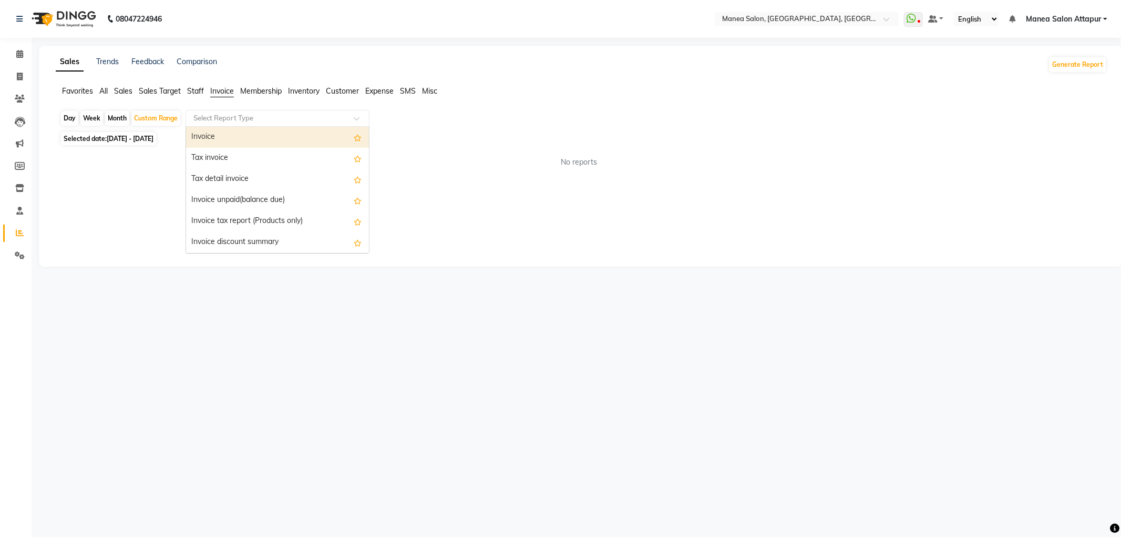
click at [230, 137] on div "Invoice" at bounding box center [277, 137] width 183 height 21
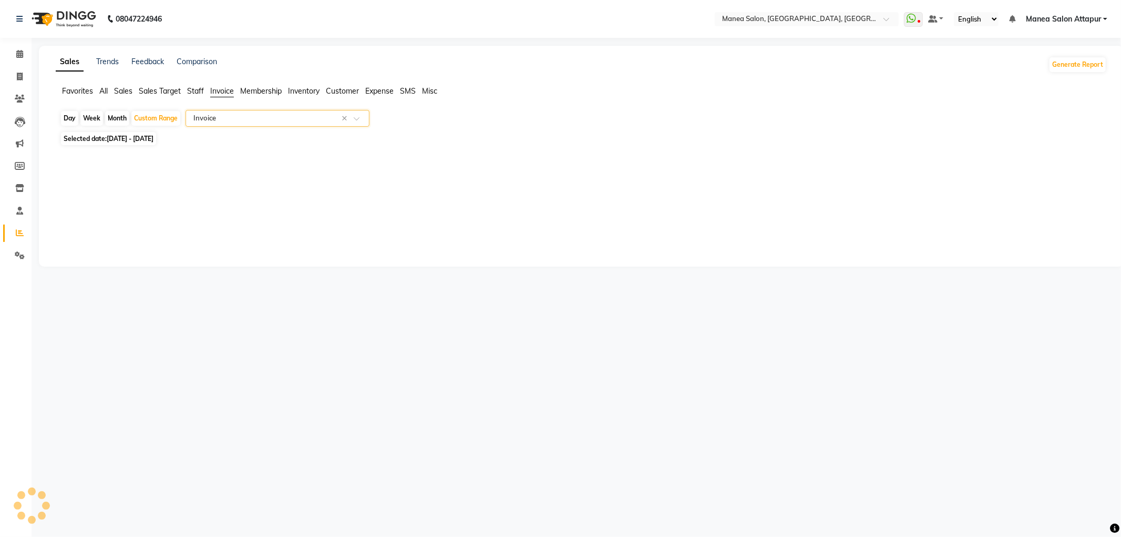
select select "filtered_report"
select select "csv"
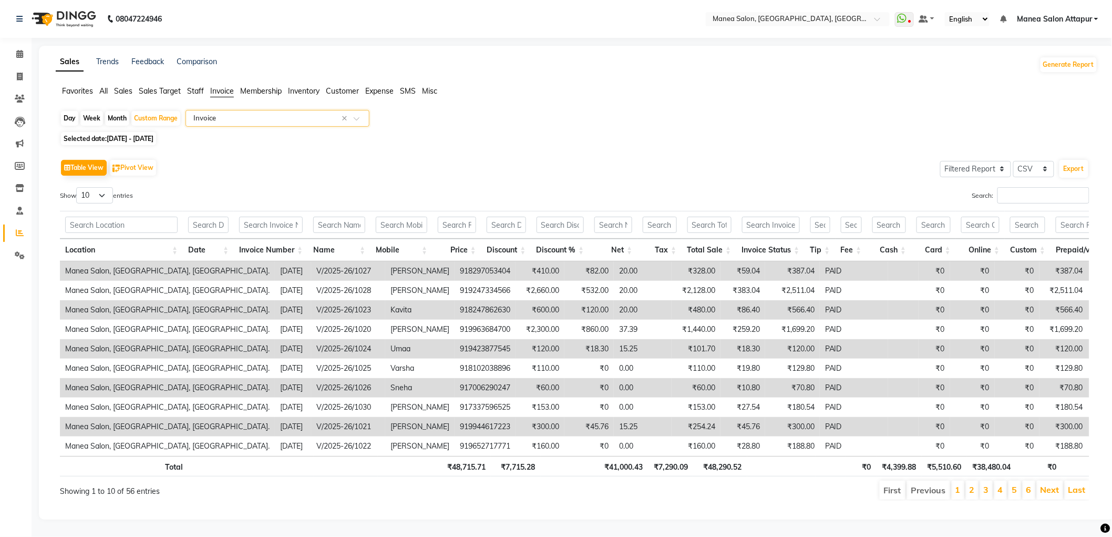
scroll to position [16, 0]
click at [103, 187] on select "10 25 50 100" at bounding box center [94, 195] width 37 height 16
select select "50"
click at [78, 187] on select "10 25 50 100" at bounding box center [94, 195] width 37 height 16
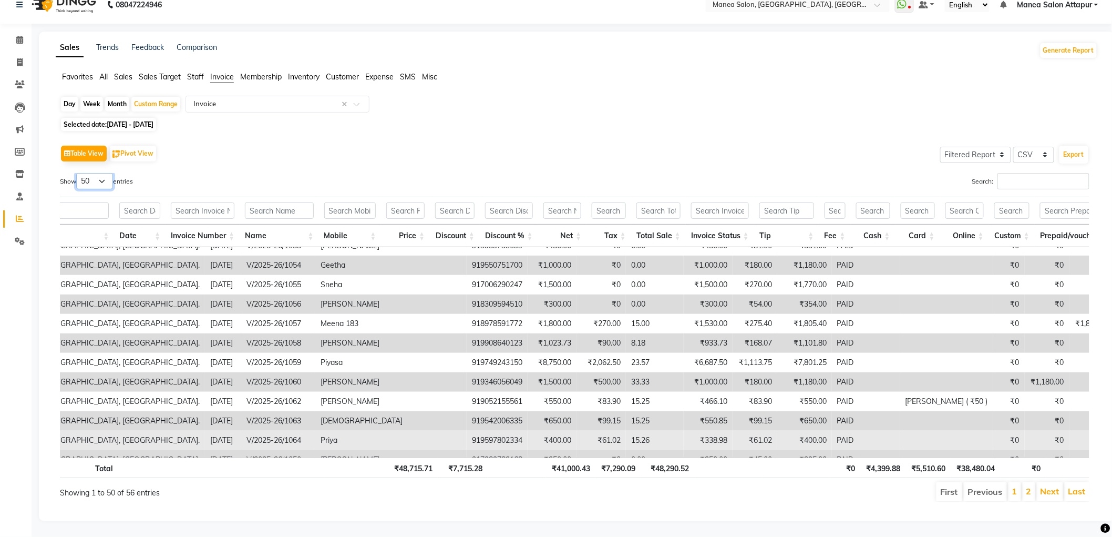
scroll to position [0, 69]
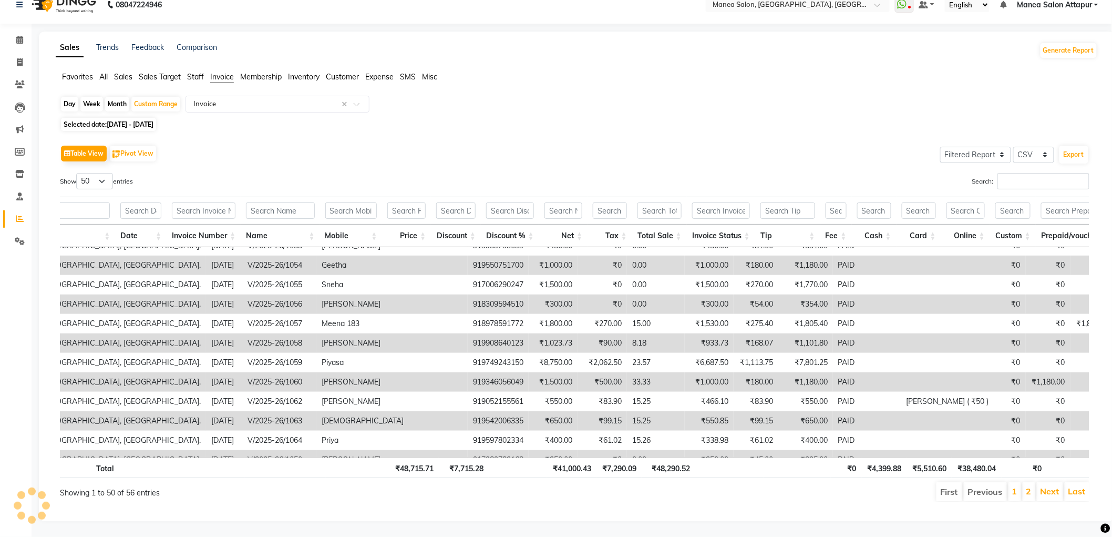
click at [468, 372] on td "919346056049" at bounding box center [498, 381] width 61 height 19
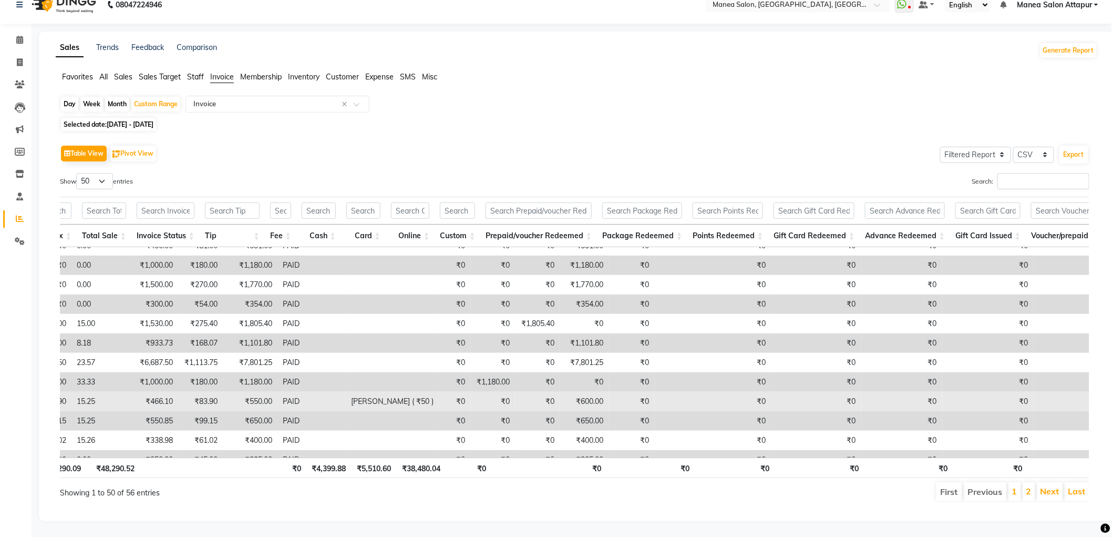
scroll to position [653, 621]
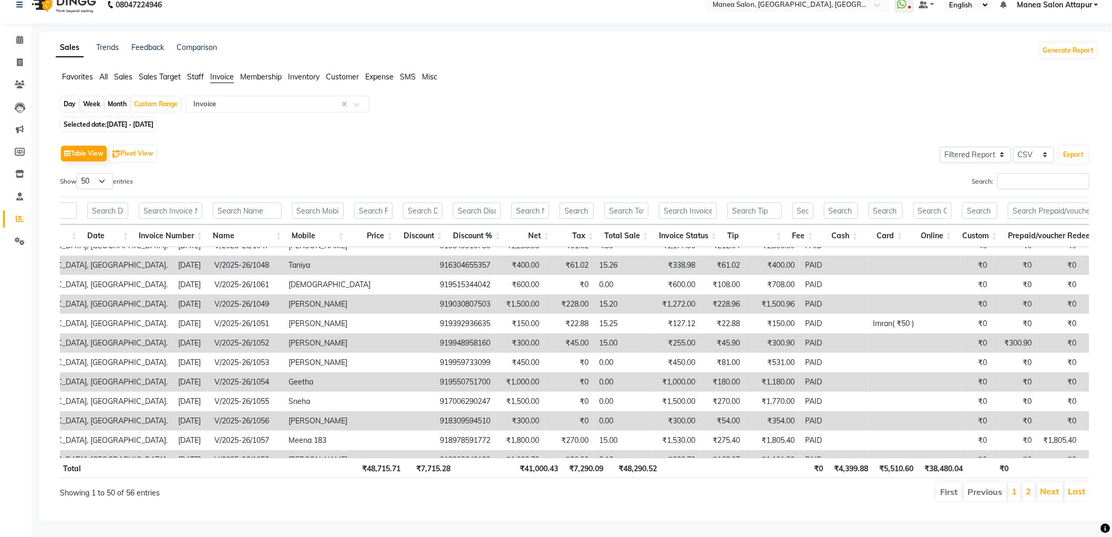
click at [435, 333] on td "919948958160" at bounding box center [465, 342] width 61 height 19
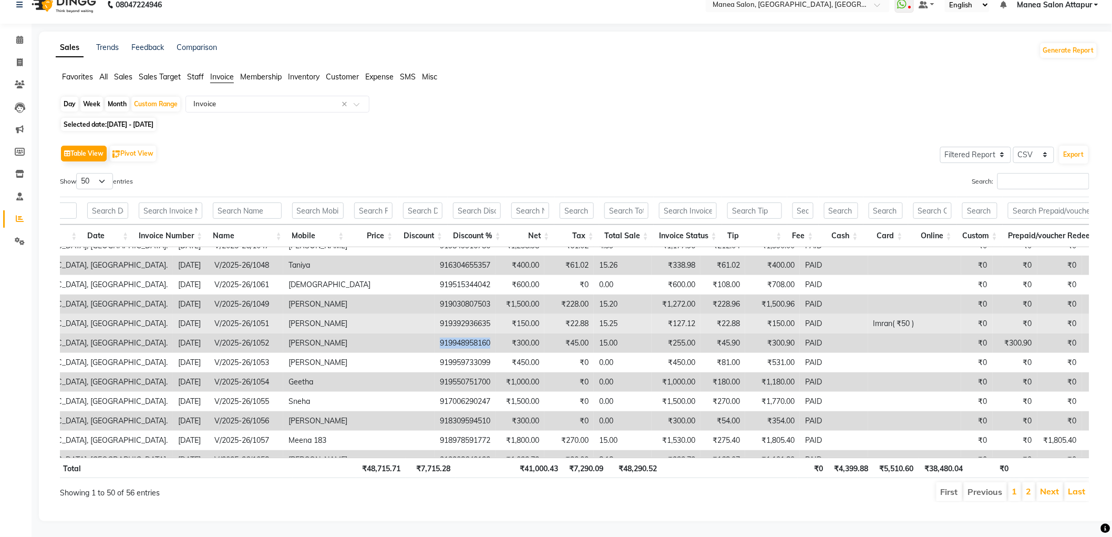
copy td "919948958160"
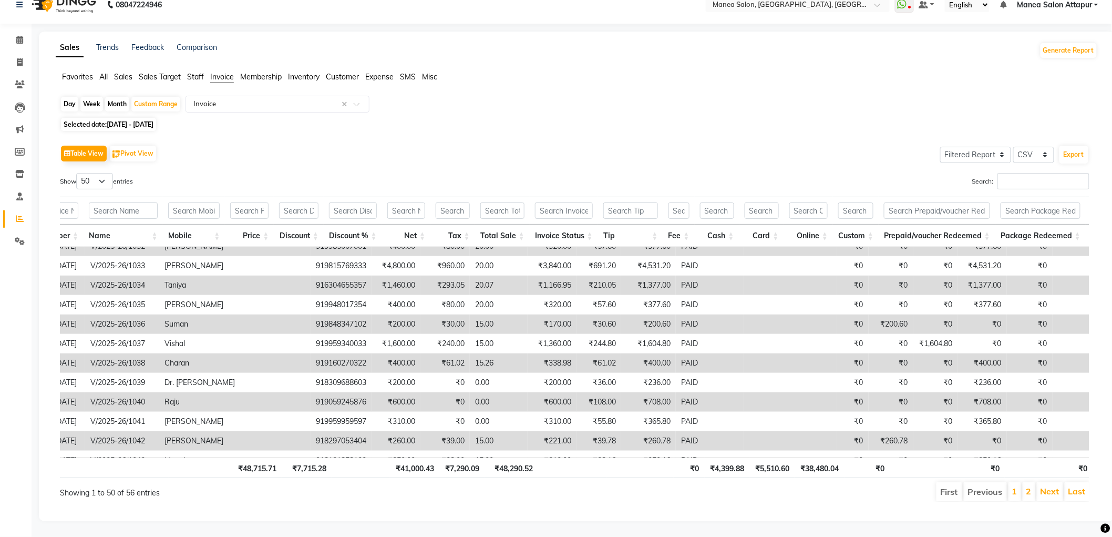
click at [311, 314] on td "919848347102" at bounding box center [341, 323] width 61 height 19
copy td "919848347102"
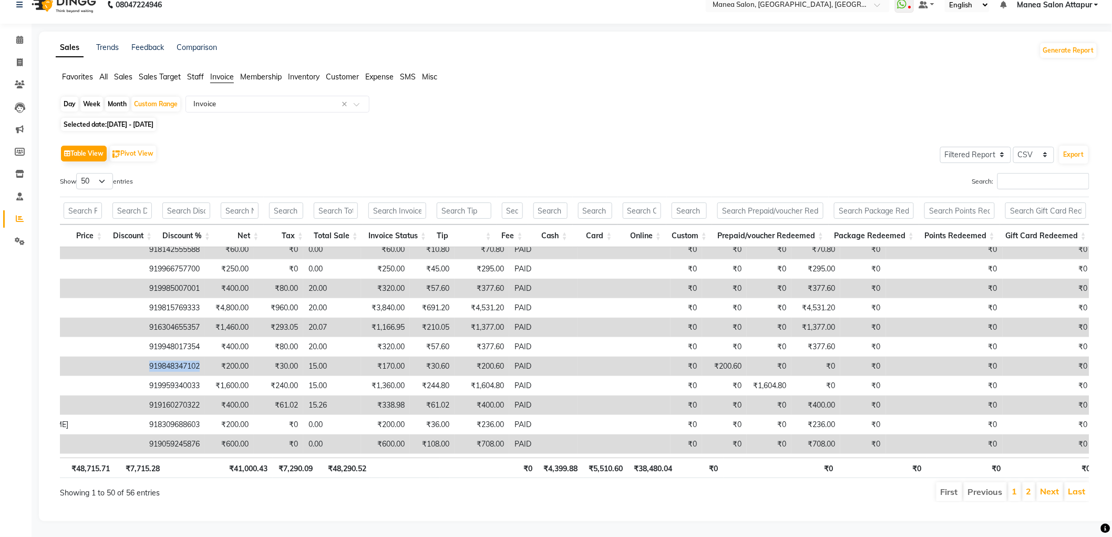
scroll to position [233, 393]
